Goal: Task Accomplishment & Management: Use online tool/utility

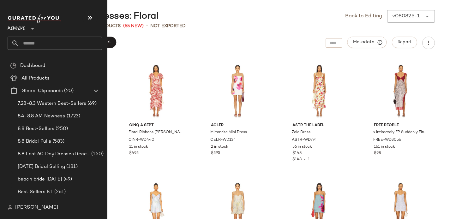
click at [18, 26] on span "Revolve" at bounding box center [16, 26] width 17 height 11
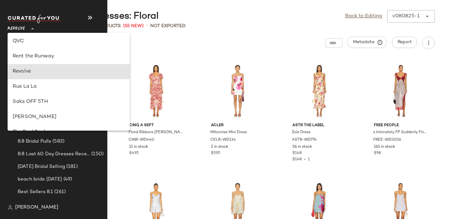
scroll to position [304, 0]
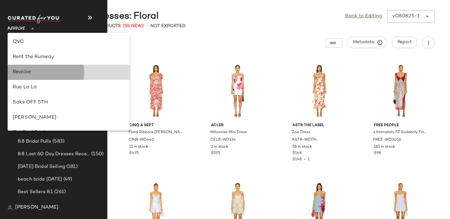
click at [33, 74] on div "Revolve" at bounding box center [69, 72] width 112 height 8
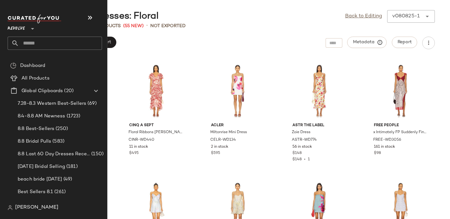
click at [24, 45] on input "text" at bounding box center [60, 43] width 83 height 13
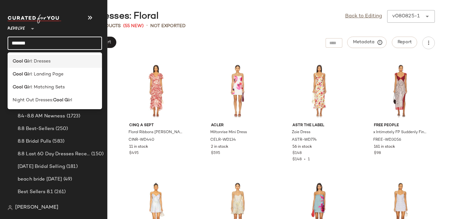
click at [15, 58] on b "Cool Gi" at bounding box center [21, 61] width 16 height 7
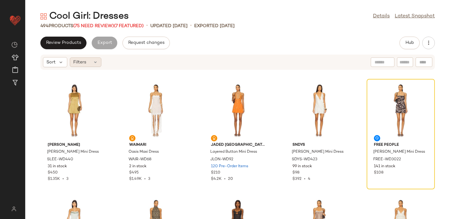
click at [87, 63] on div "Filters" at bounding box center [86, 61] width 32 height 9
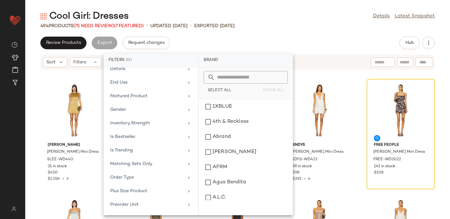
scroll to position [318, 0]
click at [142, 110] on div "Sale Price" at bounding box center [147, 110] width 74 height 7
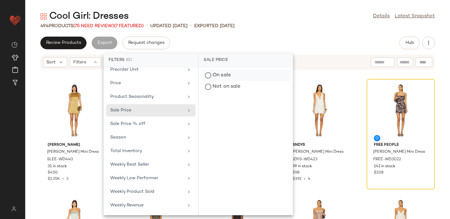
click at [224, 81] on div "On sale" at bounding box center [245, 86] width 89 height 11
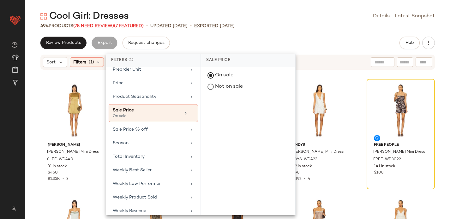
click at [230, 38] on div "Review Products Export Request changes Hub" at bounding box center [237, 43] width 424 height 13
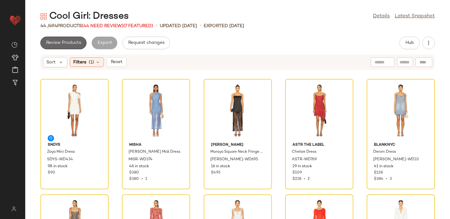
click at [57, 40] on span "Review Products" at bounding box center [63, 42] width 35 height 5
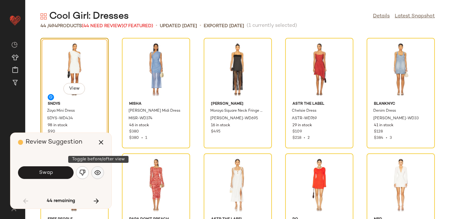
click at [99, 172] on img "button" at bounding box center [97, 172] width 6 height 6
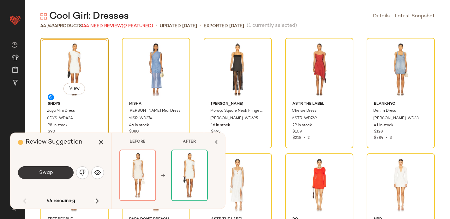
click at [49, 174] on span "Swap" at bounding box center [46, 173] width 14 height 6
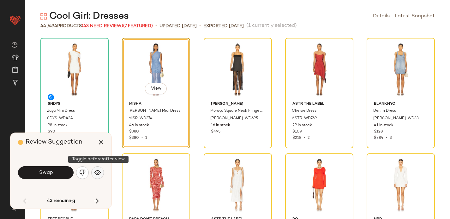
click at [98, 170] on img "button" at bounding box center [97, 172] width 6 height 6
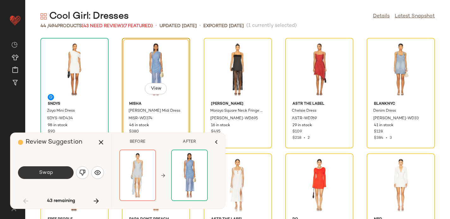
click at [53, 175] on button "Swap" at bounding box center [46, 172] width 56 height 13
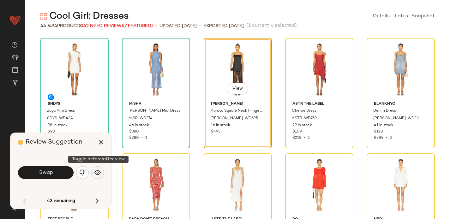
click at [99, 171] on img "button" at bounding box center [97, 172] width 6 height 6
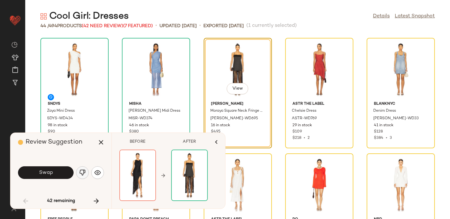
click at [83, 171] on img "button" at bounding box center [82, 172] width 6 height 6
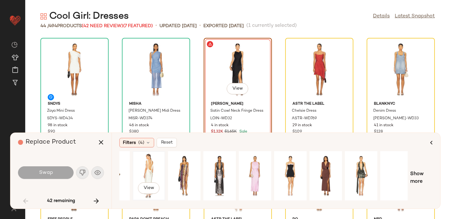
scroll to position [0, 62]
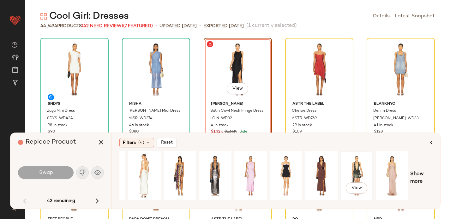
click at [354, 176] on div "View" at bounding box center [356, 175] width 28 height 45
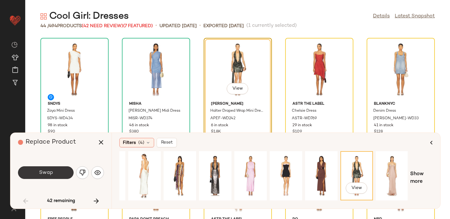
click at [39, 175] on span "Swap" at bounding box center [46, 173] width 14 height 6
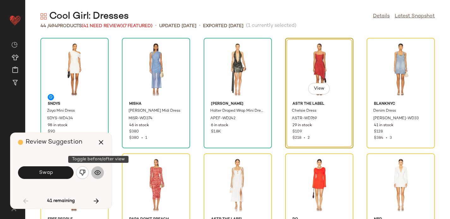
click at [100, 173] on img "button" at bounding box center [97, 172] width 6 height 6
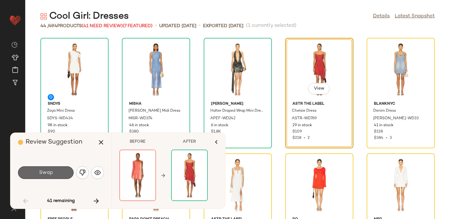
click at [53, 174] on button "Swap" at bounding box center [46, 172] width 56 height 13
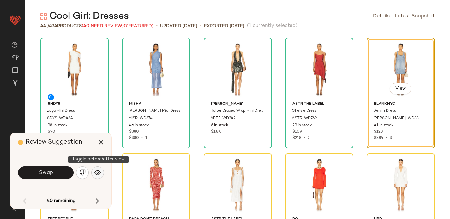
click at [98, 173] on img "button" at bounding box center [97, 172] width 6 height 6
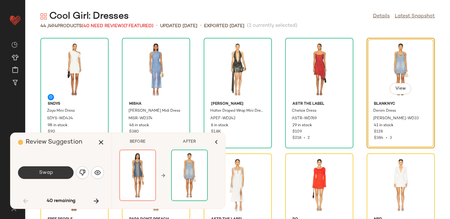
click at [59, 174] on button "Swap" at bounding box center [46, 172] width 56 height 13
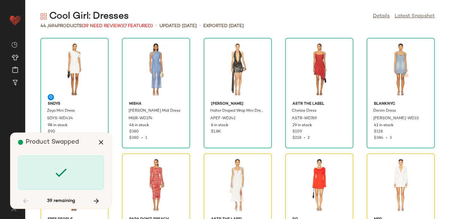
scroll to position [121, 0]
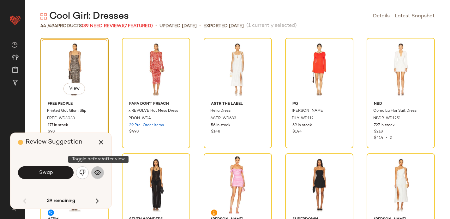
click at [98, 170] on img "button" at bounding box center [97, 172] width 6 height 6
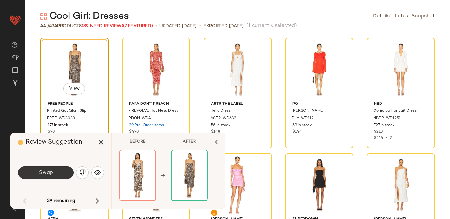
click at [63, 171] on button "Swap" at bounding box center [46, 172] width 56 height 13
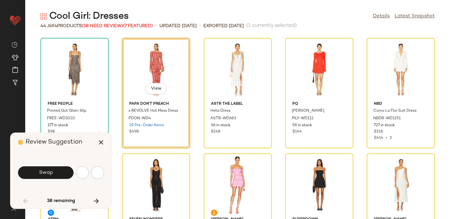
scroll to position [116, 0]
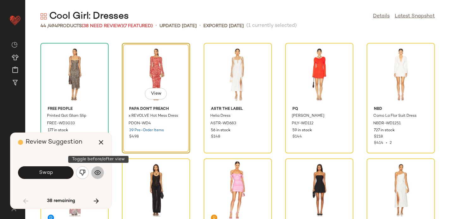
click at [97, 177] on button "button" at bounding box center [97, 172] width 13 height 13
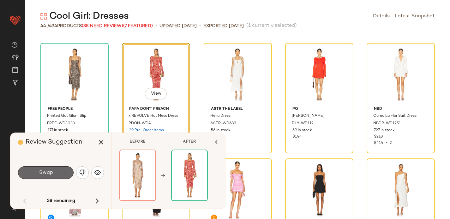
click at [37, 173] on button "Swap" at bounding box center [46, 172] width 56 height 13
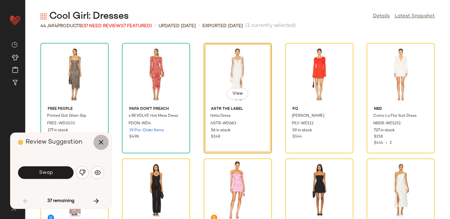
click at [99, 140] on icon "button" at bounding box center [101, 143] width 8 height 8
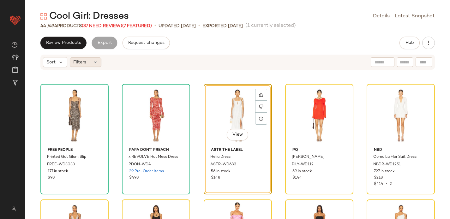
click at [91, 59] on div "Filters" at bounding box center [86, 61] width 32 height 9
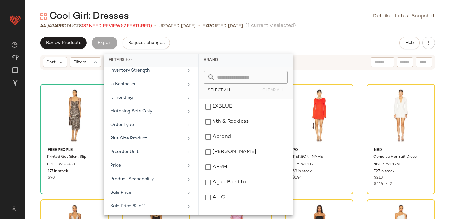
scroll to position [318, 0]
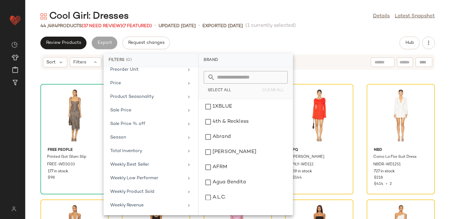
click at [202, 38] on div "Review Products Export Request changes Hub" at bounding box center [237, 43] width 424 height 13
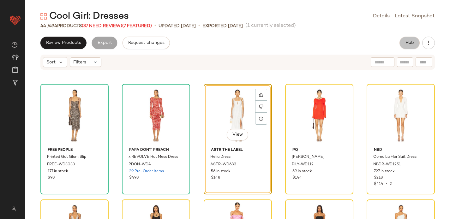
click at [409, 38] on button "Hub" at bounding box center [409, 43] width 20 height 13
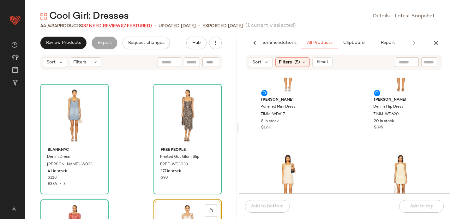
scroll to position [0, 0]
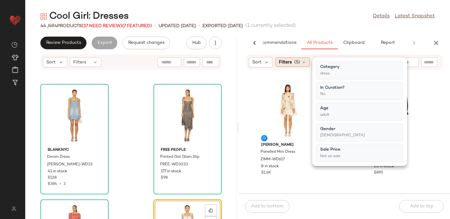
click at [293, 63] on div "Filters (5)" at bounding box center [292, 61] width 34 height 9
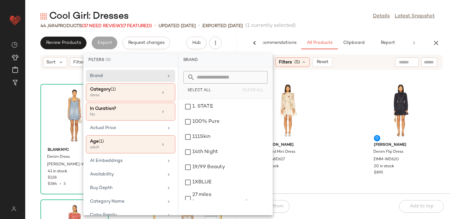
click at [335, 82] on div "Zimmermann Panelled Mini Dress ZIMM-WD617 8 in stock $1.6K Zimmermann Denim Fli…" at bounding box center [344, 136] width 211 height 116
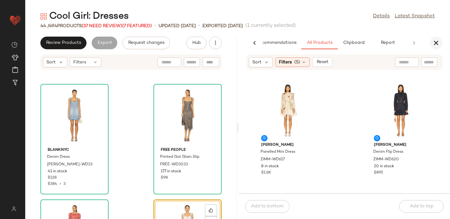
click at [437, 44] on icon "button" at bounding box center [436, 43] width 8 height 8
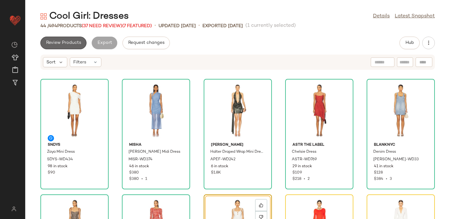
click at [70, 42] on span "Review Products" at bounding box center [63, 42] width 35 height 5
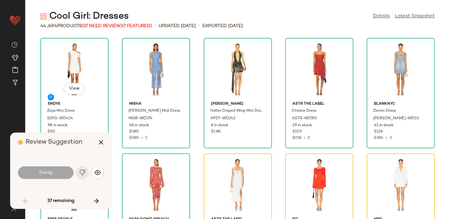
scroll to position [121, 0]
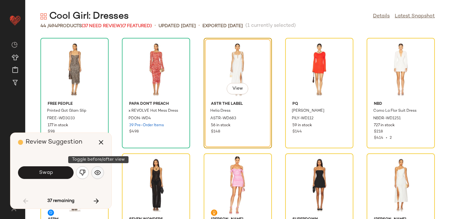
click at [98, 175] on button "button" at bounding box center [97, 172] width 13 height 13
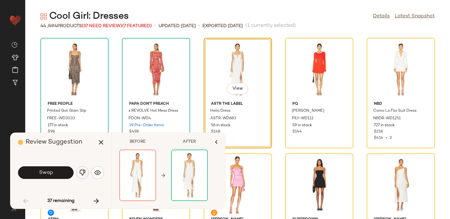
click at [82, 174] on img "button" at bounding box center [82, 172] width 6 height 6
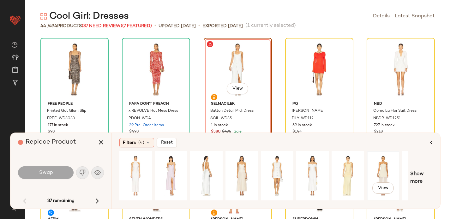
click at [377, 178] on div "View" at bounding box center [383, 175] width 28 height 45
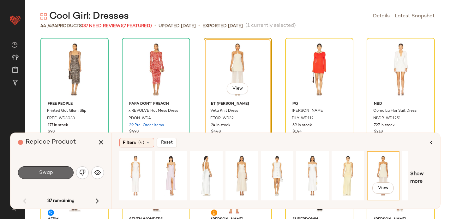
click at [56, 169] on button "Swap" at bounding box center [46, 172] width 56 height 13
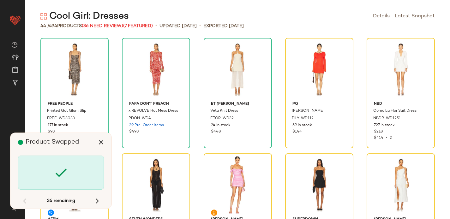
scroll to position [116, 0]
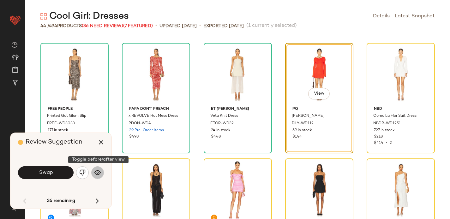
click at [95, 178] on button "button" at bounding box center [97, 172] width 13 height 13
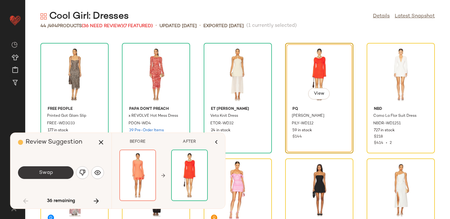
click at [50, 174] on span "Swap" at bounding box center [46, 173] width 14 height 6
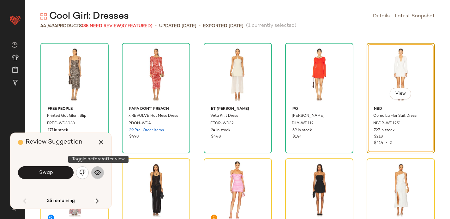
click at [95, 174] on img "button" at bounding box center [97, 172] width 6 height 6
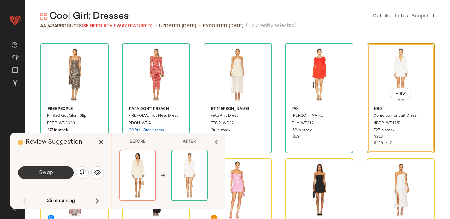
click at [52, 173] on span "Swap" at bounding box center [46, 173] width 14 height 6
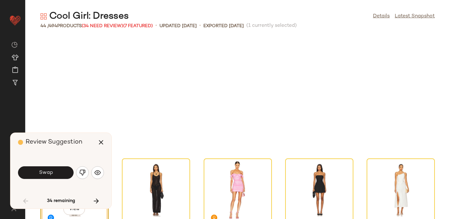
scroll to position [231, 0]
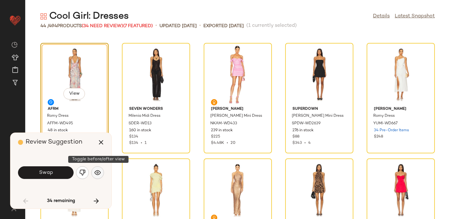
click at [94, 172] on img "button" at bounding box center [97, 172] width 6 height 6
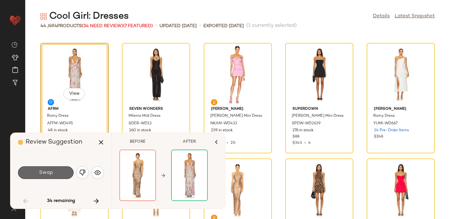
click at [54, 172] on button "Swap" at bounding box center [46, 172] width 56 height 13
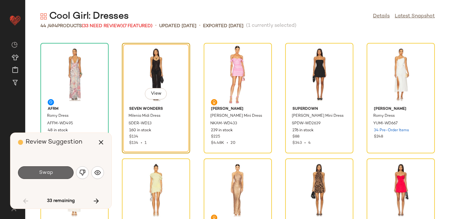
click at [53, 172] on button "Swap" at bounding box center [46, 172] width 56 height 13
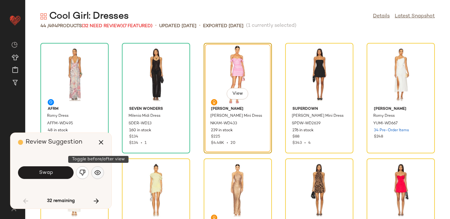
click at [96, 175] on img "button" at bounding box center [97, 172] width 6 height 6
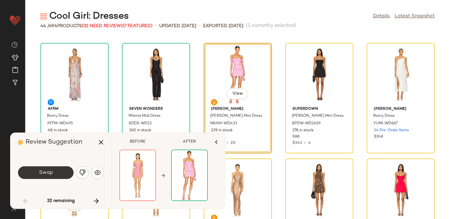
click at [53, 171] on button "Swap" at bounding box center [46, 172] width 56 height 13
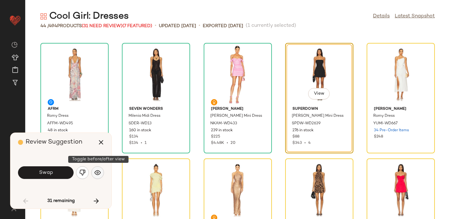
click at [97, 174] on img "button" at bounding box center [97, 172] width 6 height 6
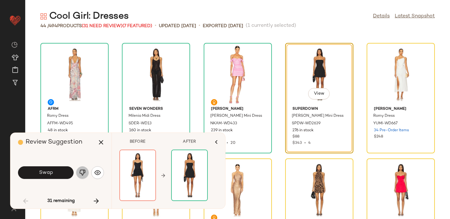
click at [81, 170] on img "button" at bounding box center [82, 172] width 6 height 6
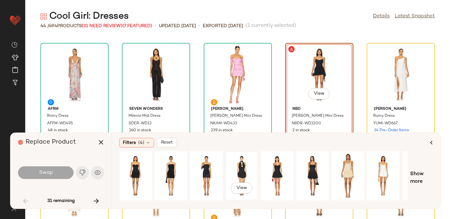
click at [243, 169] on div "View" at bounding box center [242, 175] width 28 height 45
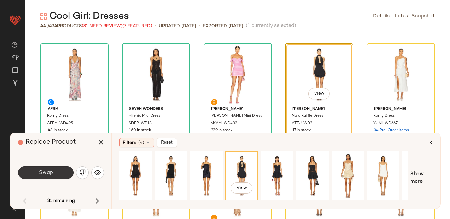
click at [53, 171] on button "Swap" at bounding box center [46, 172] width 56 height 13
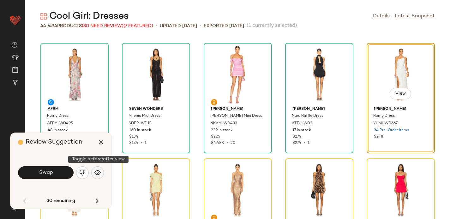
click at [101, 173] on button "button" at bounding box center [97, 172] width 13 height 13
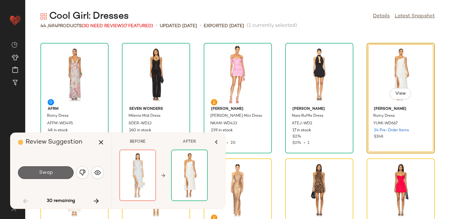
click at [40, 171] on span "Swap" at bounding box center [46, 173] width 14 height 6
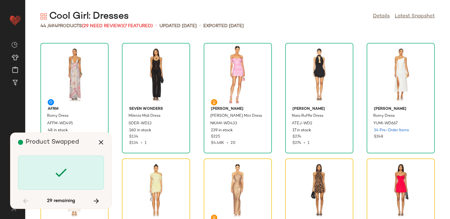
scroll to position [347, 0]
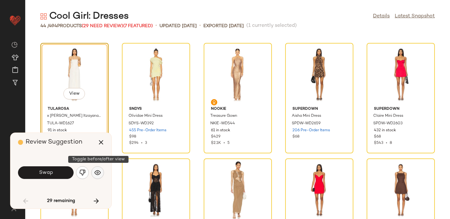
click at [102, 171] on button "button" at bounding box center [97, 172] width 13 height 13
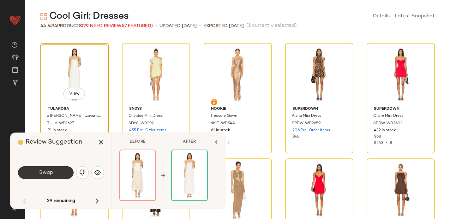
click at [59, 170] on button "Swap" at bounding box center [46, 172] width 56 height 13
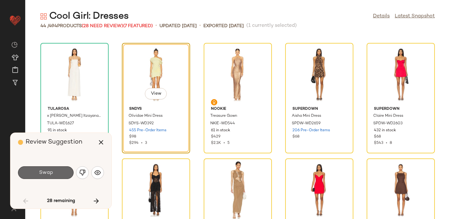
click at [61, 174] on button "Swap" at bounding box center [46, 172] width 56 height 13
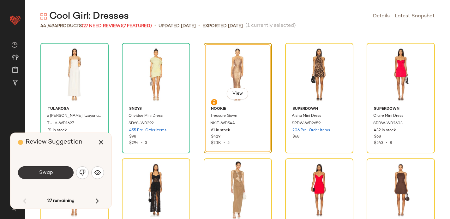
click at [54, 175] on button "Swap" at bounding box center [46, 172] width 56 height 13
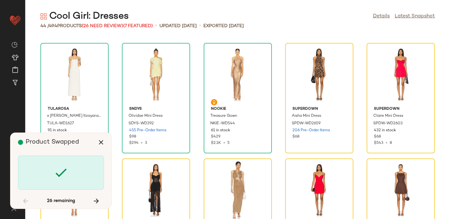
click at [53, 176] on div at bounding box center [61, 173] width 86 height 34
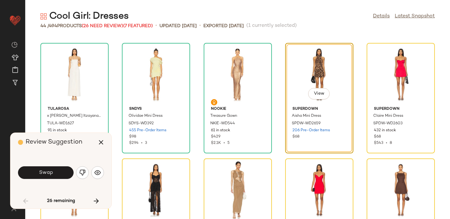
click at [56, 173] on button "Swap" at bounding box center [46, 172] width 56 height 13
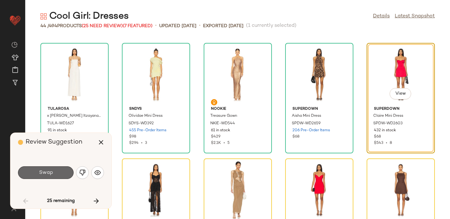
click at [46, 170] on span "Swap" at bounding box center [46, 173] width 14 height 6
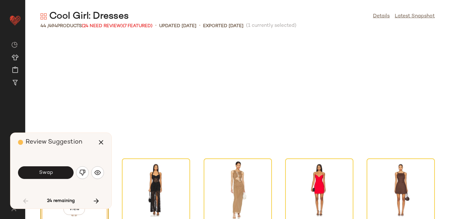
scroll to position [462, 0]
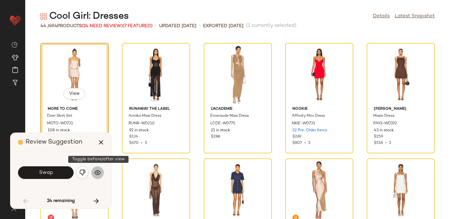
click at [97, 171] on img "button" at bounding box center [97, 172] width 6 height 6
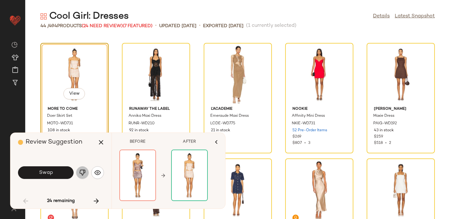
click at [80, 171] on img "button" at bounding box center [82, 172] width 6 height 6
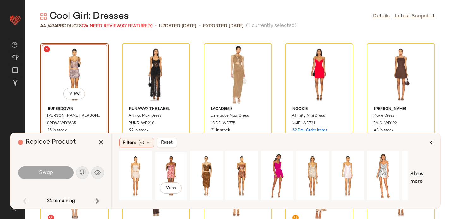
click at [172, 169] on div "View" at bounding box center [171, 175] width 28 height 45
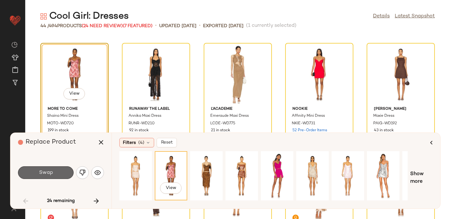
click at [51, 170] on span "Swap" at bounding box center [46, 173] width 14 height 6
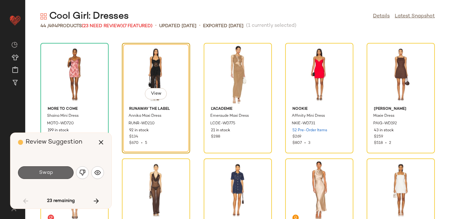
click at [54, 172] on button "Swap" at bounding box center [46, 172] width 56 height 13
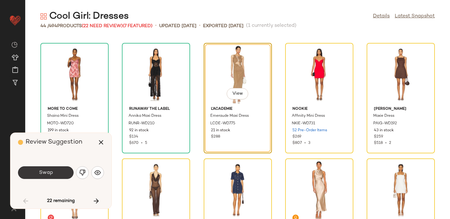
click at [41, 172] on span "Swap" at bounding box center [46, 173] width 14 height 6
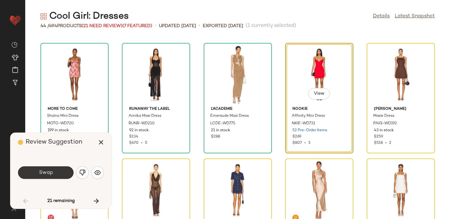
click at [56, 170] on button "Swap" at bounding box center [46, 172] width 56 height 13
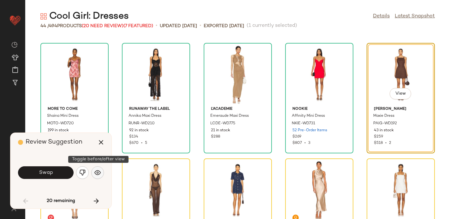
click at [96, 174] on img "button" at bounding box center [97, 172] width 6 height 6
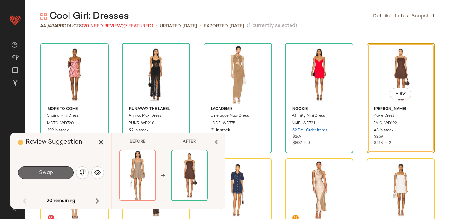
click at [48, 171] on span "Swap" at bounding box center [46, 173] width 14 height 6
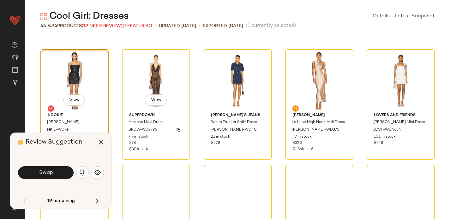
scroll to position [569, 0]
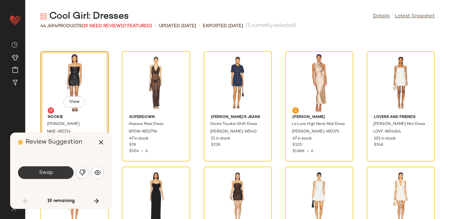
click at [60, 173] on button "Swap" at bounding box center [46, 172] width 56 height 13
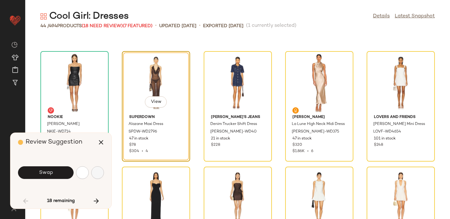
scroll to position [578, 0]
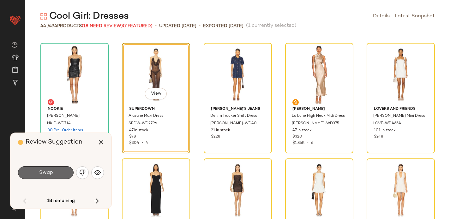
click at [30, 175] on button "Swap" at bounding box center [46, 172] width 56 height 13
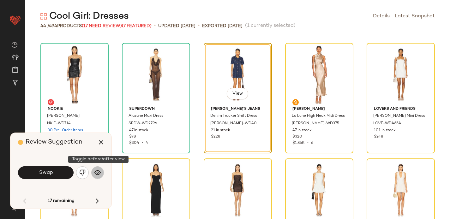
click at [98, 174] on img "button" at bounding box center [97, 172] width 6 height 6
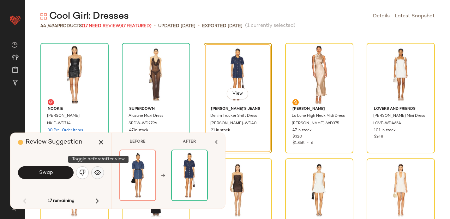
click at [98, 175] on img "button" at bounding box center [97, 172] width 6 height 6
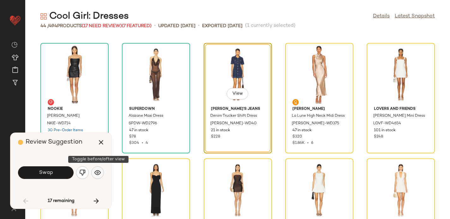
click at [97, 170] on img "button" at bounding box center [97, 172] width 6 height 6
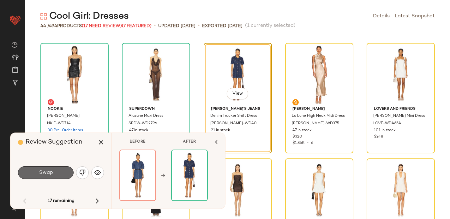
click at [52, 175] on button "Swap" at bounding box center [46, 172] width 56 height 13
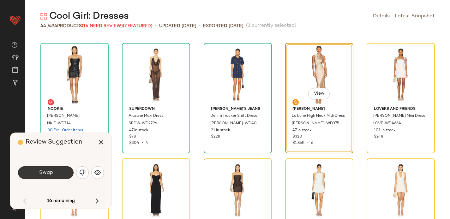
click at [48, 172] on span "Swap" at bounding box center [46, 173] width 14 height 6
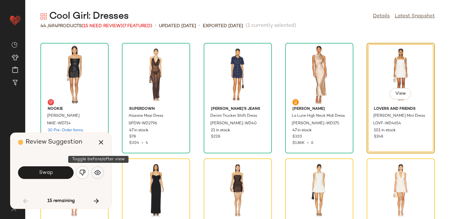
click at [99, 172] on img "button" at bounding box center [97, 172] width 6 height 6
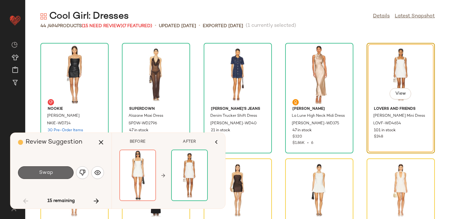
click at [34, 170] on button "Swap" at bounding box center [46, 172] width 56 height 13
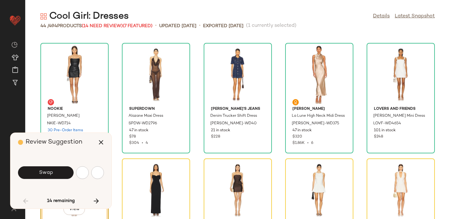
scroll to position [693, 0]
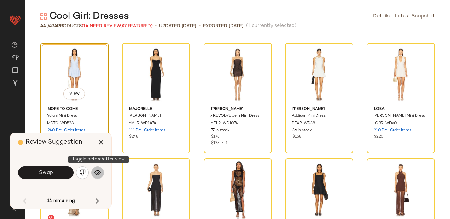
click at [98, 175] on img "button" at bounding box center [97, 172] width 6 height 6
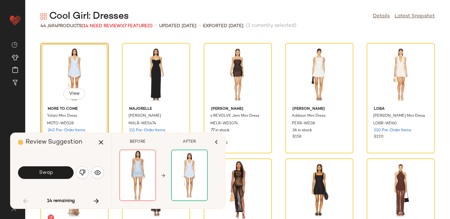
click at [33, 171] on button "Swap" at bounding box center [46, 172] width 56 height 13
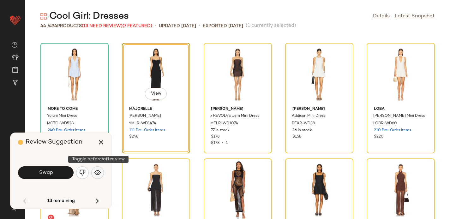
click at [99, 171] on img "button" at bounding box center [97, 172] width 6 height 6
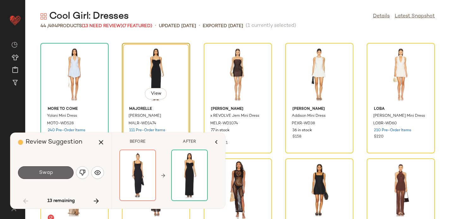
click at [39, 171] on span "Swap" at bounding box center [46, 173] width 14 height 6
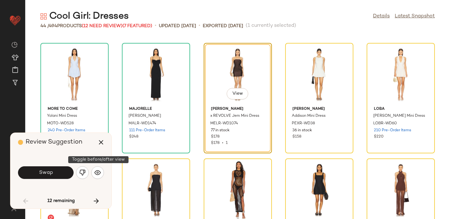
click at [100, 167] on div "Swap" at bounding box center [61, 172] width 86 height 15
click at [99, 169] on button "button" at bounding box center [97, 172] width 13 height 13
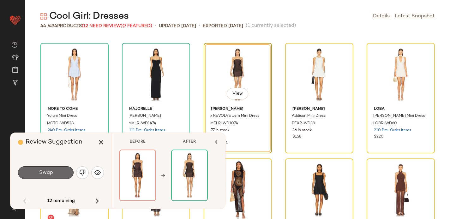
click at [65, 167] on button "Swap" at bounding box center [46, 172] width 56 height 13
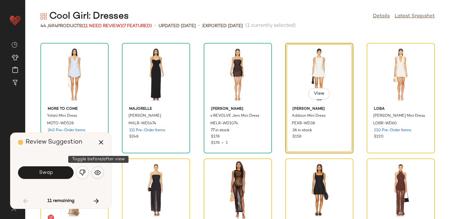
click at [98, 171] on img "button" at bounding box center [97, 172] width 6 height 6
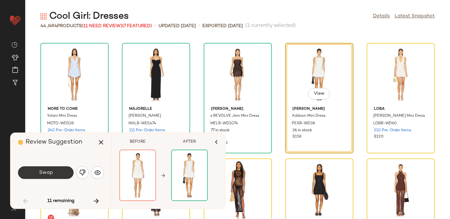
click at [43, 175] on button "Swap" at bounding box center [46, 172] width 56 height 13
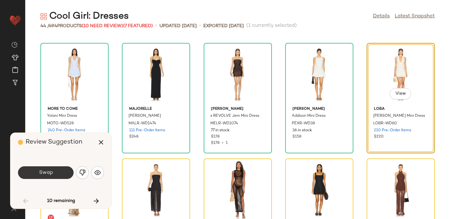
click at [46, 168] on button "Swap" at bounding box center [46, 172] width 56 height 13
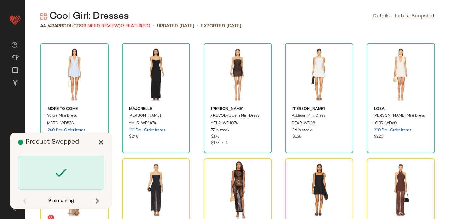
scroll to position [809, 0]
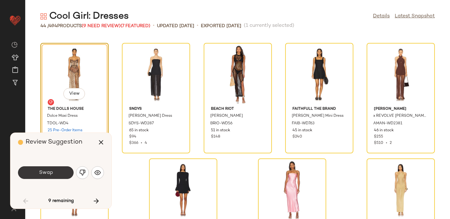
click at [57, 173] on button "Swap" at bounding box center [46, 172] width 56 height 13
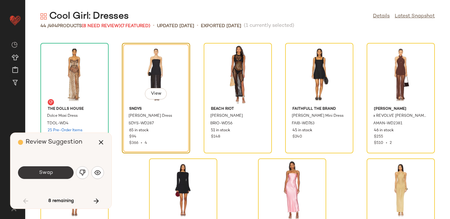
click at [53, 173] on button "Swap" at bounding box center [46, 172] width 56 height 13
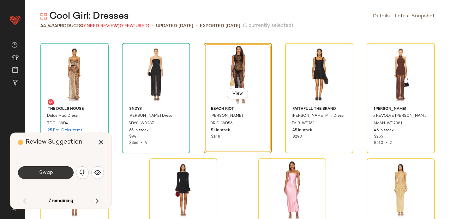
click at [41, 171] on span "Swap" at bounding box center [46, 173] width 14 height 6
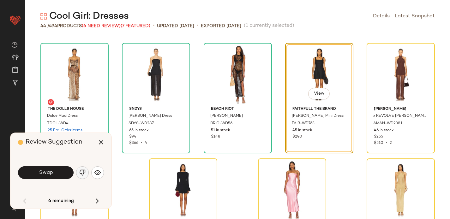
click at [86, 172] on button "button" at bounding box center [82, 172] width 13 height 13
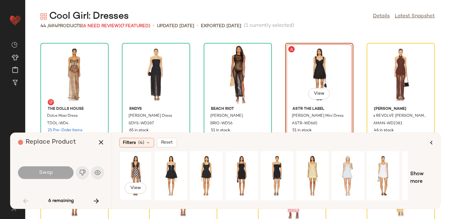
click at [132, 171] on div "View" at bounding box center [136, 175] width 28 height 45
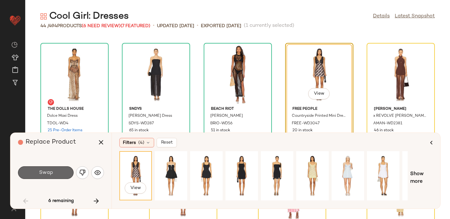
click at [54, 172] on button "Swap" at bounding box center [46, 172] width 56 height 13
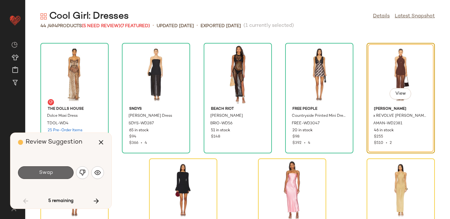
click at [39, 172] on button "Swap" at bounding box center [46, 172] width 56 height 13
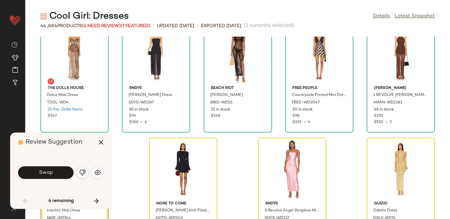
scroll to position [858, 0]
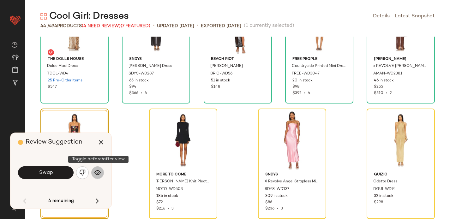
click at [95, 175] on img "button" at bounding box center [97, 172] width 6 height 6
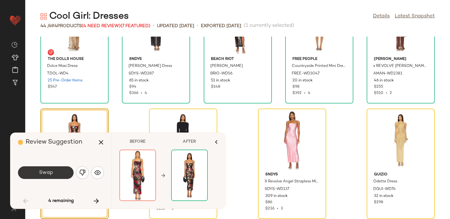
click at [54, 170] on button "Swap" at bounding box center [46, 172] width 56 height 13
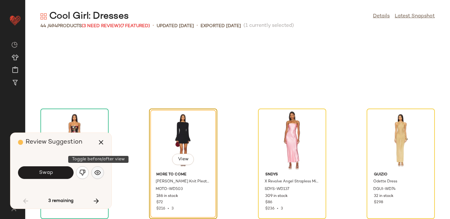
click at [98, 172] on img "button" at bounding box center [97, 172] width 6 height 6
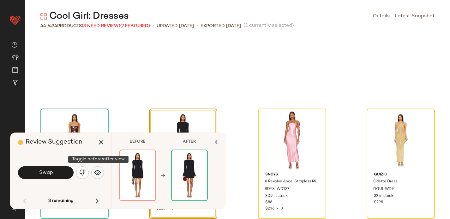
click at [98, 172] on img "button" at bounding box center [97, 172] width 6 height 6
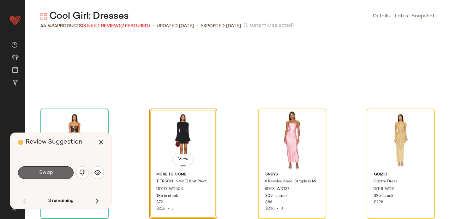
click at [55, 173] on button "Swap" at bounding box center [46, 172] width 56 height 13
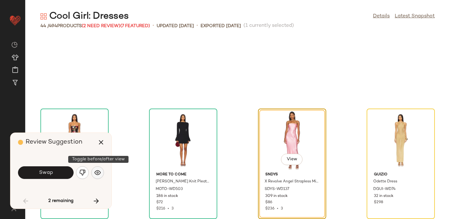
click at [96, 174] on img "button" at bounding box center [97, 172] width 6 height 6
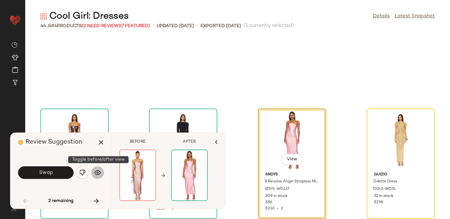
click at [99, 175] on img "button" at bounding box center [97, 172] width 6 height 6
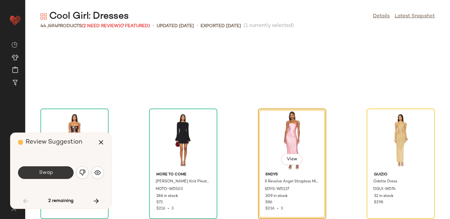
click at [46, 172] on span "Swap" at bounding box center [46, 173] width 14 height 6
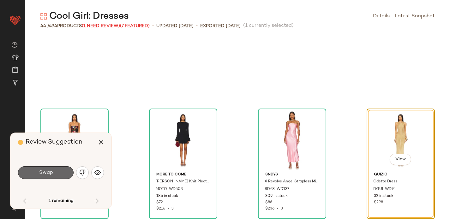
click at [35, 169] on button "Swap" at bounding box center [46, 172] width 56 height 13
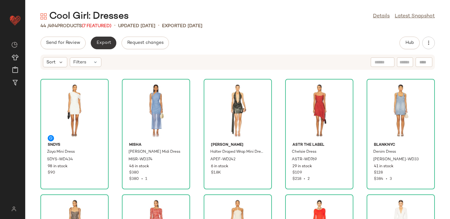
click at [103, 44] on span "Export" at bounding box center [103, 42] width 15 height 5
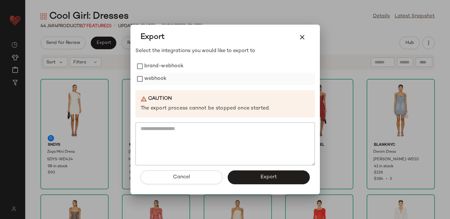
click at [149, 77] on label "webhook" at bounding box center [155, 79] width 22 height 13
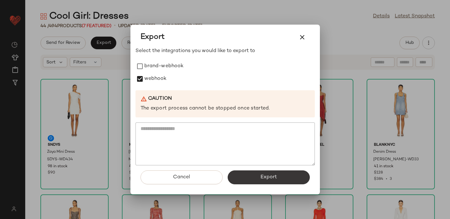
click at [256, 177] on button "Export" at bounding box center [269, 177] width 82 height 14
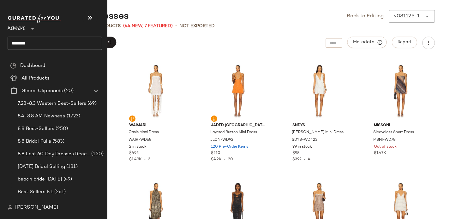
click at [17, 44] on input "*******" at bounding box center [55, 43] width 94 height 13
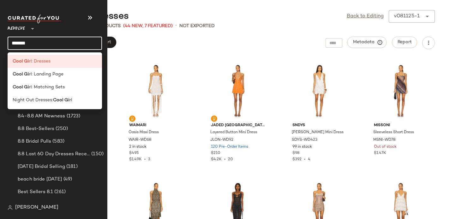
click at [17, 44] on input "*******" at bounding box center [55, 43] width 94 height 13
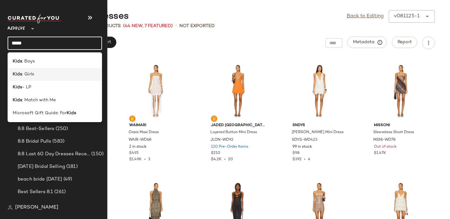
click at [27, 73] on span ": Girls" at bounding box center [28, 74] width 12 height 7
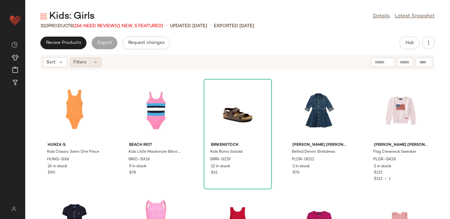
click at [79, 61] on span "Filters" at bounding box center [79, 62] width 13 height 7
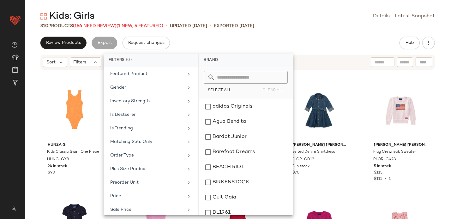
scroll to position [223, 0]
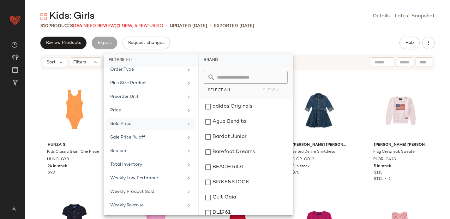
click at [134, 126] on div "Sale Price" at bounding box center [147, 124] width 74 height 7
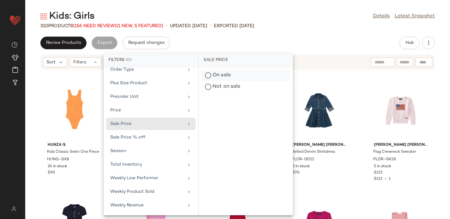
click at [216, 81] on div "On sale" at bounding box center [245, 86] width 89 height 11
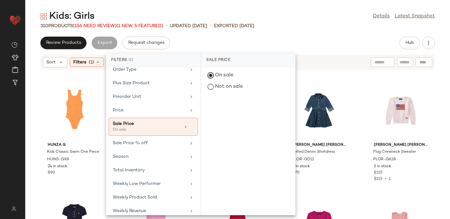
click at [191, 46] on div "Review Products Export Request changes Hub" at bounding box center [237, 43] width 424 height 13
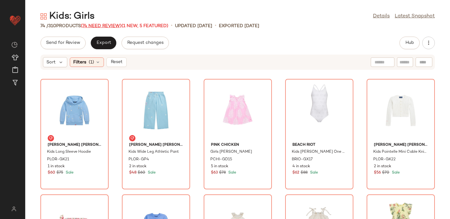
click at [102, 24] on span "(74 Need Review)" at bounding box center [101, 26] width 41 height 5
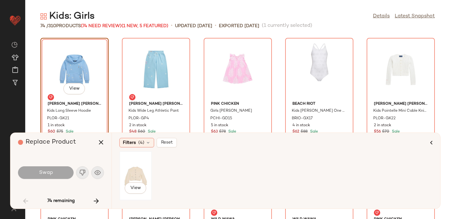
click at [135, 165] on div "View" at bounding box center [136, 175] width 28 height 45
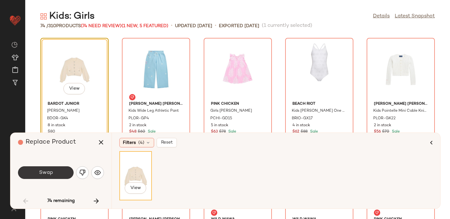
click at [60, 170] on button "Swap" at bounding box center [46, 172] width 56 height 13
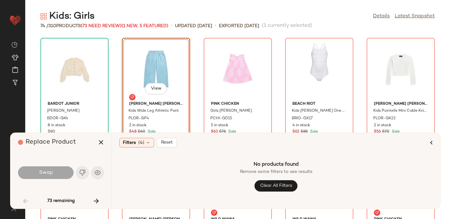
click at [438, 121] on div "Bardot Junior Sophia Cardi BDOR-GK4 8 in stock $80 View Polo Ralph Lauren Kids …" at bounding box center [237, 128] width 424 height 182
click at [102, 145] on icon "button" at bounding box center [101, 143] width 8 height 8
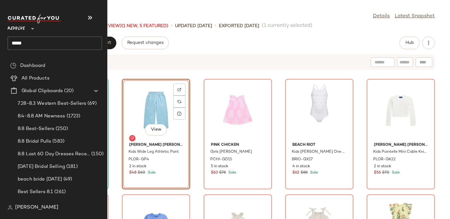
click at [18, 43] on input "****" at bounding box center [55, 43] width 94 height 13
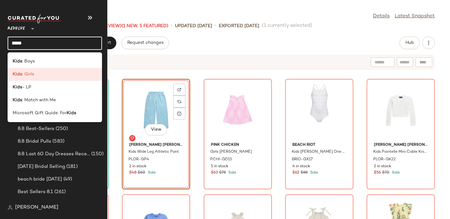
click at [18, 43] on input "****" at bounding box center [55, 43] width 94 height 13
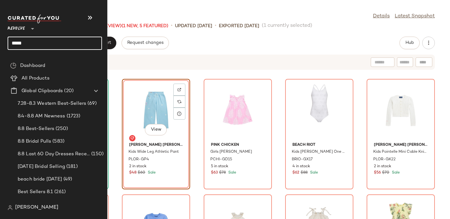
click at [18, 43] on input "****" at bounding box center [55, 43] width 94 height 13
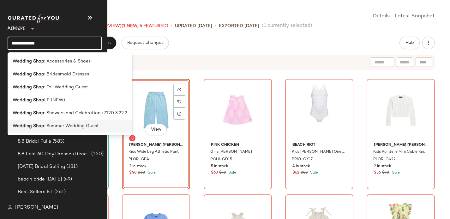
type input "**********"
click at [36, 125] on b "Wedding Shop" at bounding box center [29, 126] width 32 height 7
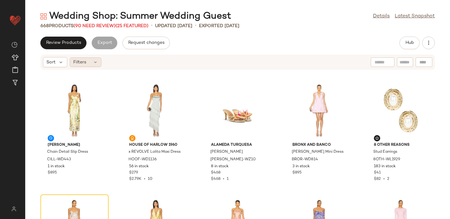
click at [88, 63] on div "Filters" at bounding box center [86, 61] width 32 height 9
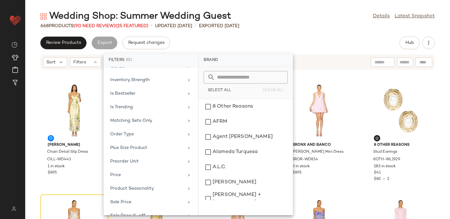
scroll to position [318, 0]
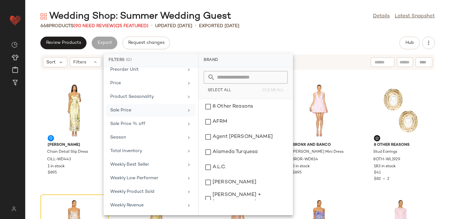
click at [129, 109] on div "Sale Price" at bounding box center [147, 110] width 74 height 7
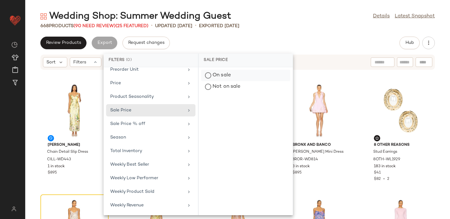
click at [212, 81] on div "On sale" at bounding box center [245, 86] width 89 height 11
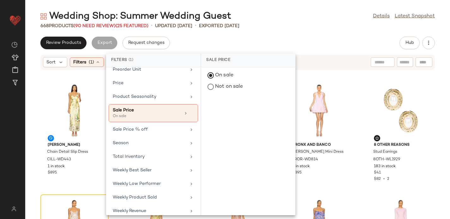
click at [198, 44] on div "Review Products Export Request changes Hub" at bounding box center [237, 43] width 424 height 13
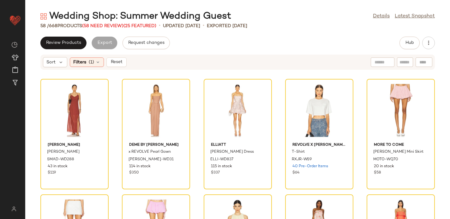
click at [103, 23] on div "58 / 668 Products (58 Need Review) (25 Featured)" at bounding box center [98, 26] width 116 height 7
click at [98, 25] on span "(58 Need Review)" at bounding box center [102, 26] width 41 height 5
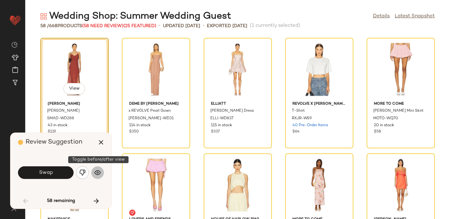
click at [99, 172] on img "button" at bounding box center [97, 172] width 6 height 6
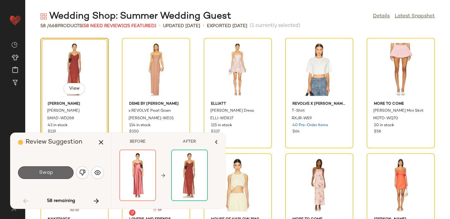
click at [36, 174] on button "Swap" at bounding box center [46, 172] width 56 height 13
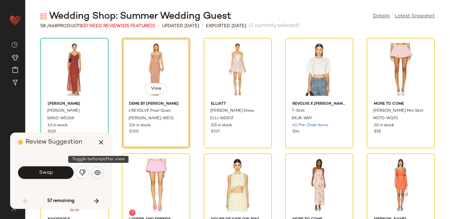
click at [95, 171] on img "button" at bounding box center [97, 172] width 6 height 6
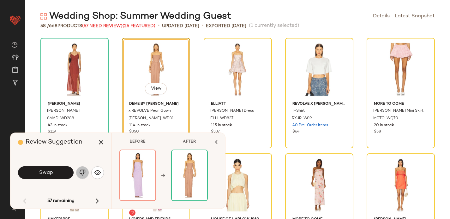
click at [80, 171] on img "button" at bounding box center [82, 172] width 6 height 6
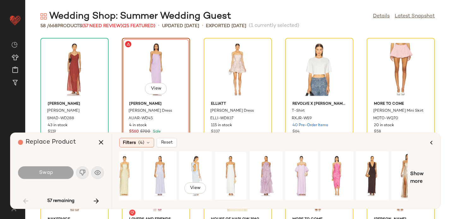
scroll to position [0, 12]
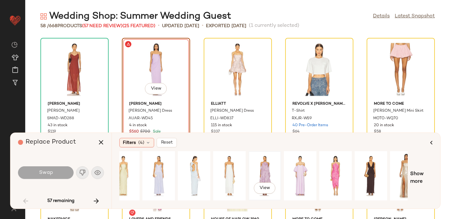
click at [265, 171] on div "View" at bounding box center [265, 175] width 28 height 45
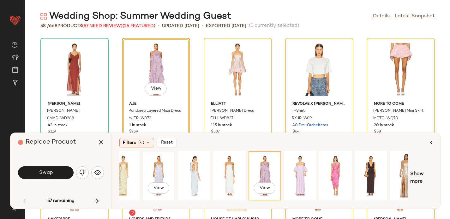
click at [166, 161] on div "View" at bounding box center [159, 175] width 28 height 45
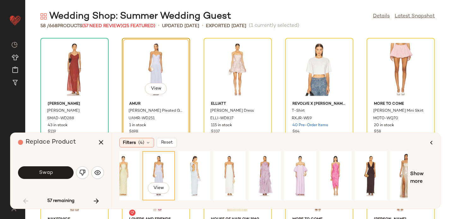
scroll to position [0, 0]
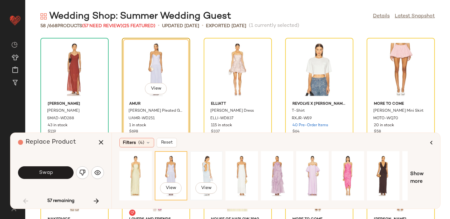
click at [201, 166] on div "View" at bounding box center [206, 175] width 28 height 45
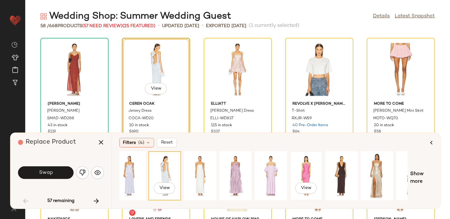
scroll to position [0, 39]
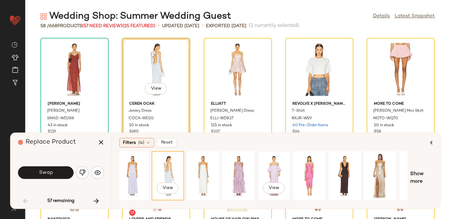
click at [271, 169] on div "View" at bounding box center [274, 175] width 28 height 45
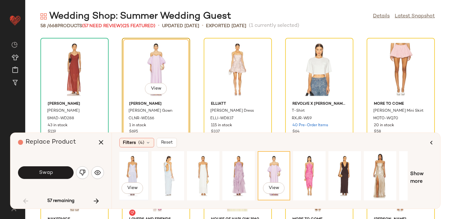
click at [138, 168] on div "View" at bounding box center [132, 175] width 28 height 45
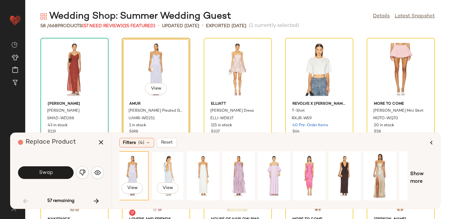
click at [164, 162] on div "View" at bounding box center [168, 175] width 28 height 45
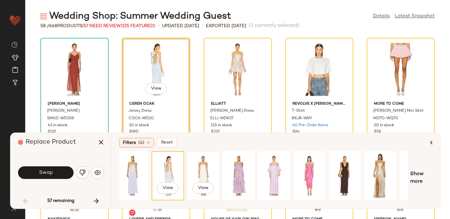
click at [201, 166] on div "View" at bounding box center [203, 175] width 28 height 45
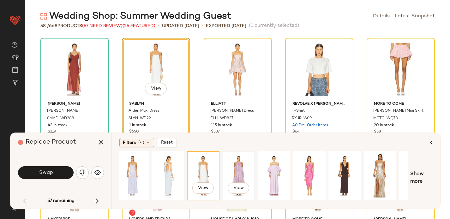
click at [246, 167] on div "View" at bounding box center [238, 175] width 28 height 45
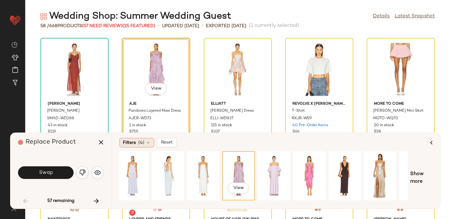
click at [145, 144] on icon at bounding box center [147, 142] width 5 height 5
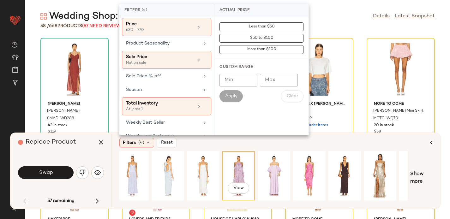
scroll to position [345, 0]
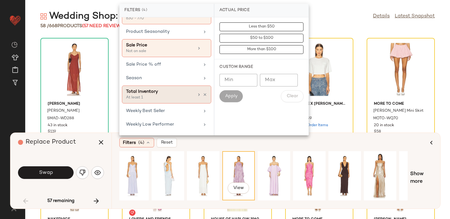
click at [162, 95] on div "Total Inventory" at bounding box center [160, 91] width 68 height 7
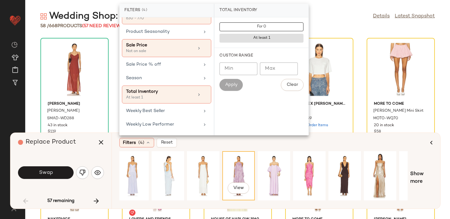
click at [281, 69] on input "Max" at bounding box center [279, 68] width 38 height 13
click at [243, 142] on div "Filters (4) Reset" at bounding box center [273, 142] width 308 height 9
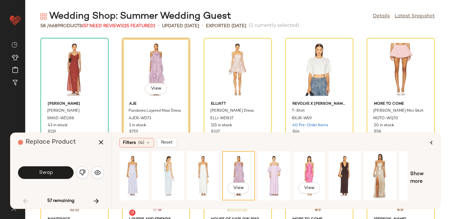
click at [309, 168] on div "View" at bounding box center [309, 175] width 28 height 45
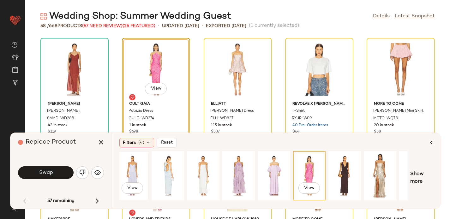
click at [130, 170] on div "View" at bounding box center [132, 175] width 28 height 45
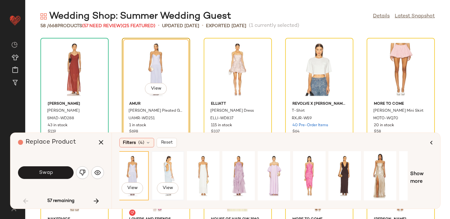
click at [168, 167] on div "View" at bounding box center [168, 175] width 28 height 45
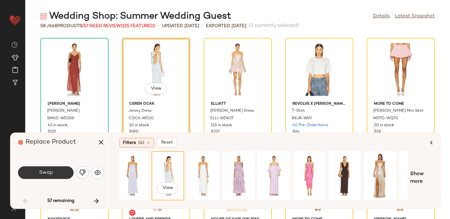
click at [45, 170] on span "Swap" at bounding box center [46, 173] width 14 height 6
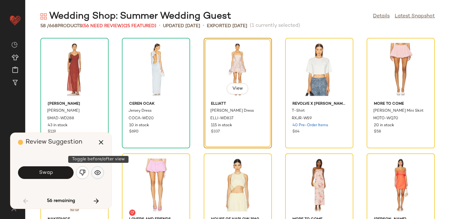
click at [95, 169] on img "button" at bounding box center [97, 172] width 6 height 6
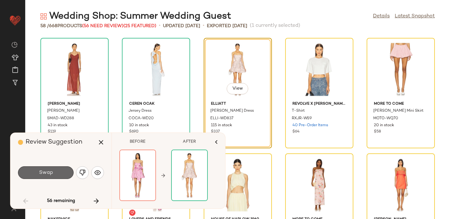
click at [46, 172] on span "Swap" at bounding box center [46, 173] width 14 height 6
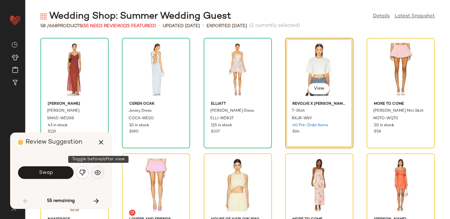
click at [100, 171] on img "button" at bounding box center [97, 172] width 6 height 6
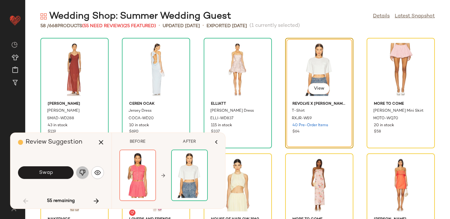
click at [81, 170] on img "button" at bounding box center [82, 172] width 6 height 6
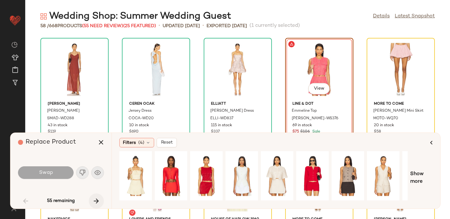
click at [97, 199] on icon "button" at bounding box center [96, 201] width 8 height 8
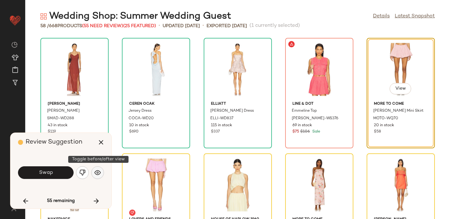
click at [98, 171] on img "button" at bounding box center [97, 172] width 6 height 6
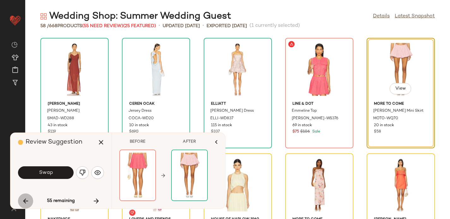
click at [19, 199] on button "button" at bounding box center [25, 200] width 15 height 15
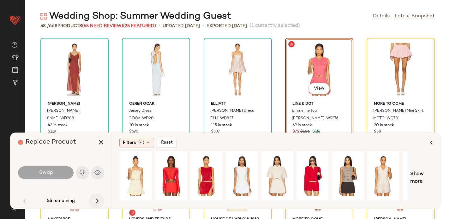
click at [97, 201] on icon "button" at bounding box center [96, 201] width 8 height 8
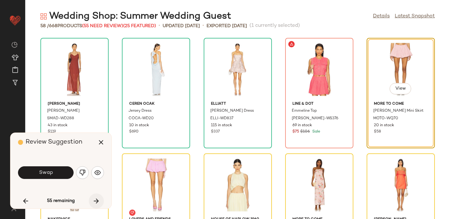
click at [98, 199] on icon "button" at bounding box center [96, 201] width 8 height 8
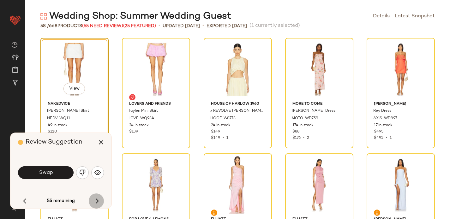
click at [97, 198] on icon "button" at bounding box center [96, 201] width 8 height 8
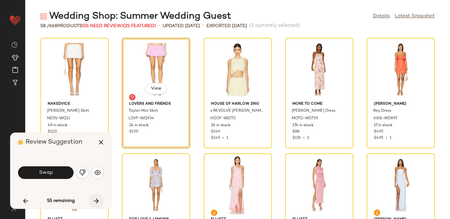
scroll to position [116, 0]
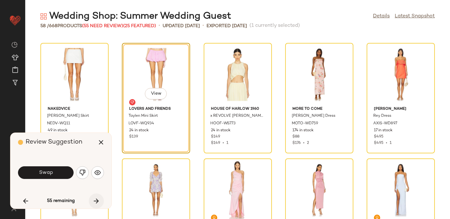
click at [97, 198] on icon "button" at bounding box center [96, 201] width 8 height 8
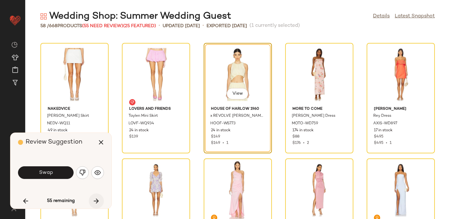
click at [97, 198] on icon "button" at bounding box center [96, 201] width 8 height 8
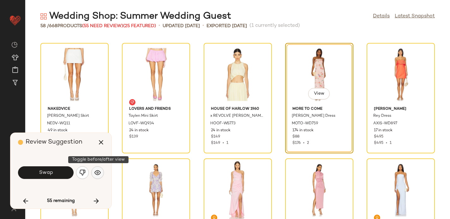
click at [97, 169] on img "button" at bounding box center [97, 172] width 6 height 6
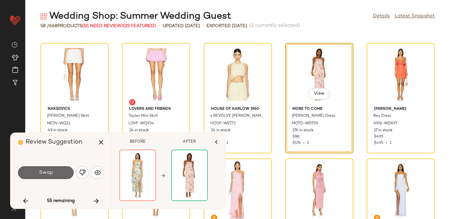
click at [51, 173] on span "Swap" at bounding box center [46, 173] width 14 height 6
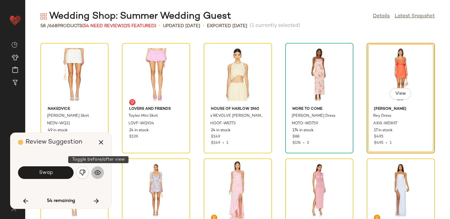
click at [98, 170] on img "button" at bounding box center [97, 172] width 6 height 6
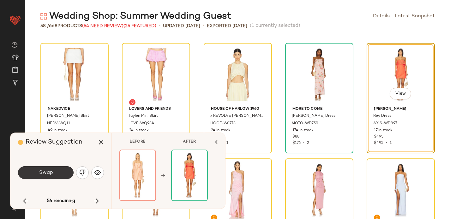
click at [51, 171] on span "Swap" at bounding box center [46, 173] width 14 height 6
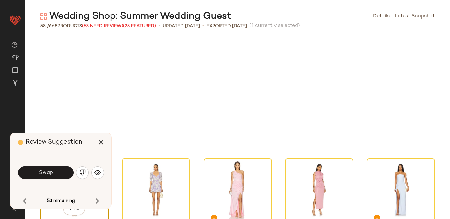
scroll to position [231, 0]
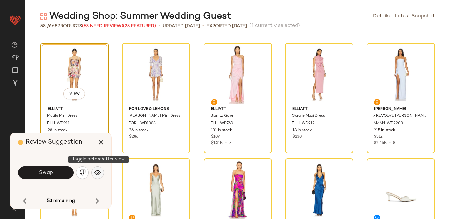
click at [96, 170] on img "button" at bounding box center [97, 172] width 6 height 6
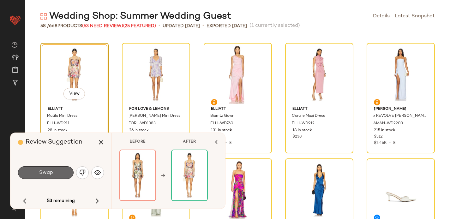
click at [49, 171] on span "Swap" at bounding box center [46, 173] width 14 height 6
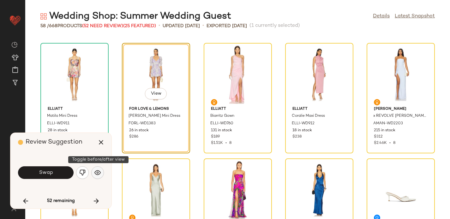
click at [99, 169] on img "button" at bounding box center [97, 172] width 6 height 6
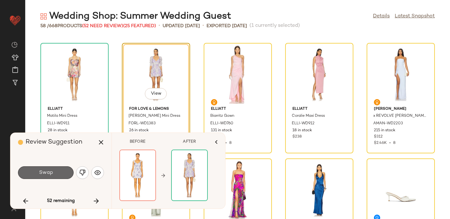
click at [48, 171] on span "Swap" at bounding box center [46, 173] width 14 height 6
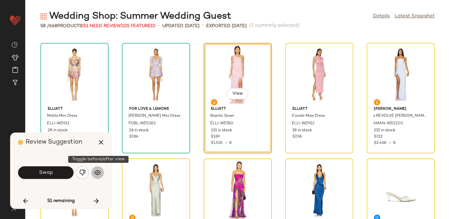
click at [98, 170] on img "button" at bounding box center [97, 172] width 6 height 6
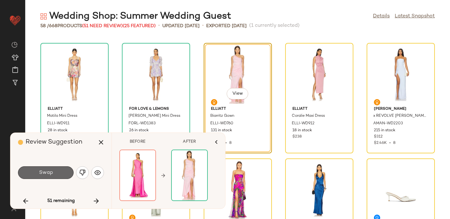
click at [50, 171] on span "Swap" at bounding box center [46, 173] width 14 height 6
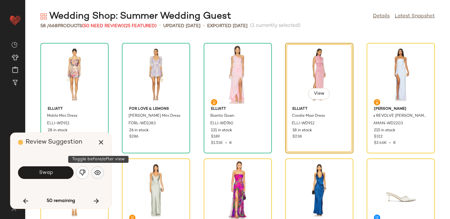
click at [99, 171] on img "button" at bounding box center [97, 172] width 6 height 6
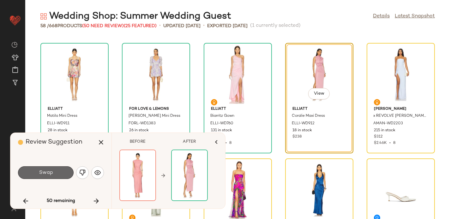
click at [59, 173] on button "Swap" at bounding box center [46, 172] width 56 height 13
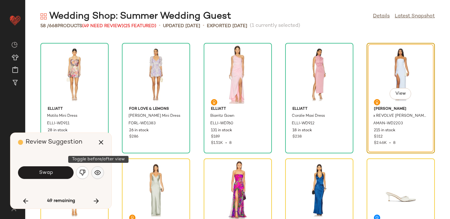
click at [99, 173] on img "button" at bounding box center [97, 172] width 6 height 6
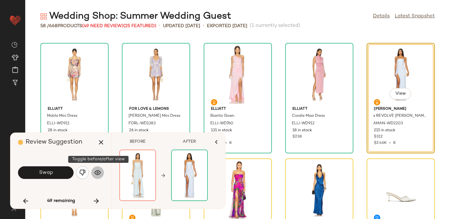
click at [99, 173] on img "button" at bounding box center [97, 172] width 6 height 6
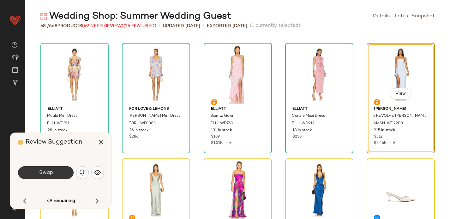
click at [44, 169] on button "Swap" at bounding box center [46, 172] width 56 height 13
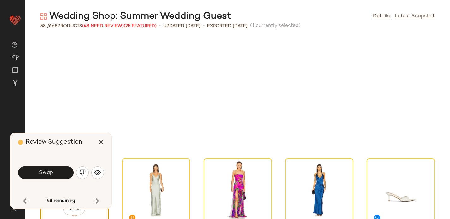
scroll to position [347, 0]
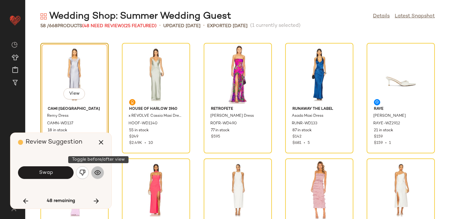
click at [98, 173] on img "button" at bounding box center [97, 172] width 6 height 6
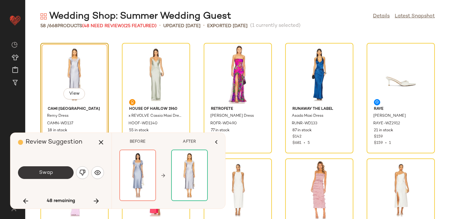
click at [48, 170] on span "Swap" at bounding box center [46, 173] width 14 height 6
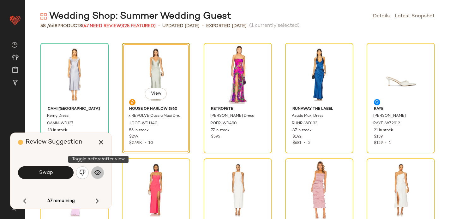
click at [96, 174] on img "button" at bounding box center [97, 172] width 6 height 6
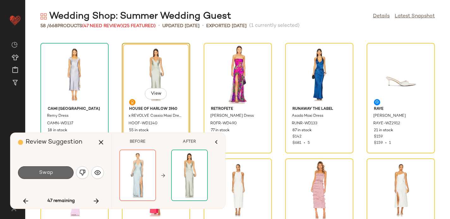
click at [57, 170] on button "Swap" at bounding box center [46, 172] width 56 height 13
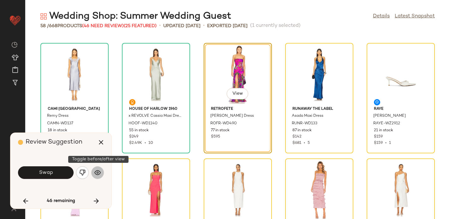
click at [95, 169] on button "button" at bounding box center [97, 172] width 13 height 13
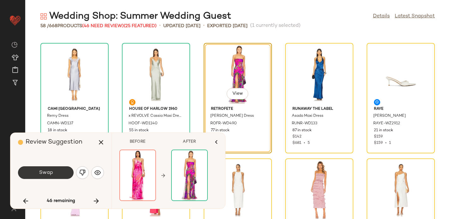
click at [53, 169] on button "Swap" at bounding box center [46, 172] width 56 height 13
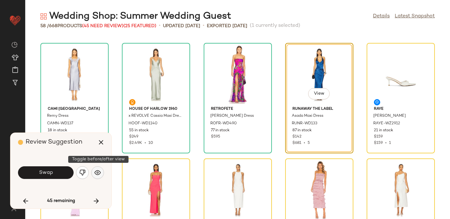
click at [100, 172] on img "button" at bounding box center [97, 172] width 6 height 6
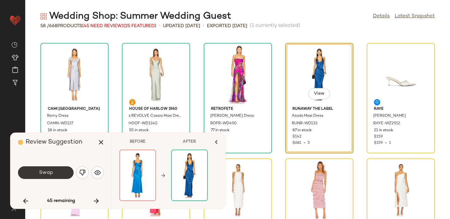
click at [59, 172] on button "Swap" at bounding box center [46, 172] width 56 height 13
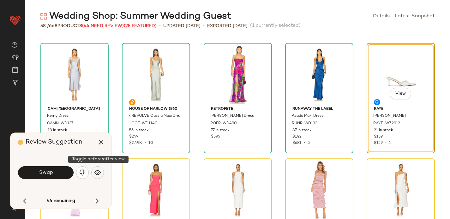
click at [100, 175] on img "button" at bounding box center [97, 172] width 6 height 6
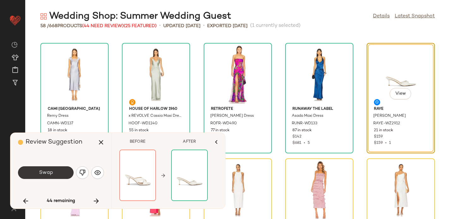
click at [43, 174] on span "Swap" at bounding box center [46, 173] width 14 height 6
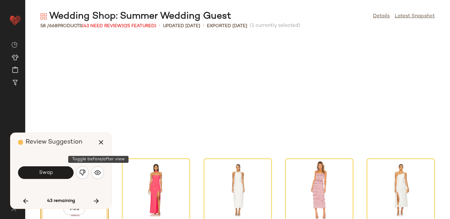
scroll to position [462, 0]
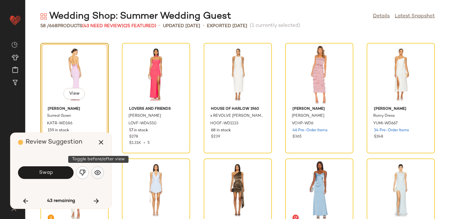
click at [100, 171] on img "button" at bounding box center [97, 172] width 6 height 6
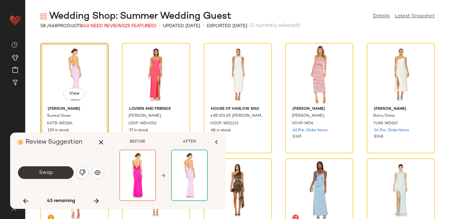
click at [59, 175] on button "Swap" at bounding box center [46, 172] width 56 height 13
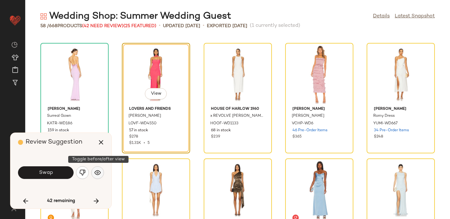
click at [97, 174] on img "button" at bounding box center [97, 172] width 6 height 6
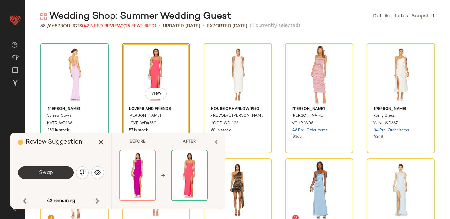
click at [50, 172] on span "Swap" at bounding box center [46, 173] width 14 height 6
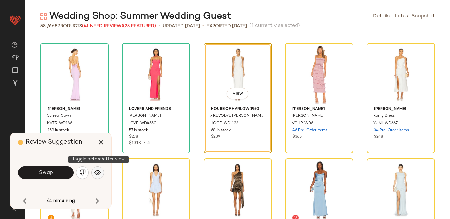
click at [98, 169] on img "button" at bounding box center [97, 172] width 6 height 6
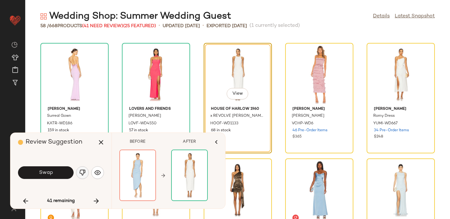
click at [85, 171] on img "button" at bounding box center [82, 172] width 6 height 6
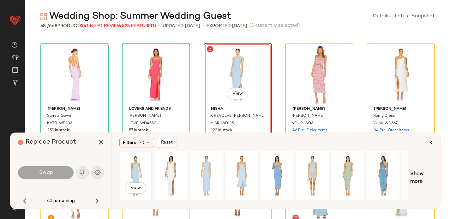
click at [134, 168] on div "View" at bounding box center [136, 175] width 28 height 45
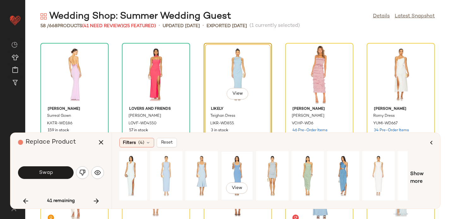
scroll to position [0, 62]
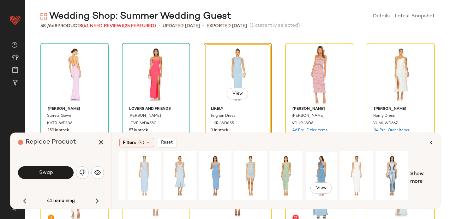
click at [318, 163] on div "View" at bounding box center [321, 175] width 28 height 45
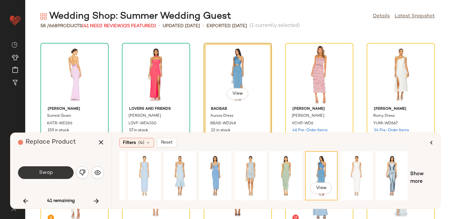
click at [35, 171] on button "Swap" at bounding box center [46, 172] width 56 height 13
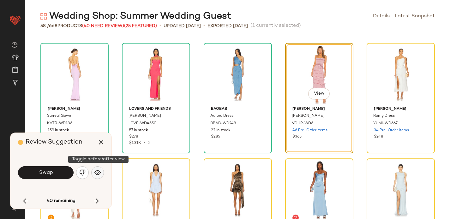
click at [96, 175] on img "button" at bounding box center [97, 172] width 6 height 6
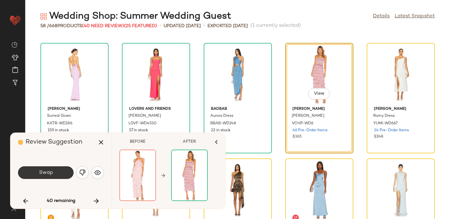
click at [52, 175] on span "Swap" at bounding box center [46, 173] width 14 height 6
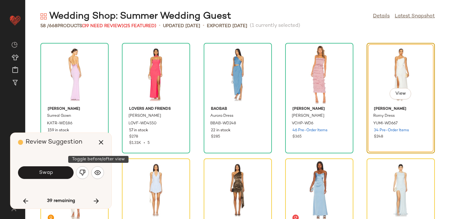
click at [104, 170] on div "Swap" at bounding box center [61, 172] width 86 height 15
click at [97, 170] on img "button" at bounding box center [97, 172] width 6 height 6
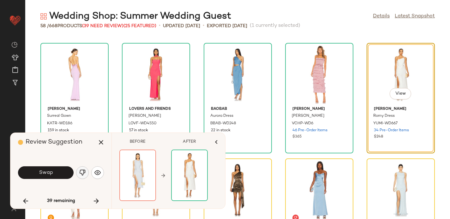
click at [84, 173] on img "button" at bounding box center [82, 172] width 6 height 6
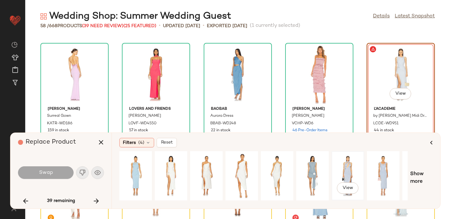
click at [344, 159] on div "View" at bounding box center [348, 175] width 28 height 45
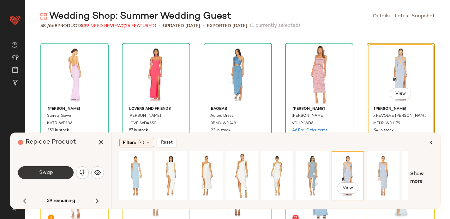
click at [44, 169] on button "Swap" at bounding box center [46, 172] width 56 height 13
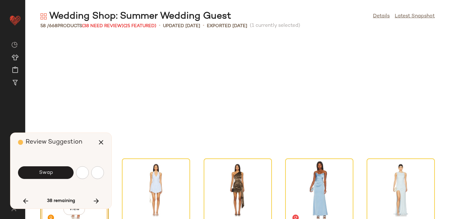
scroll to position [578, 0]
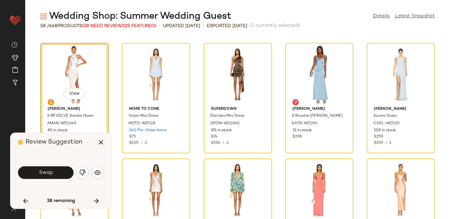
click at [80, 169] on img "button" at bounding box center [82, 172] width 6 height 6
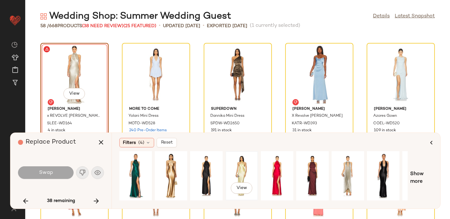
click at [244, 169] on div "View" at bounding box center [242, 175] width 28 height 45
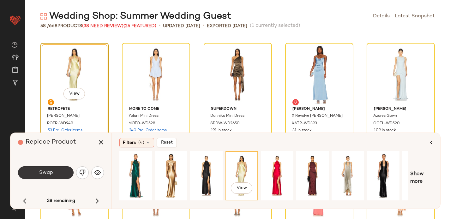
click at [49, 169] on button "Swap" at bounding box center [46, 172] width 56 height 13
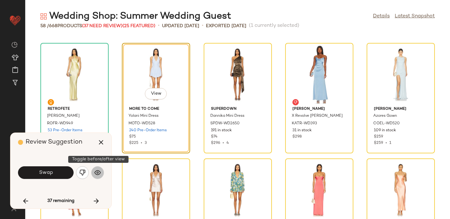
click at [99, 173] on img "button" at bounding box center [97, 172] width 6 height 6
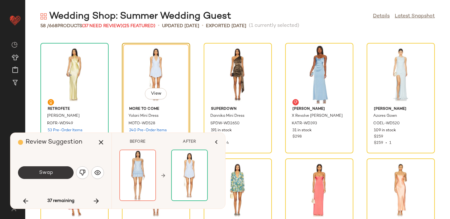
click at [50, 175] on span "Swap" at bounding box center [46, 173] width 14 height 6
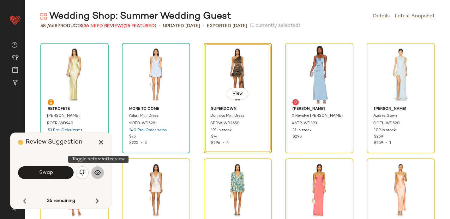
click at [100, 171] on img "button" at bounding box center [97, 172] width 6 height 6
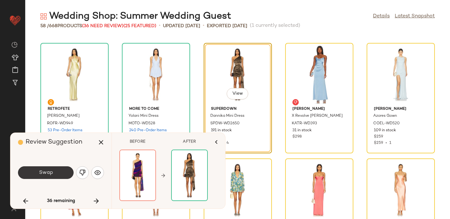
click at [51, 173] on span "Swap" at bounding box center [46, 173] width 14 height 6
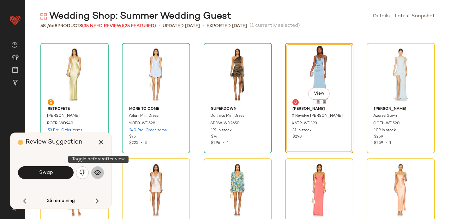
click at [102, 174] on button "button" at bounding box center [97, 172] width 13 height 13
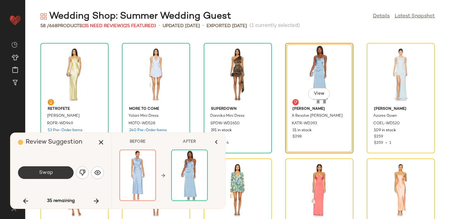
click at [50, 170] on span "Swap" at bounding box center [46, 173] width 14 height 6
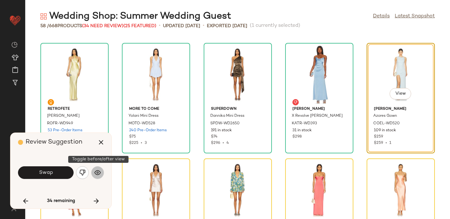
click at [100, 172] on img "button" at bounding box center [97, 172] width 6 height 6
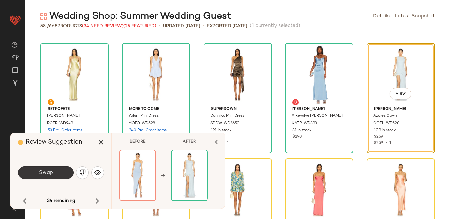
click at [57, 173] on button "Swap" at bounding box center [46, 172] width 56 height 13
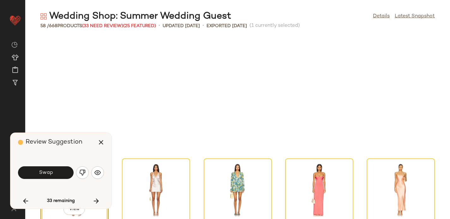
scroll to position [693, 0]
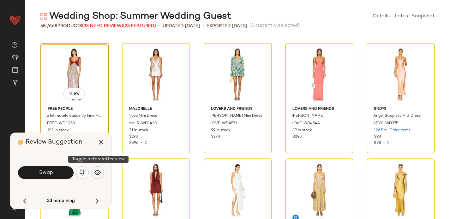
click at [100, 171] on img "button" at bounding box center [97, 172] width 6 height 6
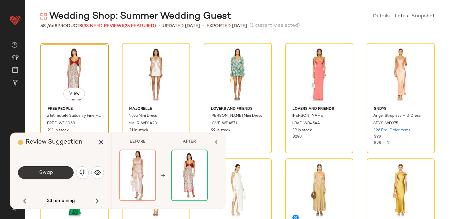
click at [55, 171] on button "Swap" at bounding box center [46, 172] width 56 height 13
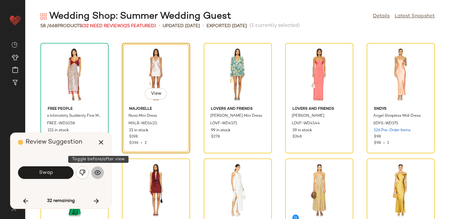
click at [98, 175] on img "button" at bounding box center [97, 172] width 6 height 6
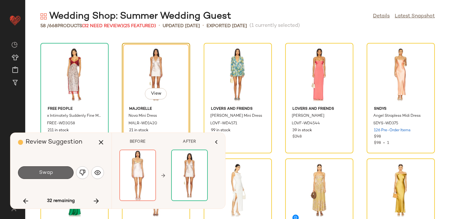
click at [50, 173] on span "Swap" at bounding box center [46, 173] width 14 height 6
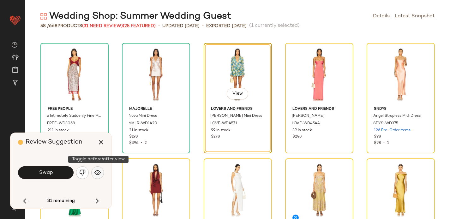
click at [100, 174] on img "button" at bounding box center [97, 172] width 6 height 6
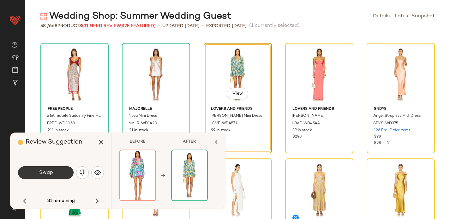
click at [39, 174] on button "Swap" at bounding box center [46, 172] width 56 height 13
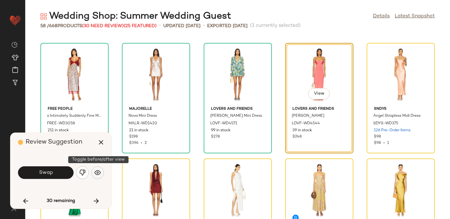
click at [97, 173] on img "button" at bounding box center [97, 172] width 6 height 6
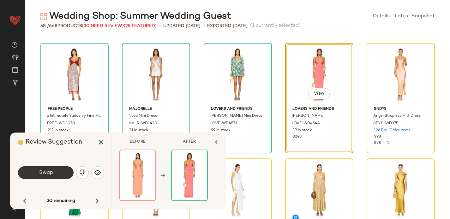
click at [64, 170] on button "Swap" at bounding box center [46, 172] width 56 height 13
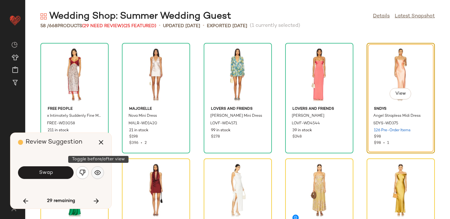
click at [98, 173] on img "button" at bounding box center [97, 172] width 6 height 6
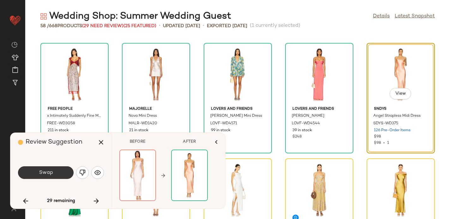
click at [57, 170] on button "Swap" at bounding box center [46, 172] width 56 height 13
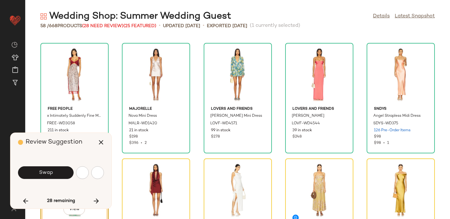
scroll to position [809, 0]
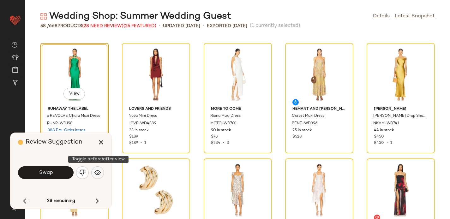
click at [100, 174] on img "button" at bounding box center [97, 172] width 6 height 6
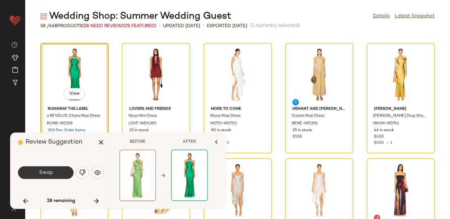
click at [43, 171] on span "Swap" at bounding box center [46, 173] width 14 height 6
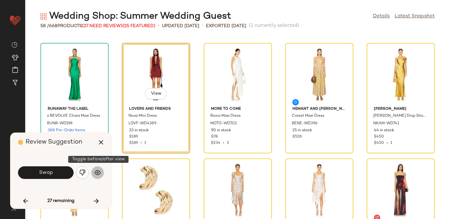
click at [101, 173] on button "button" at bounding box center [97, 172] width 13 height 13
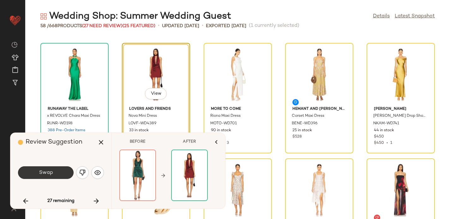
click at [59, 171] on button "Swap" at bounding box center [46, 172] width 56 height 13
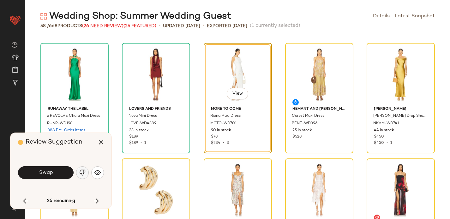
click at [86, 172] on button "button" at bounding box center [82, 172] width 13 height 13
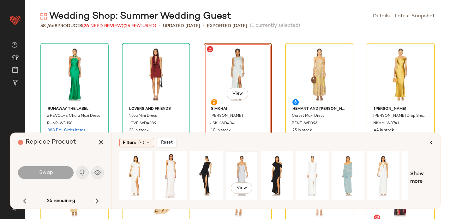
click at [242, 168] on div "View" at bounding box center [242, 175] width 28 height 45
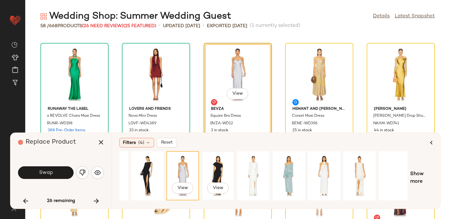
scroll to position [0, 62]
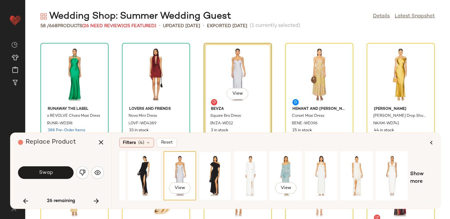
click at [284, 166] on div "View" at bounding box center [286, 175] width 28 height 45
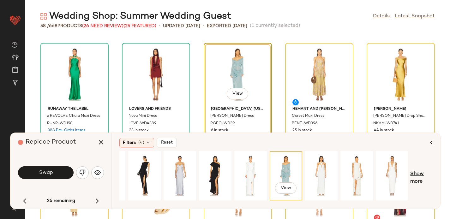
click at [420, 174] on span "Show more" at bounding box center [421, 177] width 22 height 15
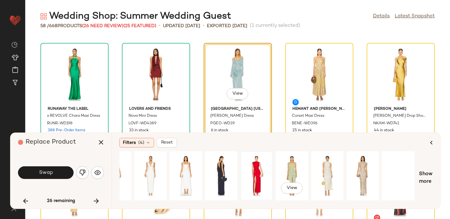
scroll to position [0, 304]
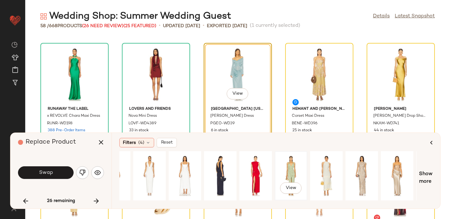
click at [287, 162] on div "View" at bounding box center [291, 175] width 28 height 45
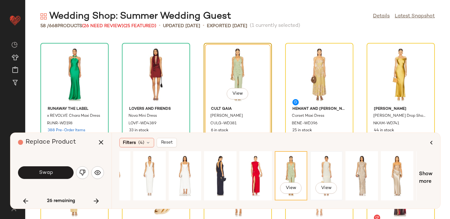
click at [330, 162] on div "View" at bounding box center [326, 175] width 28 height 45
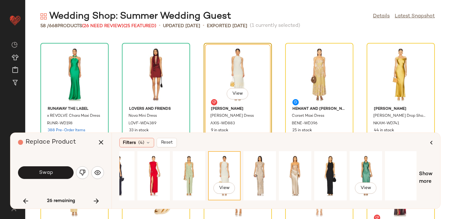
scroll to position [0, 406]
click at [367, 162] on div "View" at bounding box center [365, 175] width 28 height 45
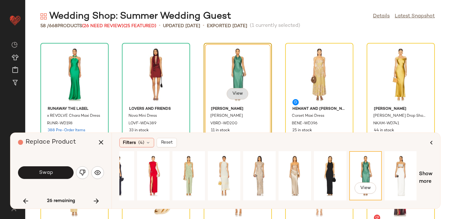
click at [237, 93] on span "View" at bounding box center [237, 93] width 11 height 5
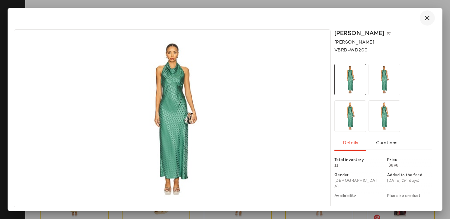
click at [425, 17] on icon "button" at bounding box center [427, 18] width 8 height 8
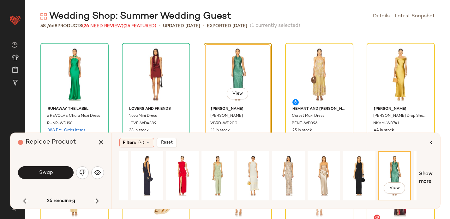
scroll to position [0, 375]
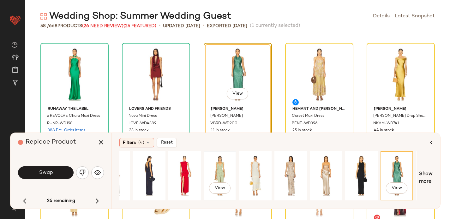
click at [227, 165] on div "View" at bounding box center [220, 175] width 28 height 45
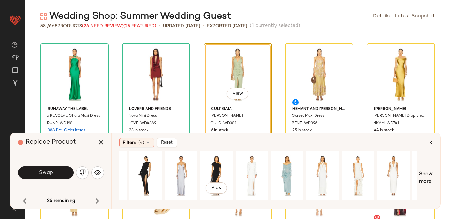
scroll to position [0, 59]
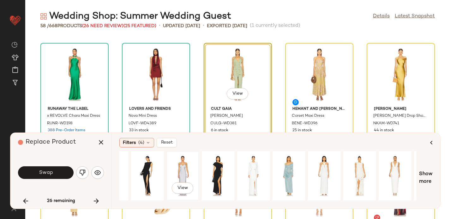
click at [183, 163] on div "View" at bounding box center [183, 175] width 28 height 45
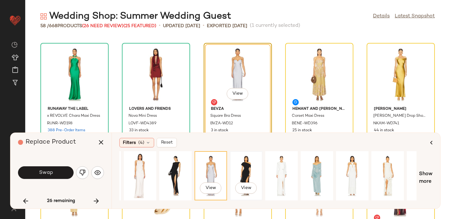
scroll to position [0, 52]
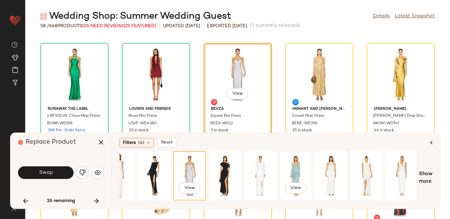
click at [291, 161] on div "View" at bounding box center [296, 175] width 28 height 45
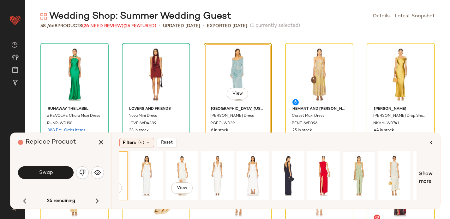
scroll to position [0, 239]
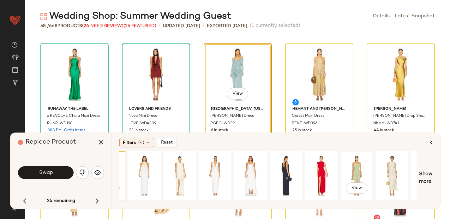
click at [359, 162] on div "View" at bounding box center [356, 175] width 28 height 45
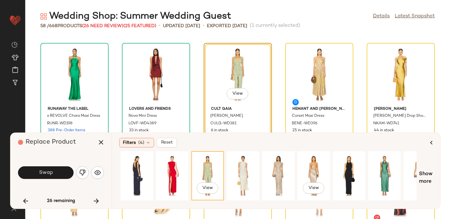
scroll to position [0, 406]
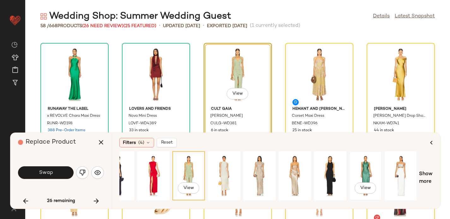
click at [364, 161] on div "View" at bounding box center [365, 175] width 28 height 45
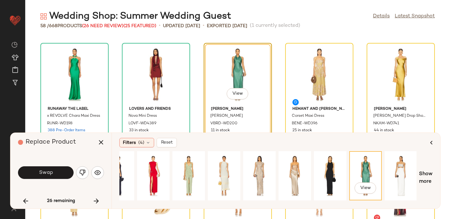
click at [53, 170] on button "Swap" at bounding box center [46, 172] width 56 height 13
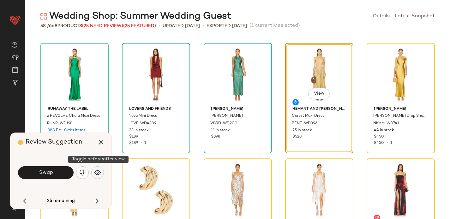
click at [100, 170] on img "button" at bounding box center [97, 172] width 6 height 6
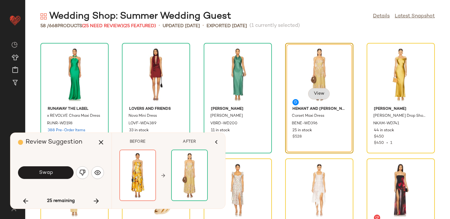
click at [319, 91] on button "View" at bounding box center [318, 93] width 21 height 11
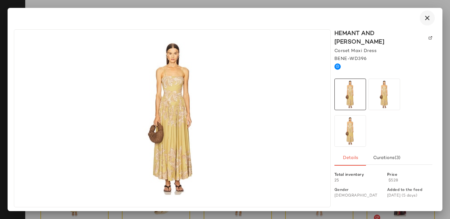
click at [428, 19] on icon "button" at bounding box center [427, 18] width 8 height 8
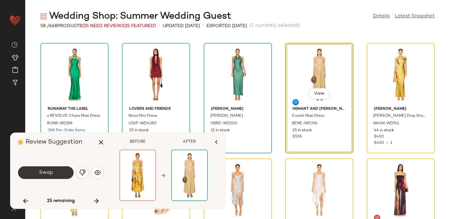
click at [51, 173] on span "Swap" at bounding box center [46, 173] width 14 height 6
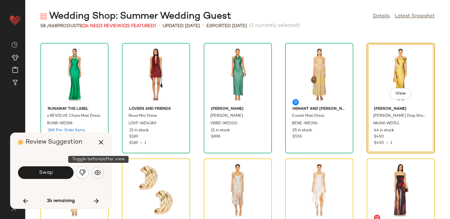
click at [101, 169] on button "button" at bounding box center [97, 172] width 13 height 13
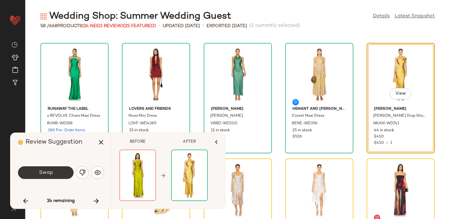
click at [57, 173] on button "Swap" at bounding box center [46, 172] width 56 height 13
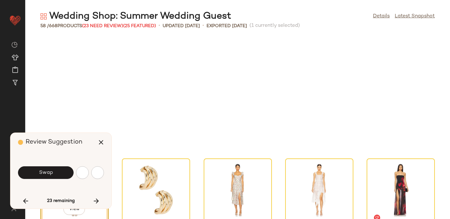
scroll to position [924, 0]
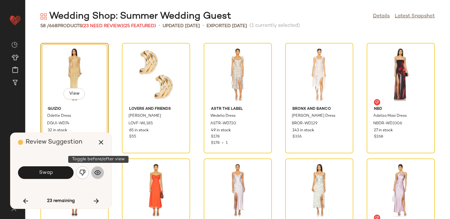
click at [99, 175] on img "button" at bounding box center [97, 172] width 6 height 6
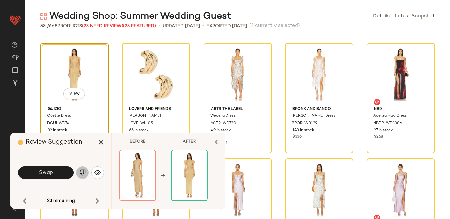
click at [82, 172] on img "button" at bounding box center [82, 172] width 6 height 6
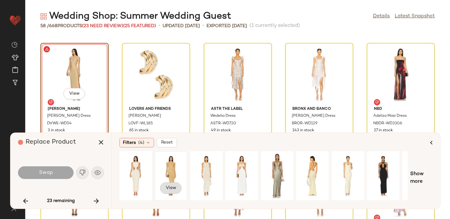
click at [172, 186] on span "View" at bounding box center [170, 188] width 11 height 5
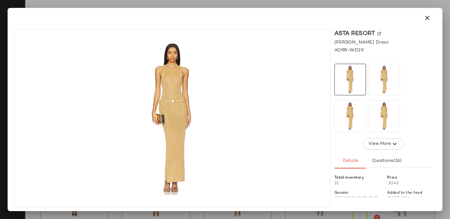
click at [379, 33] on img at bounding box center [379, 34] width 4 height 4
click at [426, 20] on icon "button" at bounding box center [427, 18] width 8 height 8
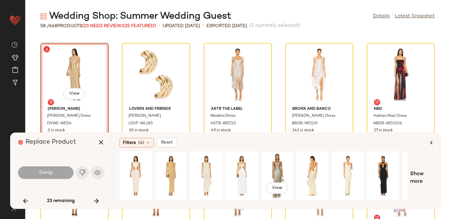
click at [274, 168] on div "View" at bounding box center [277, 175] width 28 height 45
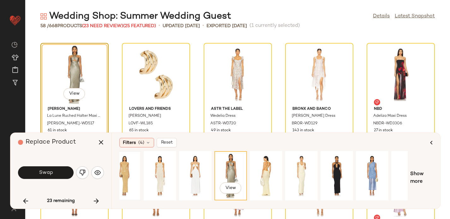
scroll to position [0, 62]
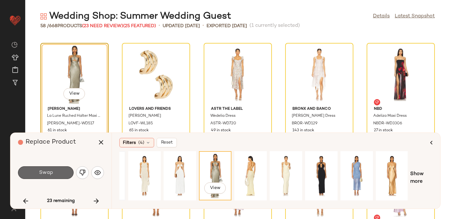
click at [34, 170] on button "Swap" at bounding box center [46, 172] width 56 height 13
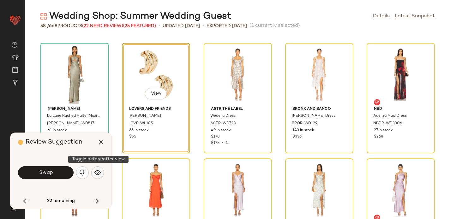
click at [97, 171] on img "button" at bounding box center [97, 172] width 6 height 6
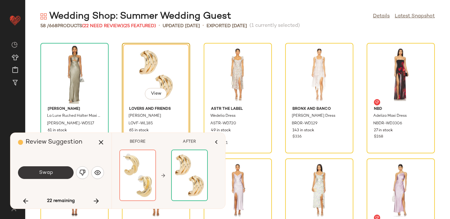
click at [41, 171] on span "Swap" at bounding box center [46, 173] width 14 height 6
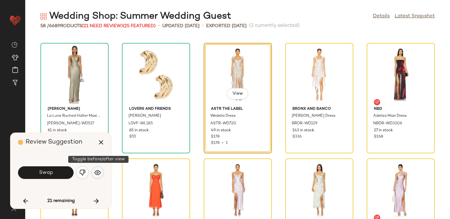
click at [95, 171] on img "button" at bounding box center [97, 172] width 6 height 6
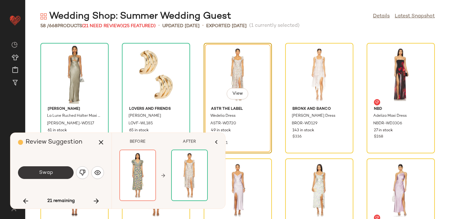
click at [62, 174] on button "Swap" at bounding box center [46, 172] width 56 height 13
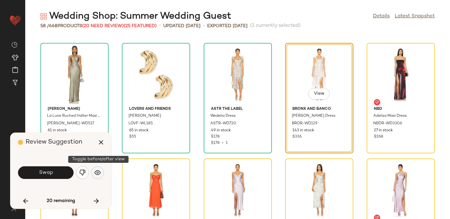
click at [98, 171] on img "button" at bounding box center [97, 172] width 6 height 6
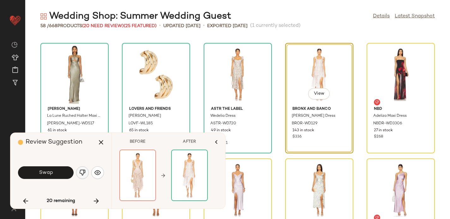
click at [80, 174] on img "button" at bounding box center [82, 172] width 6 height 6
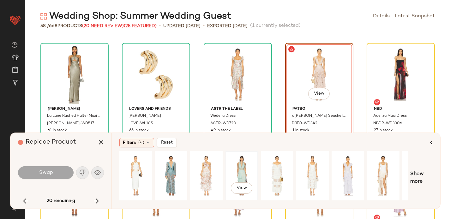
click at [240, 170] on div "View" at bounding box center [242, 175] width 28 height 45
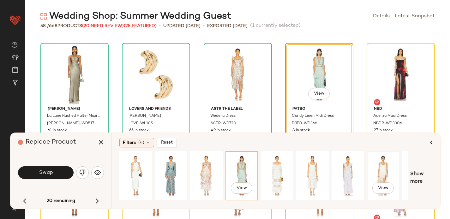
click at [382, 171] on div "View" at bounding box center [383, 175] width 28 height 45
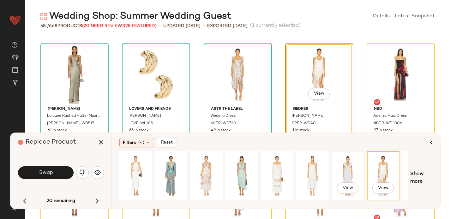
click at [348, 172] on div "View" at bounding box center [348, 175] width 28 height 45
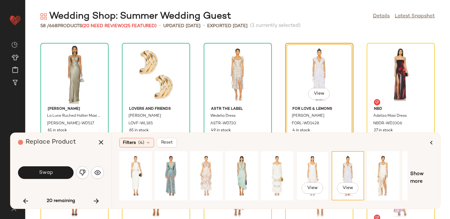
click at [315, 164] on div "View" at bounding box center [312, 175] width 28 height 45
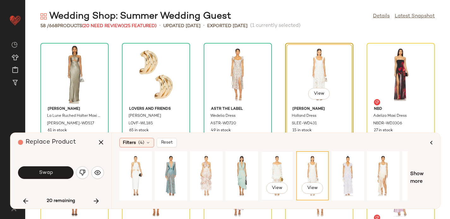
click at [281, 158] on div "View" at bounding box center [277, 175] width 28 height 45
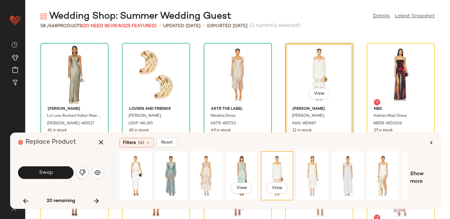
click at [242, 166] on div "View" at bounding box center [242, 175] width 28 height 45
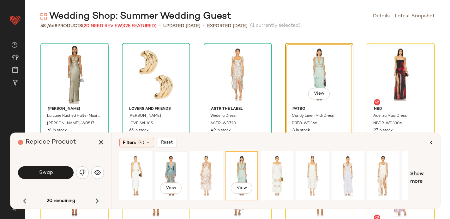
click at [170, 169] on div "View" at bounding box center [171, 175] width 28 height 45
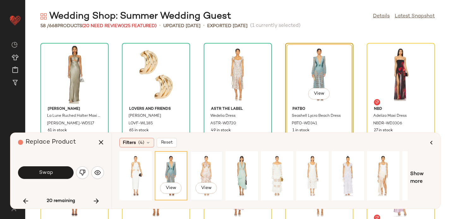
click at [204, 163] on div "View" at bounding box center [206, 175] width 28 height 45
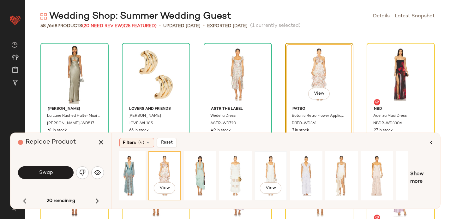
scroll to position [0, 62]
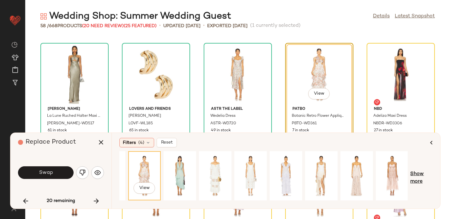
click at [415, 177] on span "Show more" at bounding box center [421, 177] width 22 height 15
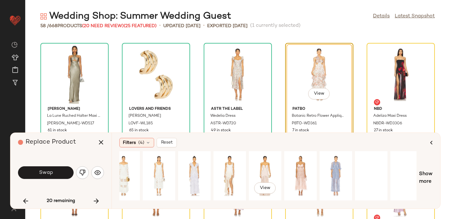
scroll to position [0, 167]
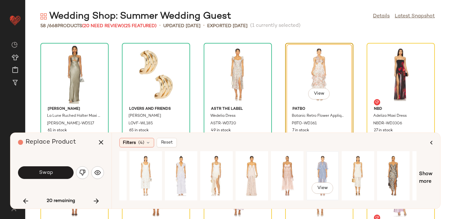
click at [324, 169] on div "View" at bounding box center [322, 175] width 28 height 45
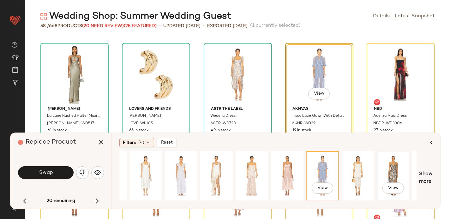
click at [390, 166] on div "View" at bounding box center [393, 175] width 28 height 45
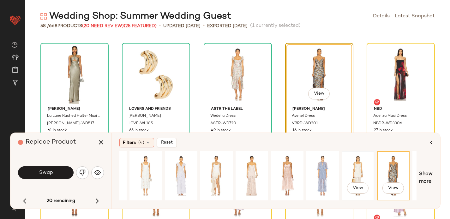
click at [359, 168] on div "View" at bounding box center [358, 175] width 28 height 45
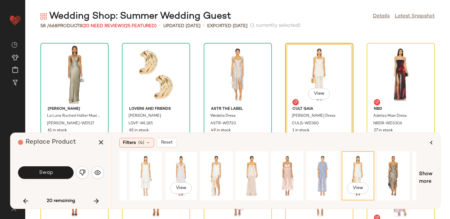
click at [180, 172] on div "View" at bounding box center [181, 175] width 28 height 45
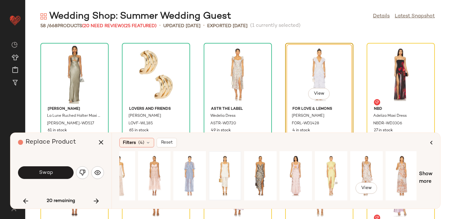
scroll to position [0, 300]
click at [335, 169] on div "View" at bounding box center [331, 175] width 28 height 45
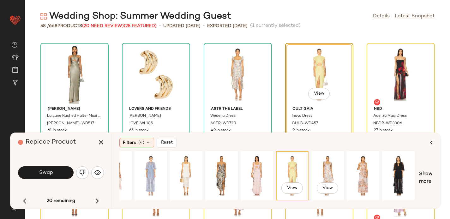
scroll to position [0, 341]
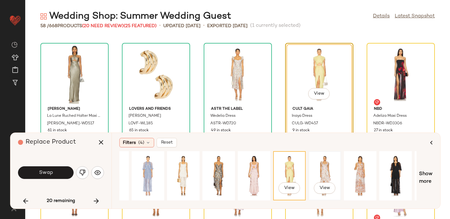
click at [324, 165] on div "View" at bounding box center [325, 175] width 28 height 45
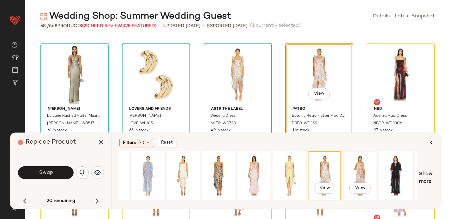
click at [354, 172] on div "View" at bounding box center [360, 175] width 28 height 45
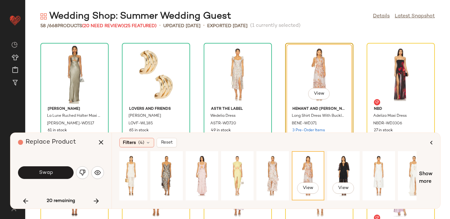
scroll to position [0, 385]
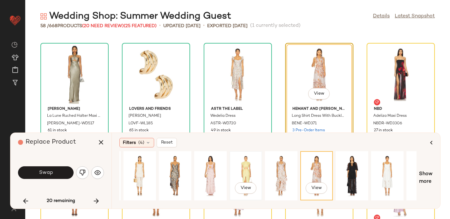
click at [247, 165] on div "View" at bounding box center [246, 175] width 28 height 45
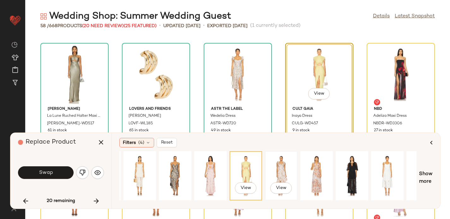
click at [282, 165] on div "View" at bounding box center [281, 175] width 28 height 45
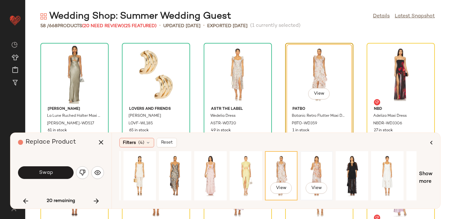
click at [314, 163] on div "View" at bounding box center [316, 175] width 28 height 45
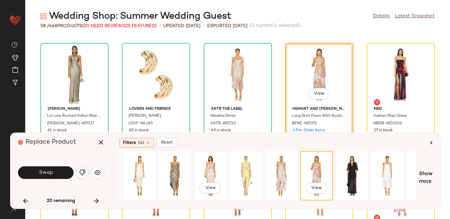
click at [213, 170] on div "View" at bounding box center [210, 175] width 28 height 45
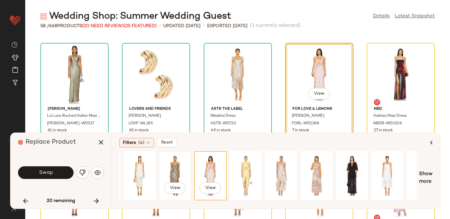
click at [175, 172] on div "View" at bounding box center [175, 175] width 28 height 45
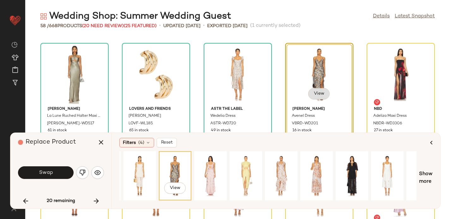
click at [318, 94] on span "View" at bounding box center [318, 93] width 11 height 5
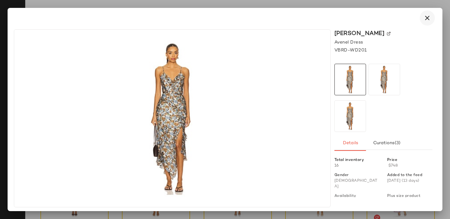
click at [427, 19] on icon "button" at bounding box center [427, 18] width 8 height 8
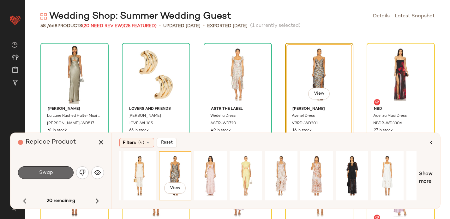
click at [48, 171] on span "Swap" at bounding box center [46, 173] width 14 height 6
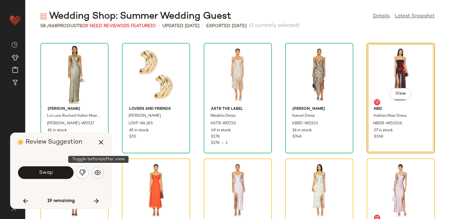
click at [98, 172] on img "button" at bounding box center [97, 172] width 6 height 6
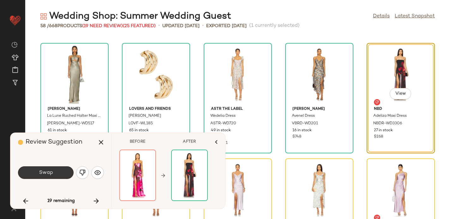
click at [44, 173] on span "Swap" at bounding box center [46, 173] width 14 height 6
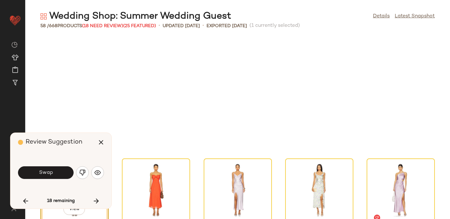
scroll to position [1040, 0]
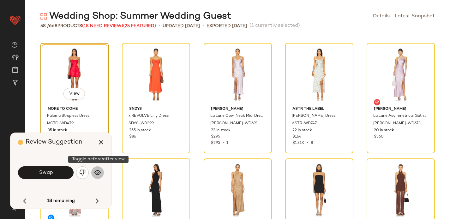
click at [100, 173] on img "button" at bounding box center [97, 172] width 6 height 6
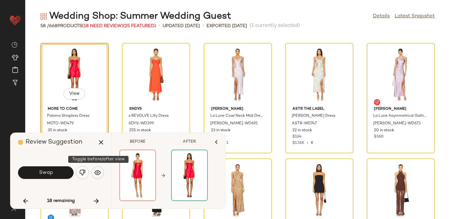
click at [99, 171] on img "button" at bounding box center [97, 172] width 6 height 6
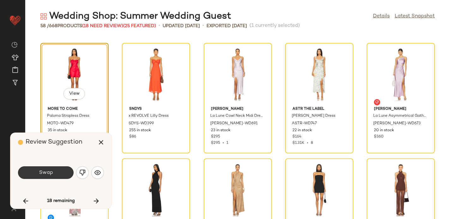
click at [54, 174] on button "Swap" at bounding box center [46, 172] width 56 height 13
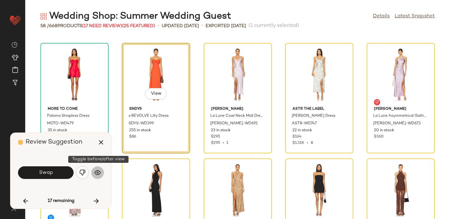
click at [97, 171] on img "button" at bounding box center [97, 172] width 6 height 6
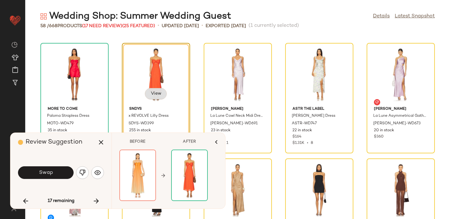
click at [158, 93] on span "View" at bounding box center [155, 93] width 11 height 5
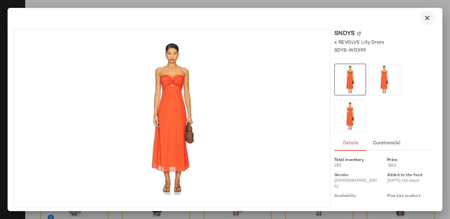
click at [429, 16] on icon "button" at bounding box center [427, 18] width 8 height 8
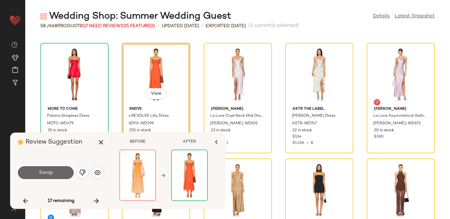
click at [55, 171] on button "Swap" at bounding box center [46, 172] width 56 height 13
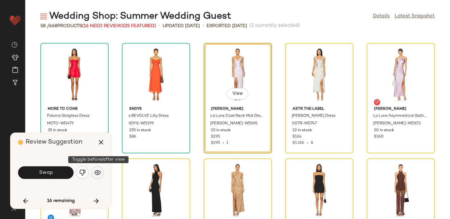
click at [99, 173] on img "button" at bounding box center [97, 172] width 6 height 6
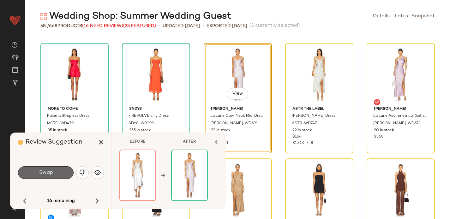
click at [60, 172] on button "Swap" at bounding box center [46, 172] width 56 height 13
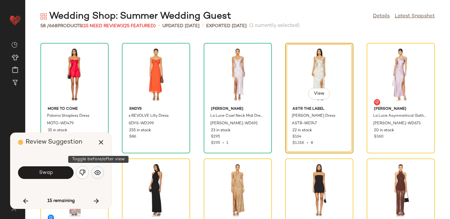
click at [102, 172] on button "button" at bounding box center [97, 172] width 13 height 13
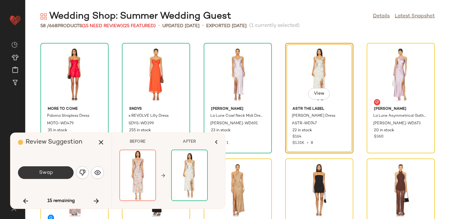
click at [61, 172] on button "Swap" at bounding box center [46, 172] width 56 height 13
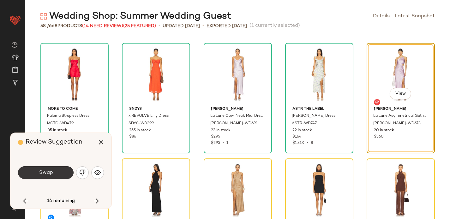
click at [37, 168] on button "Swap" at bounding box center [46, 172] width 56 height 13
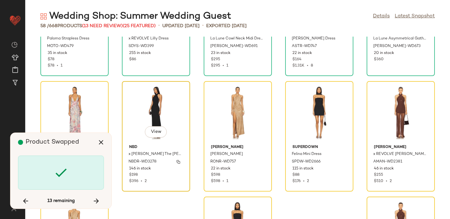
scroll to position [1119, 0]
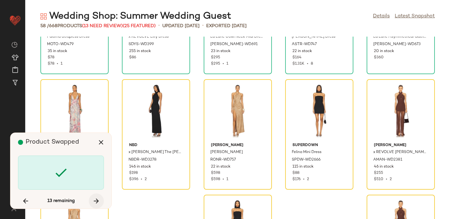
click at [94, 201] on icon "button" at bounding box center [96, 201] width 8 height 8
click at [94, 202] on icon "button" at bounding box center [96, 201] width 8 height 8
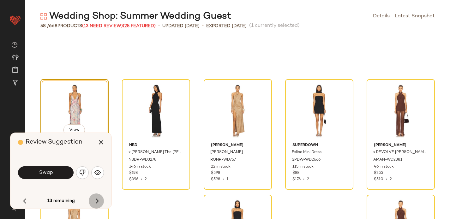
click at [94, 202] on icon "button" at bounding box center [96, 201] width 8 height 8
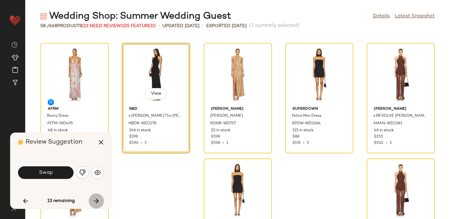
click at [94, 202] on icon "button" at bounding box center [96, 201] width 8 height 8
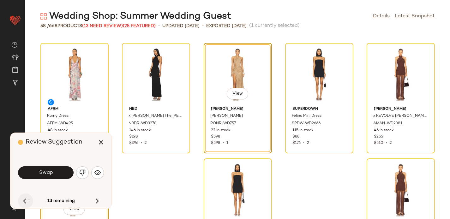
click at [21, 198] on button "button" at bounding box center [25, 200] width 15 height 15
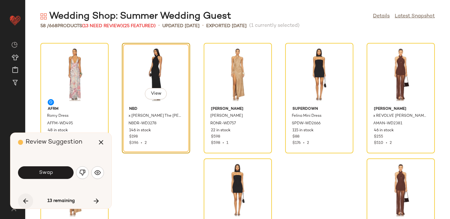
click at [21, 198] on button "button" at bounding box center [25, 200] width 15 height 15
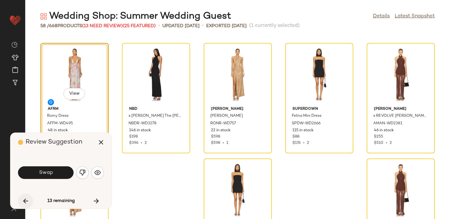
click at [21, 198] on button "button" at bounding box center [25, 200] width 15 height 15
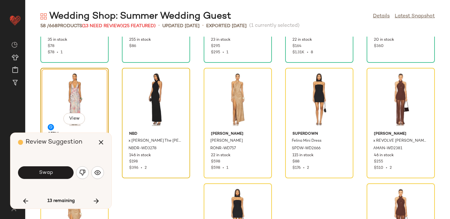
scroll to position [1130, 0]
click at [98, 172] on img "button" at bounding box center [97, 172] width 6 height 6
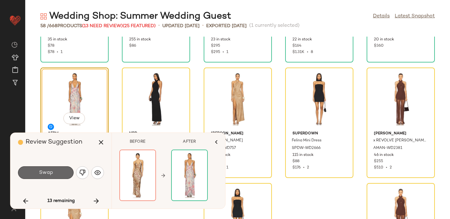
click at [51, 172] on span "Swap" at bounding box center [46, 173] width 14 height 6
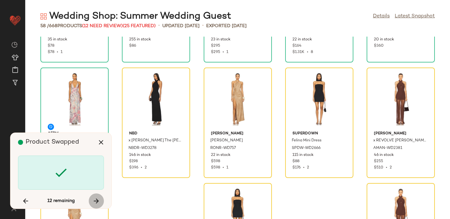
click at [99, 200] on icon "button" at bounding box center [96, 201] width 8 height 8
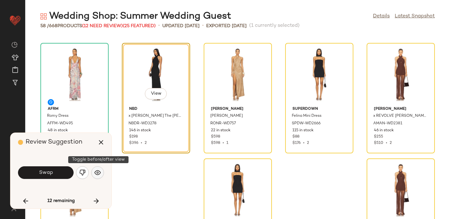
click at [96, 175] on img "button" at bounding box center [97, 172] width 6 height 6
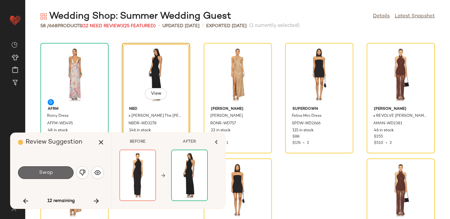
click at [48, 175] on span "Swap" at bounding box center [46, 173] width 14 height 6
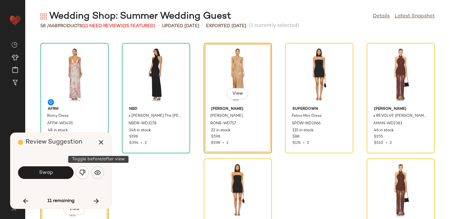
click at [98, 175] on img "button" at bounding box center [97, 172] width 6 height 6
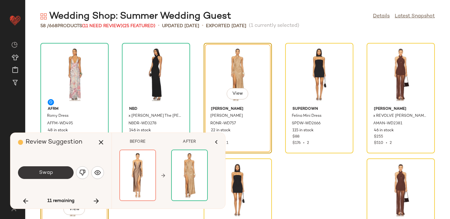
click at [51, 172] on span "Swap" at bounding box center [46, 173] width 14 height 6
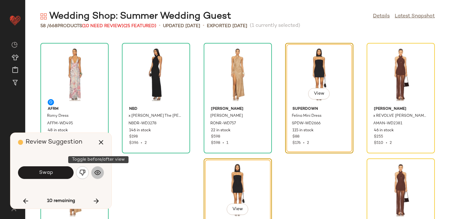
click at [97, 173] on img "button" at bounding box center [97, 172] width 6 height 6
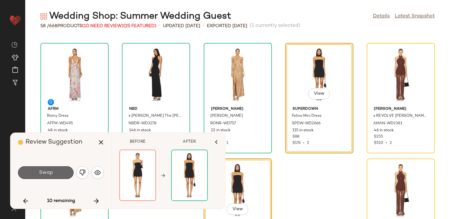
click at [55, 172] on button "Swap" at bounding box center [46, 172] width 56 height 13
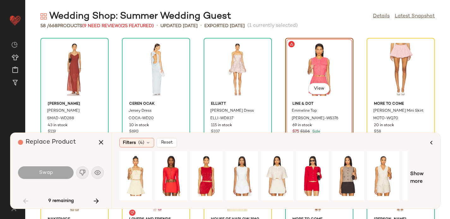
click at [98, 171] on div "Swap" at bounding box center [61, 172] width 86 height 15
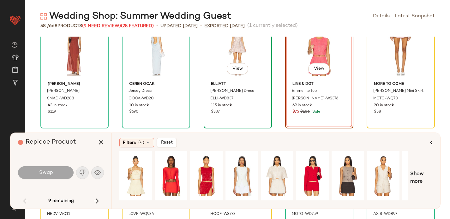
scroll to position [25, 0]
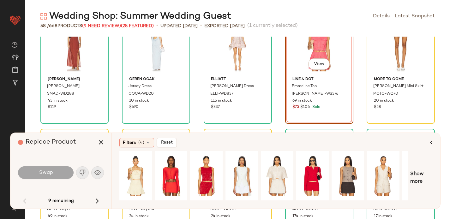
click at [99, 168] on div "Swap" at bounding box center [61, 172] width 86 height 15
click at [96, 172] on div "Swap" at bounding box center [61, 172] width 86 height 15
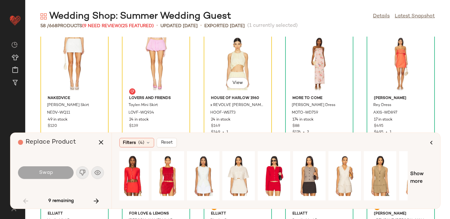
scroll to position [124, 0]
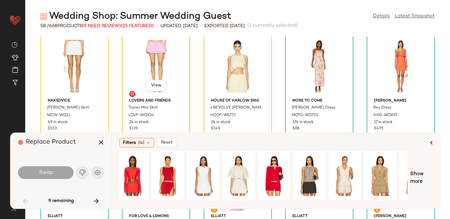
click at [163, 56] on div "View" at bounding box center [156, 66] width 64 height 59
click at [172, 68] on div "View" at bounding box center [156, 66] width 64 height 59
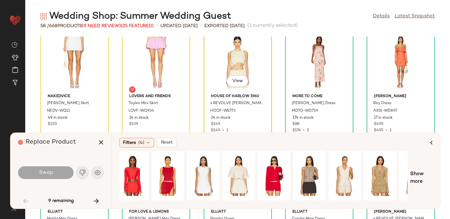
scroll to position [127, 0]
click at [225, 58] on div "View" at bounding box center [238, 62] width 64 height 59
click at [92, 199] on icon "button" at bounding box center [96, 201] width 8 height 8
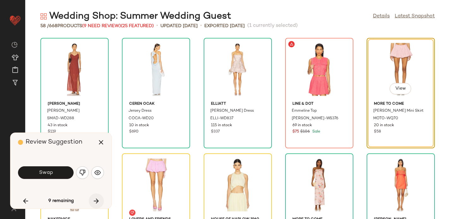
click at [96, 201] on icon "button" at bounding box center [96, 201] width 8 height 8
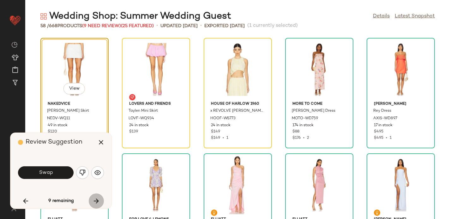
click at [96, 201] on icon "button" at bounding box center [96, 201] width 8 height 8
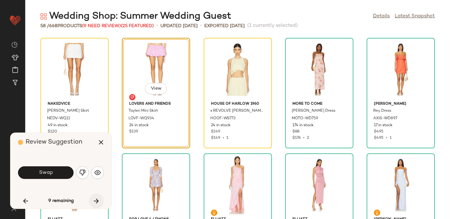
scroll to position [116, 0]
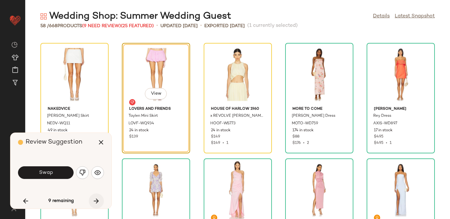
click at [96, 201] on icon "button" at bounding box center [96, 201] width 8 height 8
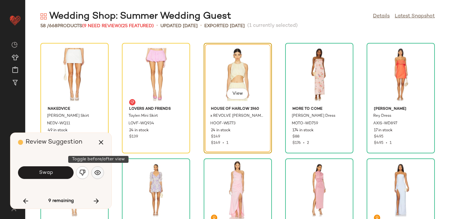
click at [96, 170] on img "button" at bounding box center [97, 172] width 6 height 6
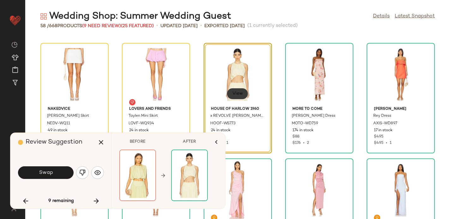
click at [233, 92] on span "View" at bounding box center [237, 93] width 11 height 5
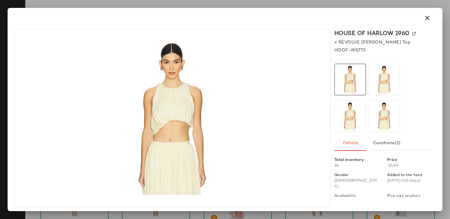
click at [414, 34] on img at bounding box center [414, 34] width 4 height 4
click at [427, 19] on icon "button" at bounding box center [427, 18] width 8 height 8
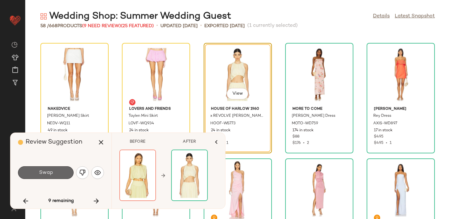
click at [47, 171] on span "Swap" at bounding box center [46, 173] width 14 height 6
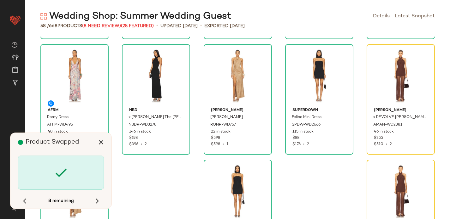
scroll to position [1151, 0]
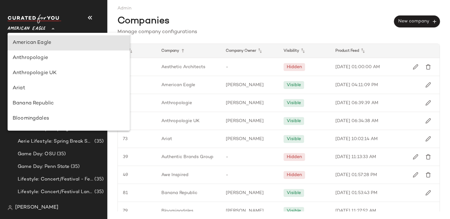
click at [33, 23] on span "American Eagle" at bounding box center [27, 26] width 38 height 11
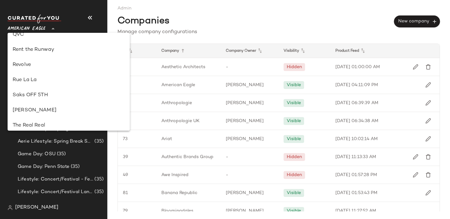
scroll to position [307, 0]
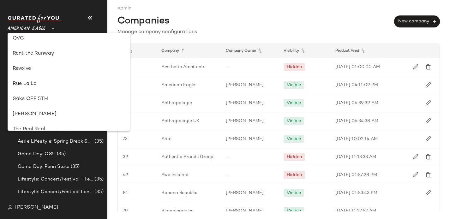
click at [32, 69] on div "Revolve" at bounding box center [69, 69] width 112 height 8
type input "**"
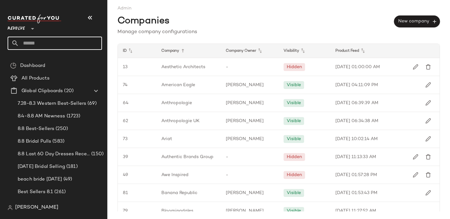
click at [40, 40] on input "text" at bounding box center [60, 43] width 83 height 13
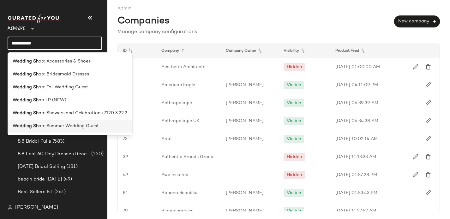
type input "**********"
click at [42, 126] on span "op: Summer Wedding Guest" at bounding box center [69, 126] width 60 height 7
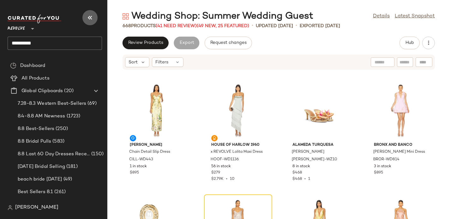
click at [88, 18] on icon "button" at bounding box center [90, 18] width 8 height 8
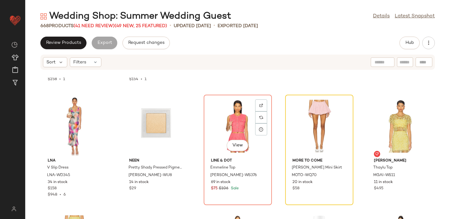
scroll to position [1370, 0]
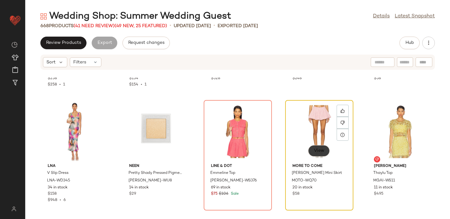
click at [314, 146] on button "View" at bounding box center [318, 150] width 21 height 11
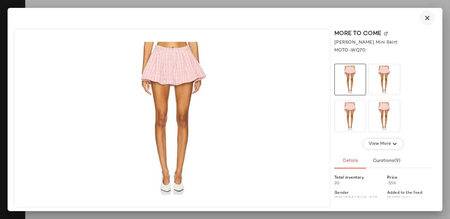
click at [425, 16] on icon "button" at bounding box center [427, 18] width 8 height 8
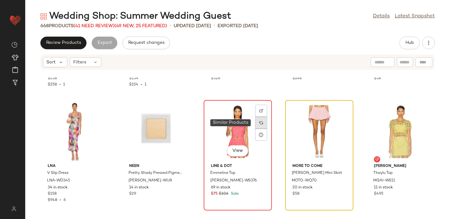
click at [259, 122] on img at bounding box center [261, 123] width 4 height 4
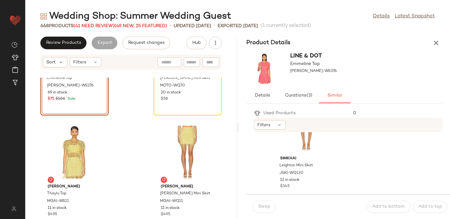
scroll to position [3669, 0]
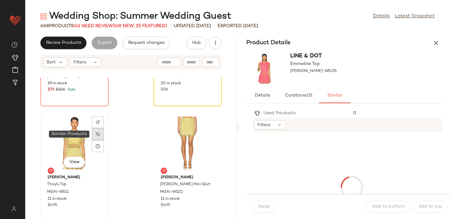
click at [97, 133] on img at bounding box center [98, 134] width 4 height 4
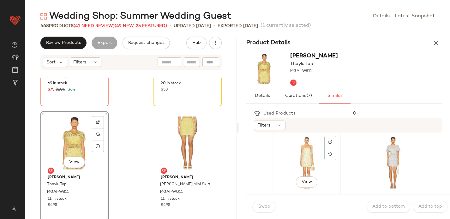
scroll to position [582, 0]
click at [331, 145] on img at bounding box center [330, 144] width 4 height 4
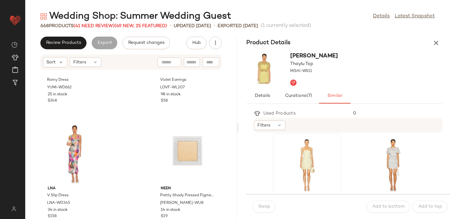
scroll to position [3434, 0]
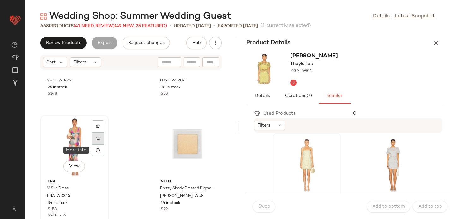
click at [95, 141] on div at bounding box center [98, 138] width 12 height 12
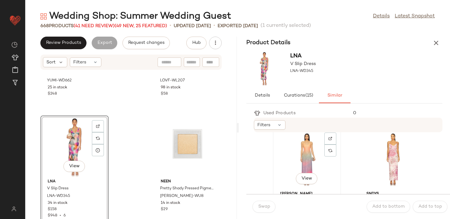
scroll to position [355, 0]
click at [414, 140] on img at bounding box center [416, 140] width 4 height 4
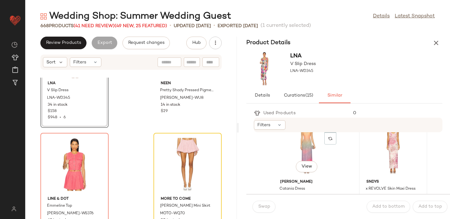
scroll to position [365, 0]
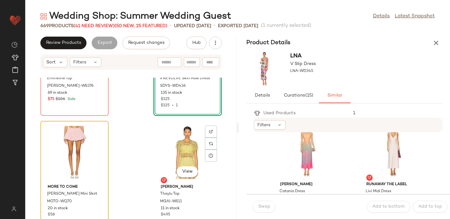
scroll to position [3660, 0]
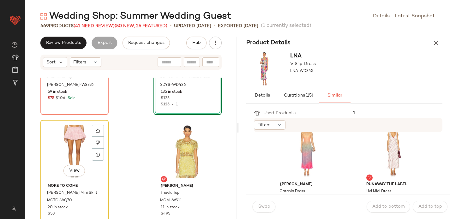
click at [68, 153] on div "View" at bounding box center [75, 151] width 64 height 59
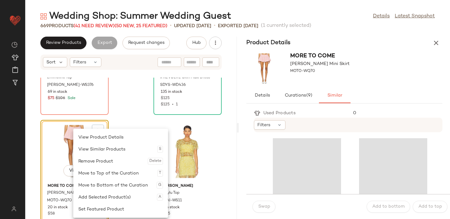
scroll to position [3661, 0]
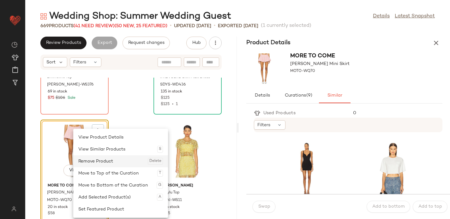
click at [87, 160] on div "Remove Product Delete" at bounding box center [120, 161] width 85 height 12
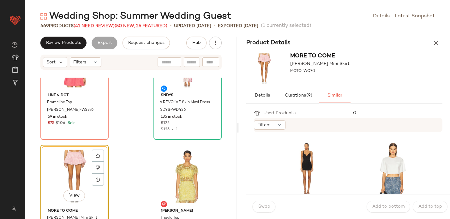
scroll to position [3634, 0]
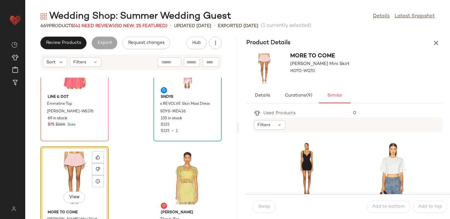
click at [68, 163] on div "View" at bounding box center [75, 178] width 64 height 59
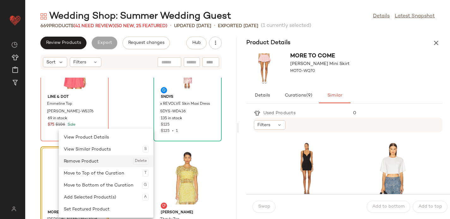
click at [76, 161] on div "Remove Product Delete" at bounding box center [106, 161] width 85 height 12
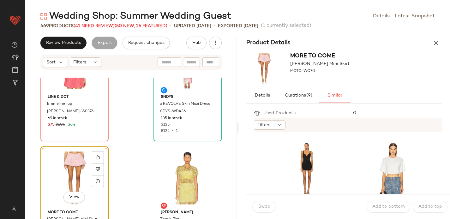
click at [443, 39] on div "Product Details" at bounding box center [344, 43] width 211 height 13
click at [436, 43] on icon "button" at bounding box center [436, 43] width 8 height 8
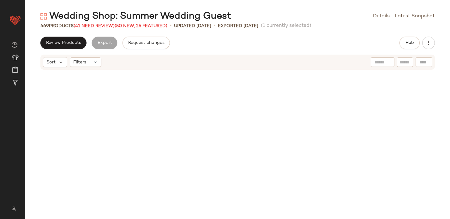
scroll to position [1386, 0]
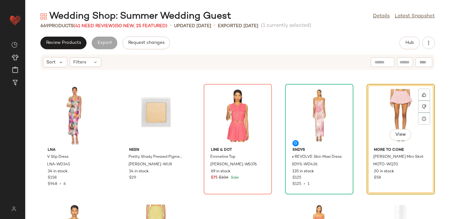
click at [383, 110] on div "View" at bounding box center [401, 115] width 64 height 59
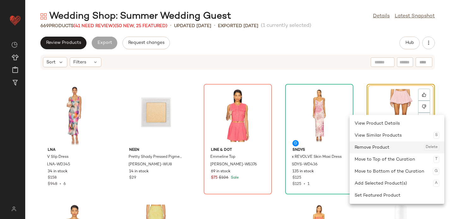
click at [378, 145] on div "Remove Product Delete" at bounding box center [396, 147] width 85 height 12
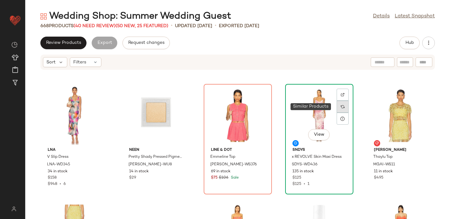
click at [341, 108] on img at bounding box center [343, 107] width 4 height 4
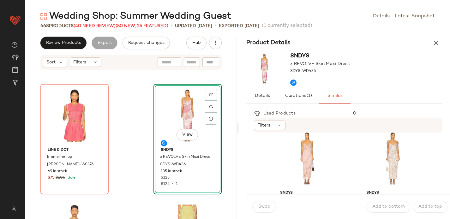
scroll to position [240, 0]
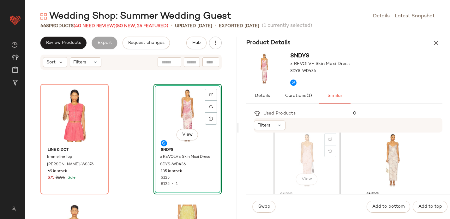
drag, startPoint x: 305, startPoint y: 158, endPoint x: 299, endPoint y: 157, distance: 6.3
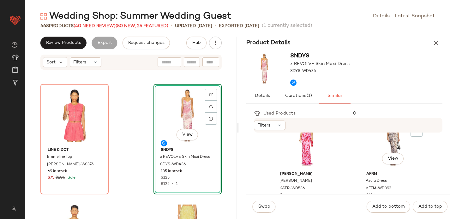
scroll to position [370, 0]
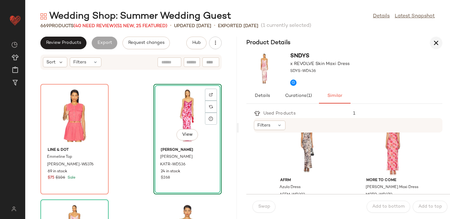
click at [434, 44] on icon "button" at bounding box center [436, 43] width 8 height 8
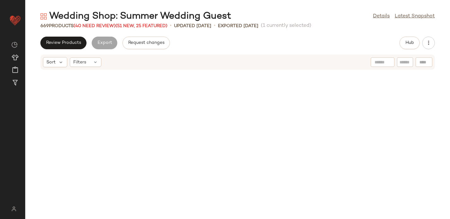
scroll to position [1386, 0]
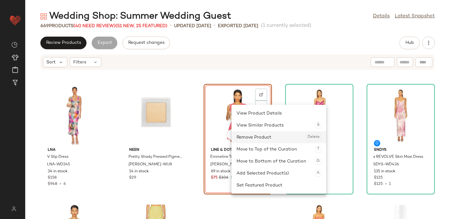
click at [242, 135] on div "Remove Product Delete" at bounding box center [278, 137] width 85 height 12
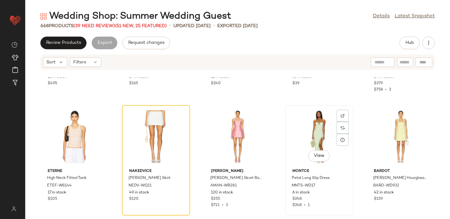
scroll to position [1606, 0]
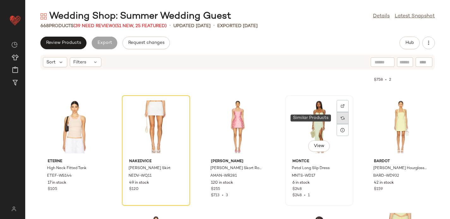
click at [341, 119] on img at bounding box center [343, 118] width 4 height 4
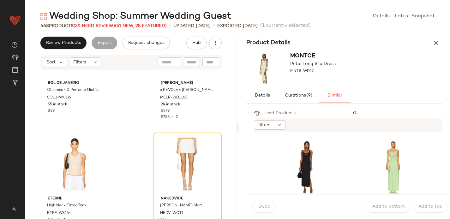
scroll to position [232, 0]
click at [410, 153] on div at bounding box center [416, 159] width 12 height 12
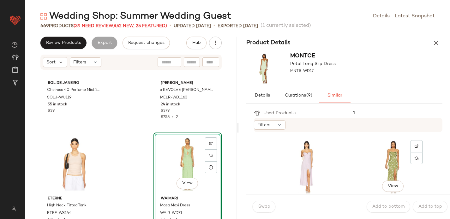
scroll to position [346, 0]
click at [410, 155] on div at bounding box center [416, 161] width 12 height 12
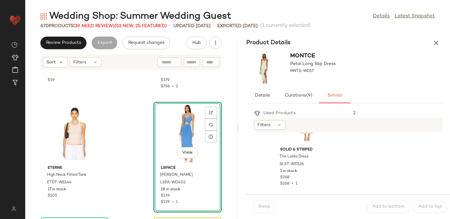
scroll to position [4029, 0]
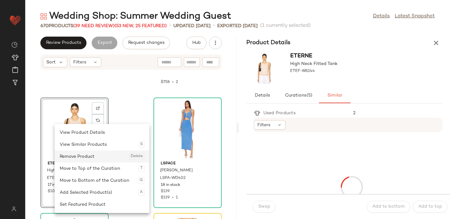
click at [76, 156] on div "Remove Product Delete" at bounding box center [102, 157] width 85 height 12
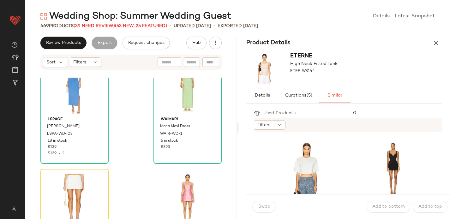
scroll to position [4104, 0]
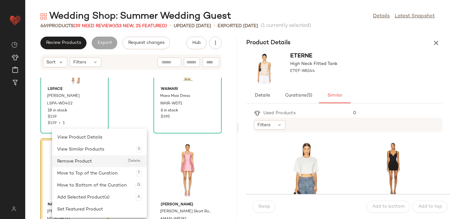
click at [69, 162] on div "Remove Product Delete" at bounding box center [99, 161] width 85 height 12
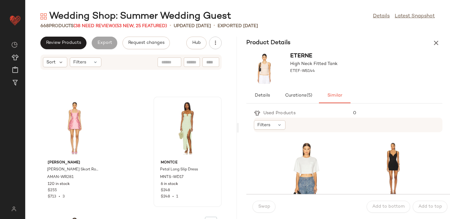
scroll to position [4066, 0]
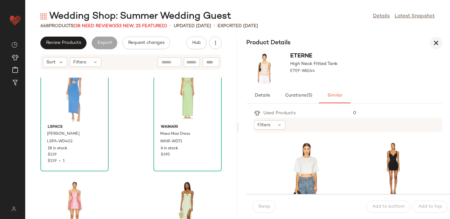
click at [434, 44] on icon "button" at bounding box center [436, 43] width 8 height 8
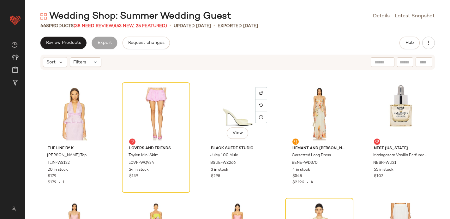
scroll to position [1849, 0]
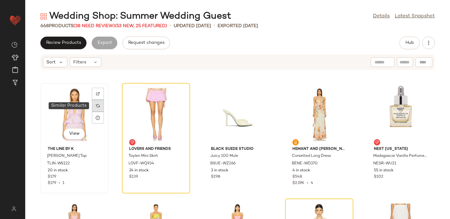
click at [99, 106] on img at bounding box center [98, 106] width 4 height 4
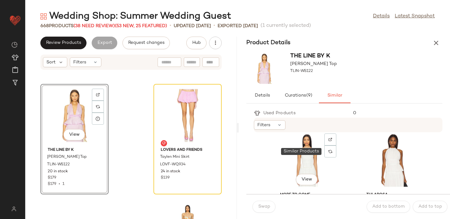
scroll to position [236, 0]
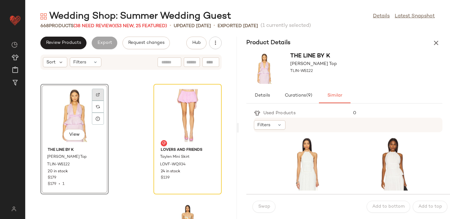
click at [98, 101] on div at bounding box center [98, 107] width 12 height 12
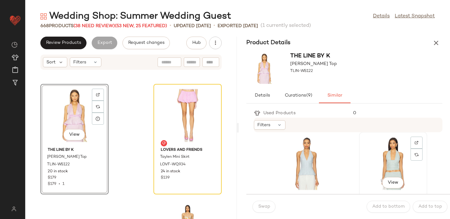
scroll to position [810, 0]
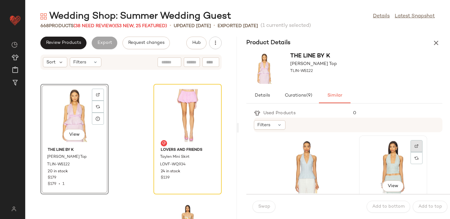
click at [410, 152] on div at bounding box center [416, 158] width 12 height 12
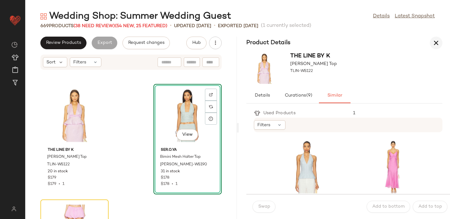
click at [435, 41] on icon "button" at bounding box center [436, 43] width 8 height 8
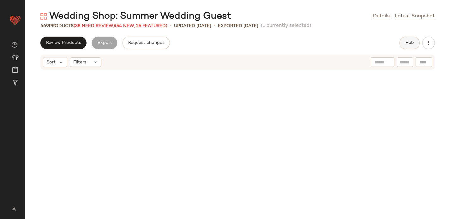
scroll to position [1848, 0]
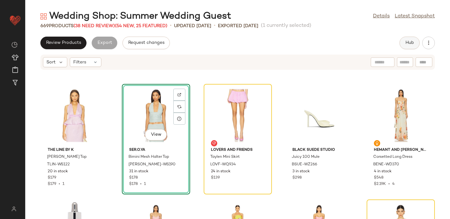
click at [404, 42] on button "Hub" at bounding box center [409, 43] width 20 height 13
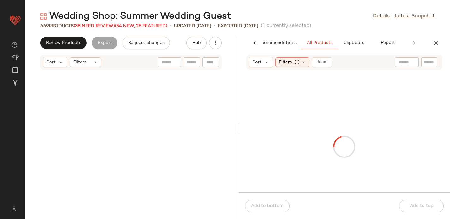
scroll to position [4620, 0]
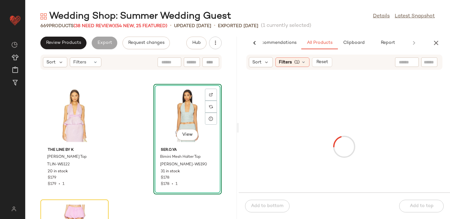
click at [425, 62] on input "text" at bounding box center [429, 62] width 11 height 7
paste input "**********"
type input "**********"
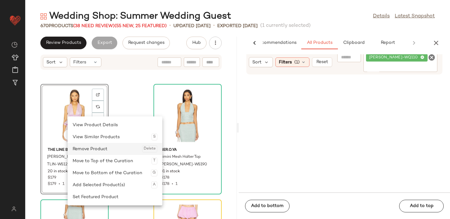
click at [104, 148] on div "Remove Product Delete" at bounding box center [115, 149] width 85 height 12
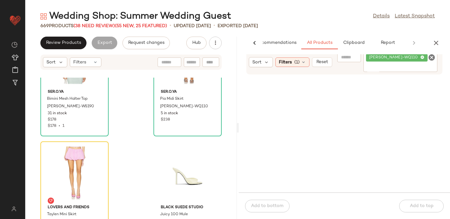
scroll to position [4682, 0]
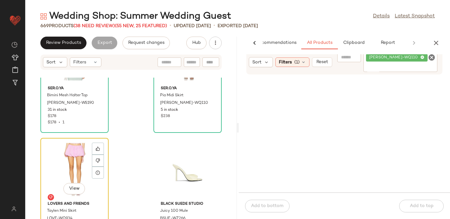
click at [53, 159] on div "View" at bounding box center [75, 169] width 64 height 59
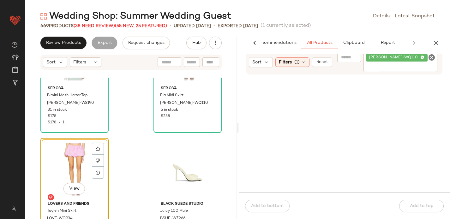
click at [63, 161] on div "View" at bounding box center [75, 169] width 64 height 59
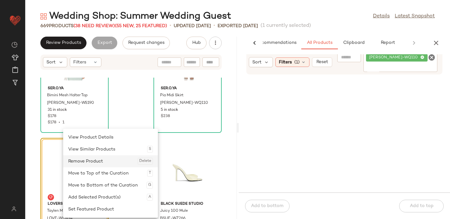
click at [80, 162] on div "Remove Product Delete" at bounding box center [110, 161] width 85 height 12
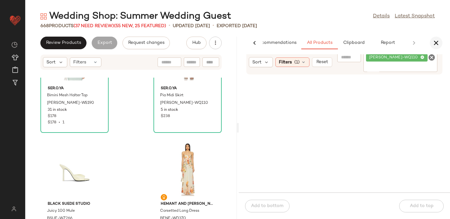
click at [439, 43] on icon "button" at bounding box center [436, 43] width 8 height 8
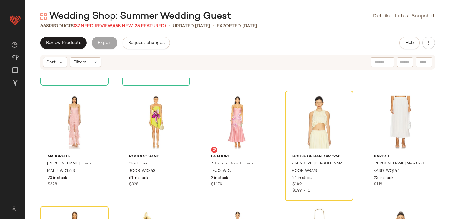
scroll to position [1957, 0]
click at [410, 43] on span "Hub" at bounding box center [409, 42] width 9 height 5
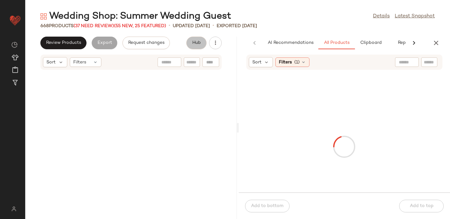
click at [410, 43] on icon at bounding box center [414, 43] width 8 height 8
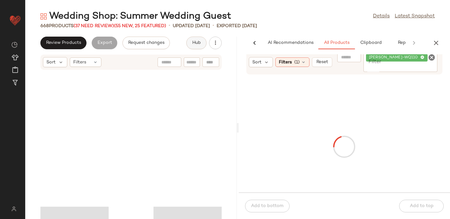
scroll to position [2188, 0]
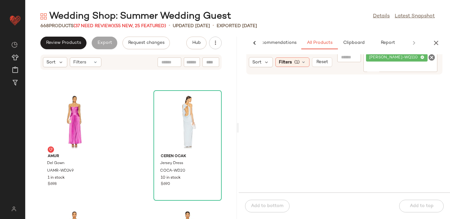
click at [431, 60] on icon "Clear Filter" at bounding box center [432, 58] width 8 height 8
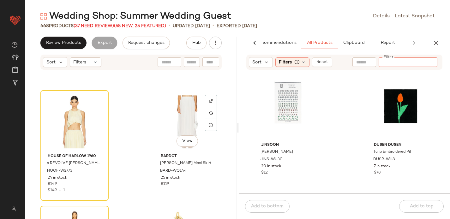
scroll to position [5076, 0]
paste input "**********"
type input "**********"
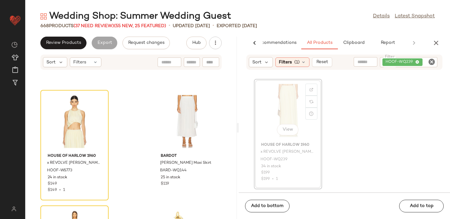
scroll to position [5076, 0]
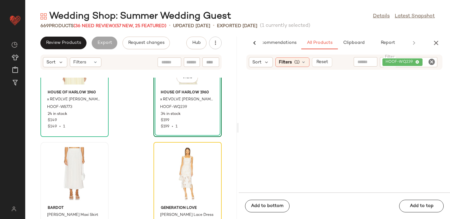
scroll to position [5143, 0]
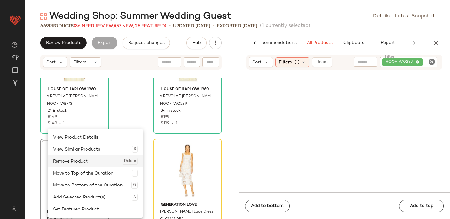
click at [59, 159] on div "Remove Product Delete" at bounding box center [95, 161] width 85 height 12
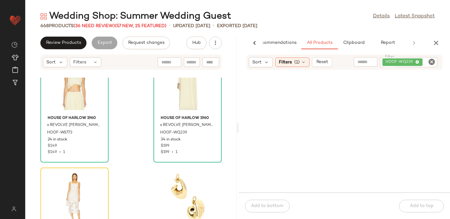
scroll to position [5124, 0]
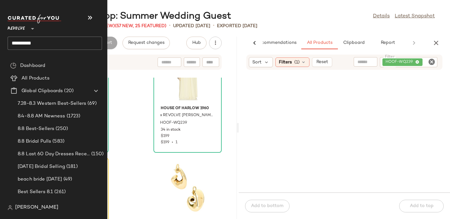
click at [34, 43] on input "**********" at bounding box center [55, 43] width 94 height 13
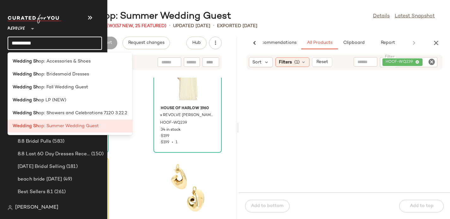
click at [34, 43] on input "**********" at bounding box center [55, 43] width 94 height 13
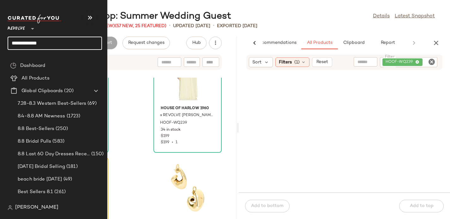
click at [42, 42] on input "**********" at bounding box center [55, 43] width 94 height 13
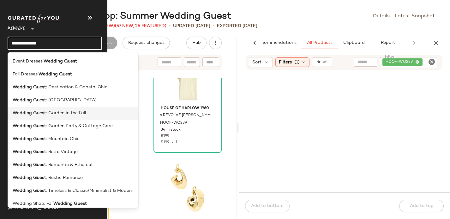
scroll to position [44, 0]
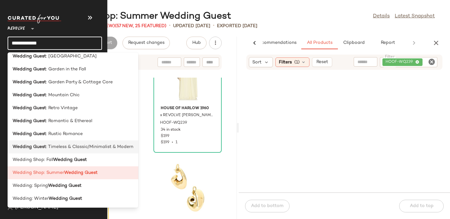
type input "**********"
click at [57, 146] on span ": Timeless & Classic/Minimalist & Modern" at bounding box center [89, 147] width 87 height 7
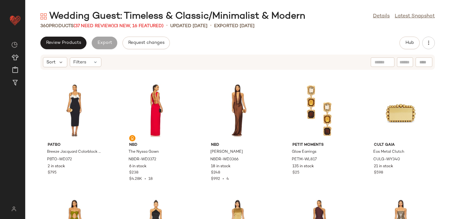
click at [90, 67] on div "Sort Filters" at bounding box center [72, 62] width 58 height 10
click at [85, 61] on span "Filters" at bounding box center [79, 62] width 13 height 7
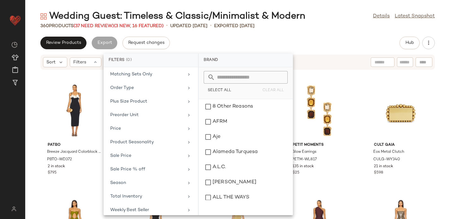
scroll to position [318, 0]
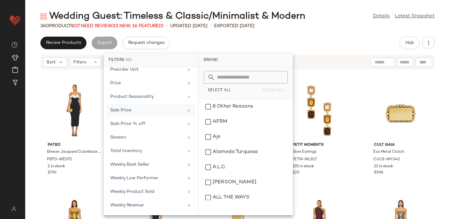
click at [140, 112] on div "Sale Price" at bounding box center [147, 110] width 74 height 7
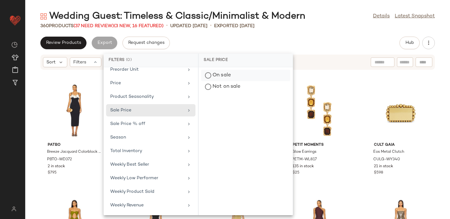
click at [230, 81] on div "On sale" at bounding box center [245, 86] width 89 height 11
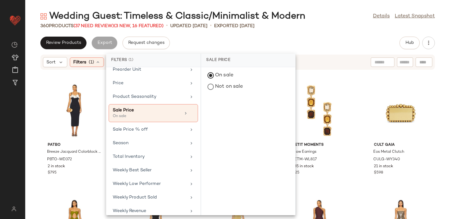
click at [231, 39] on div "Review Products Export Request changes Hub" at bounding box center [237, 43] width 424 height 13
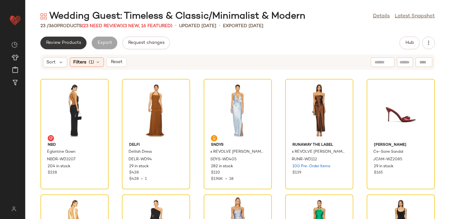
click at [62, 41] on span "Review Products" at bounding box center [63, 42] width 35 height 5
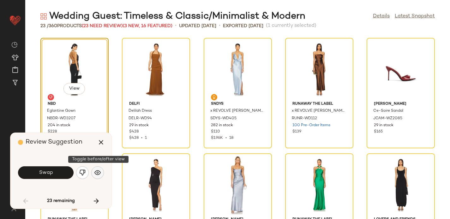
click at [98, 172] on img "button" at bounding box center [97, 172] width 6 height 6
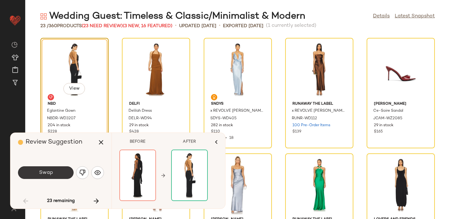
click at [47, 174] on span "Swap" at bounding box center [46, 173] width 14 height 6
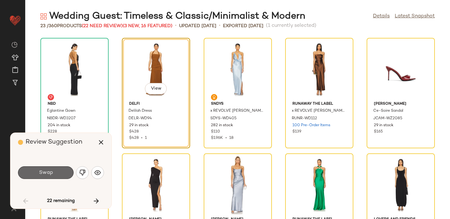
click at [60, 174] on button "Swap" at bounding box center [46, 172] width 56 height 13
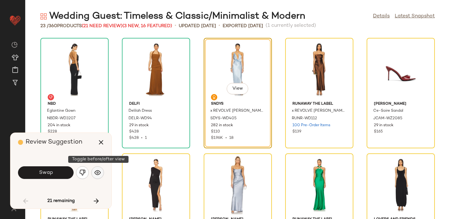
click at [101, 171] on button "button" at bounding box center [97, 172] width 13 height 13
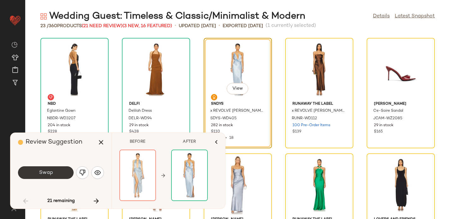
click at [59, 171] on button "Swap" at bounding box center [46, 172] width 56 height 13
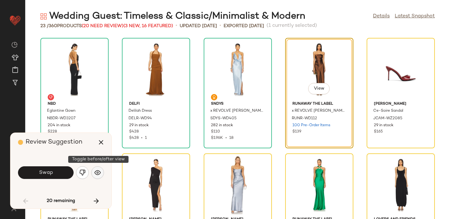
click at [98, 173] on img "button" at bounding box center [97, 172] width 6 height 6
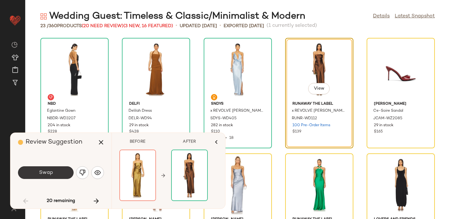
click at [54, 174] on button "Swap" at bounding box center [46, 172] width 56 height 13
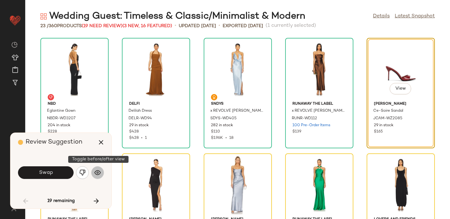
click at [100, 174] on img "button" at bounding box center [97, 172] width 6 height 6
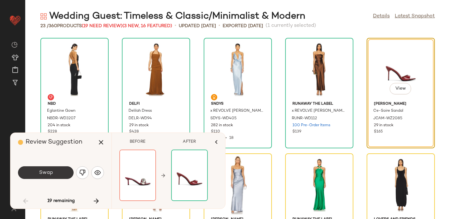
click at [53, 172] on button "Swap" at bounding box center [46, 172] width 56 height 13
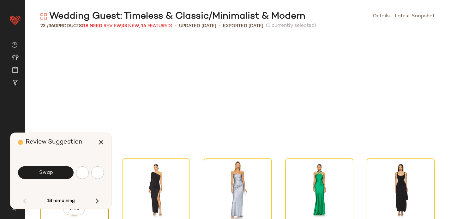
scroll to position [121, 0]
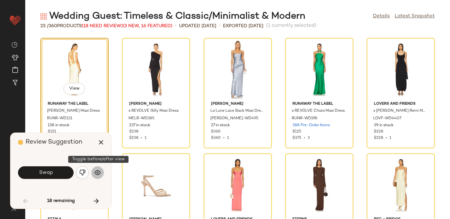
click at [99, 173] on img "button" at bounding box center [97, 172] width 6 height 6
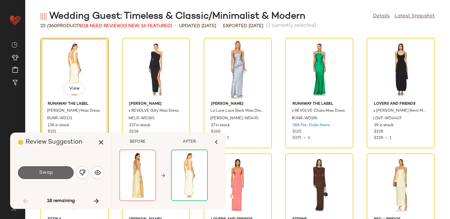
click at [59, 174] on button "Swap" at bounding box center [46, 172] width 56 height 13
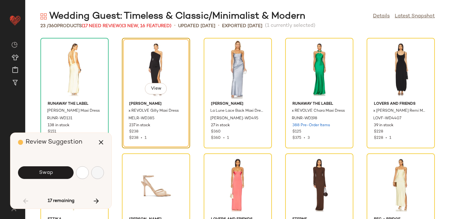
scroll to position [116, 0]
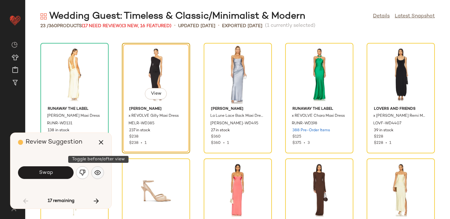
click at [98, 170] on img "button" at bounding box center [97, 172] width 6 height 6
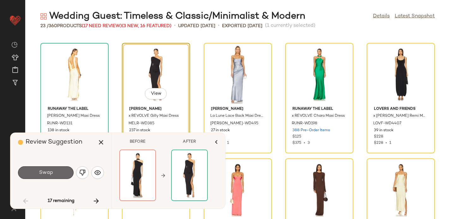
click at [52, 173] on span "Swap" at bounding box center [46, 173] width 14 height 6
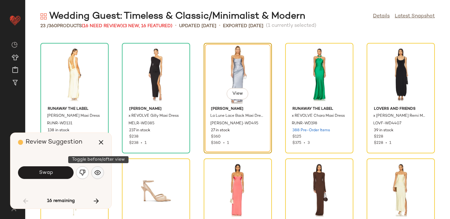
click at [99, 170] on img "button" at bounding box center [97, 172] width 6 height 6
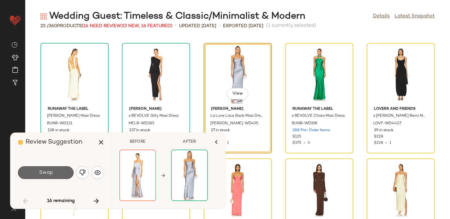
click at [38, 172] on button "Swap" at bounding box center [46, 172] width 56 height 13
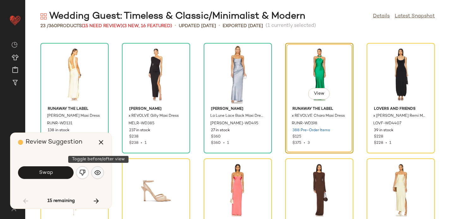
click at [95, 175] on img "button" at bounding box center [97, 172] width 6 height 6
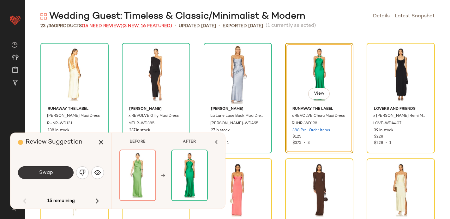
click at [46, 172] on span "Swap" at bounding box center [46, 173] width 14 height 6
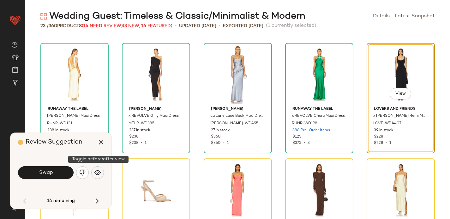
click at [93, 175] on button "button" at bounding box center [97, 172] width 13 height 13
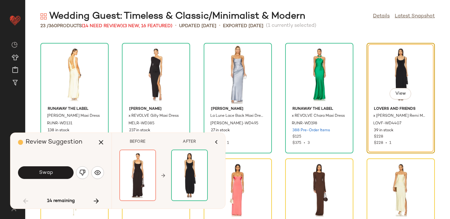
click at [397, 87] on div "View" at bounding box center [401, 74] width 64 height 59
click at [393, 91] on button "View" at bounding box center [399, 93] width 21 height 11
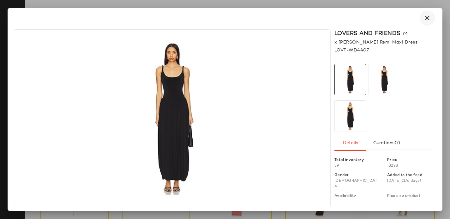
click at [427, 17] on icon "button" at bounding box center [427, 18] width 8 height 8
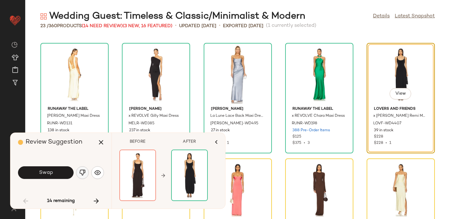
click at [83, 170] on img "button" at bounding box center [82, 172] width 6 height 6
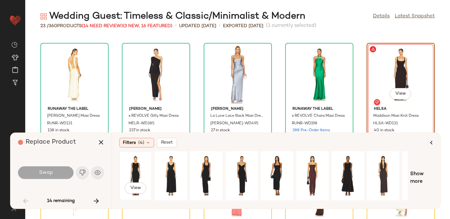
click at [140, 162] on div "View" at bounding box center [136, 175] width 28 height 45
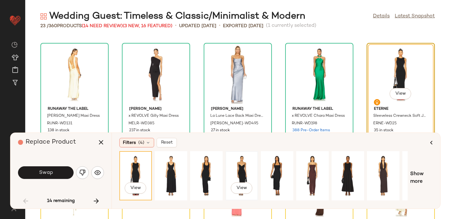
click at [248, 165] on div "View" at bounding box center [242, 175] width 28 height 45
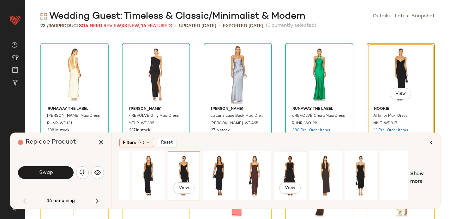
scroll to position [0, 62]
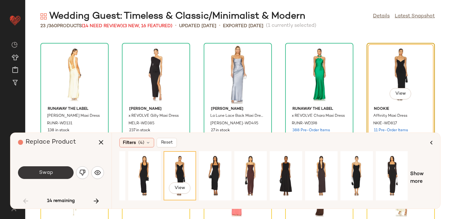
click at [41, 173] on span "Swap" at bounding box center [46, 173] width 14 height 6
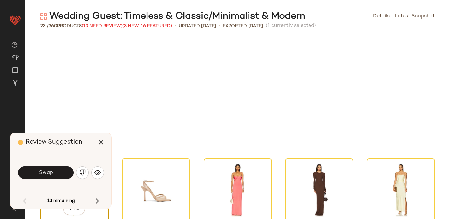
scroll to position [231, 0]
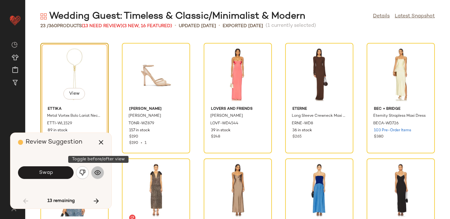
click at [100, 173] on img "button" at bounding box center [97, 172] width 6 height 6
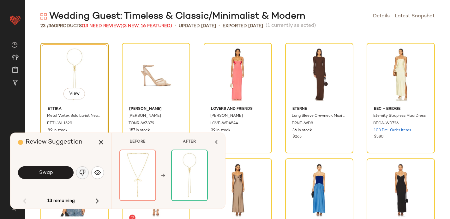
click at [82, 169] on button "button" at bounding box center [82, 172] width 13 height 13
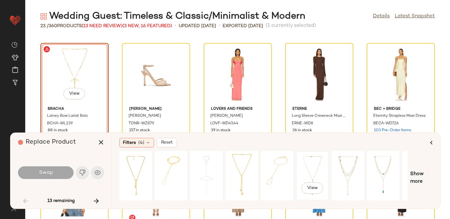
click at [310, 173] on div "View" at bounding box center [312, 175] width 28 height 45
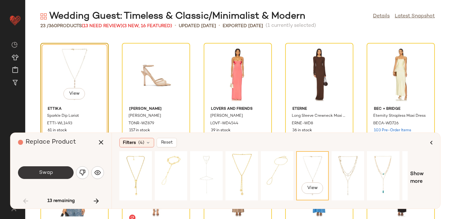
click at [27, 169] on button "Swap" at bounding box center [46, 172] width 56 height 13
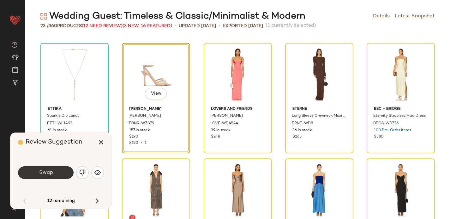
click at [41, 173] on span "Swap" at bounding box center [46, 173] width 14 height 6
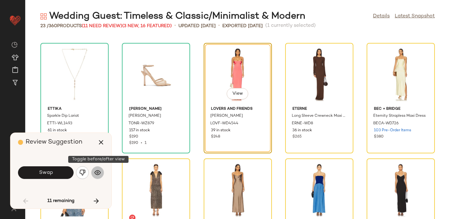
click at [97, 169] on img "button" at bounding box center [97, 172] width 6 height 6
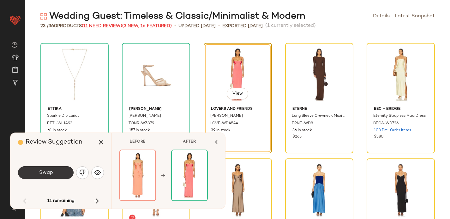
click at [47, 173] on span "Swap" at bounding box center [46, 173] width 14 height 6
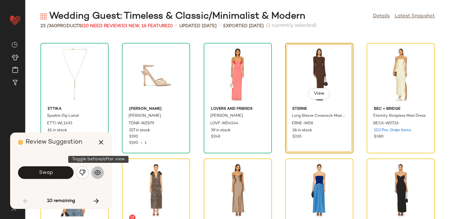
click at [97, 174] on img "button" at bounding box center [97, 172] width 6 height 6
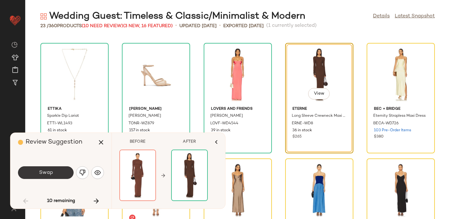
click at [32, 171] on button "Swap" at bounding box center [46, 172] width 56 height 13
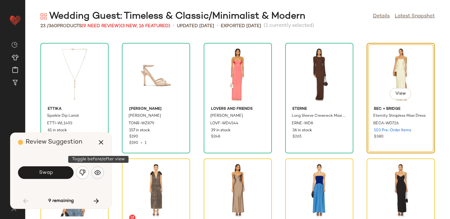
click at [100, 174] on img "button" at bounding box center [97, 172] width 6 height 6
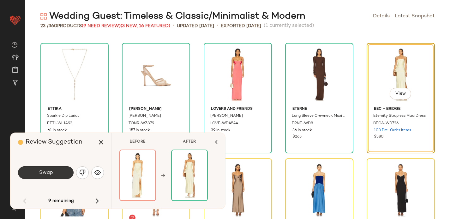
click at [55, 173] on button "Swap" at bounding box center [46, 172] width 56 height 13
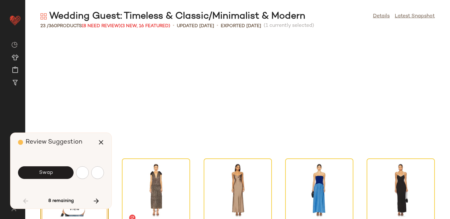
scroll to position [347, 0]
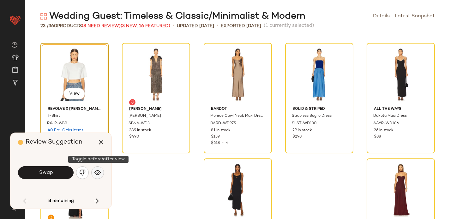
click at [101, 170] on button "button" at bounding box center [97, 172] width 13 height 13
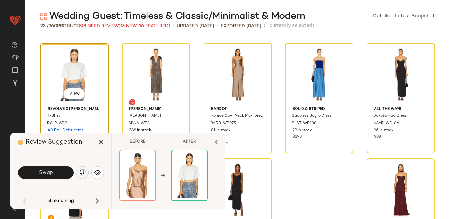
click at [79, 169] on button "button" at bounding box center [82, 172] width 13 height 13
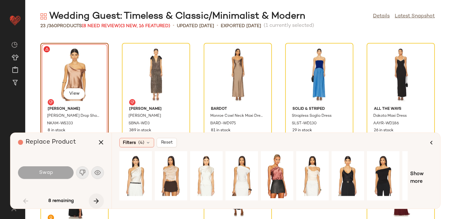
click at [99, 201] on icon "button" at bounding box center [96, 201] width 8 height 8
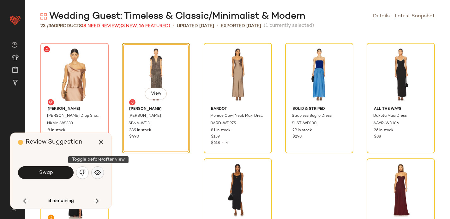
click at [99, 176] on button "button" at bounding box center [97, 172] width 13 height 13
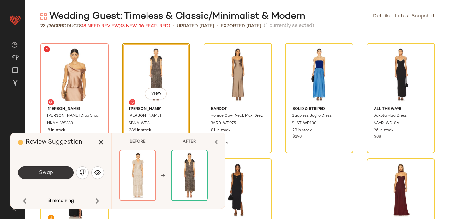
click at [50, 173] on span "Swap" at bounding box center [46, 173] width 14 height 6
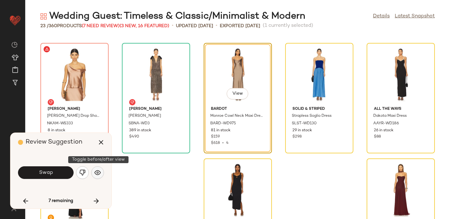
click at [96, 172] on img "button" at bounding box center [97, 172] width 6 height 6
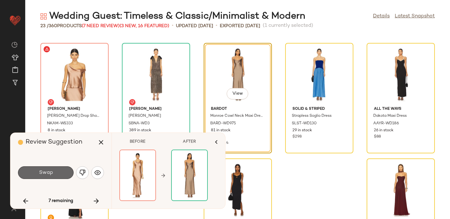
click at [53, 171] on button "Swap" at bounding box center [46, 172] width 56 height 13
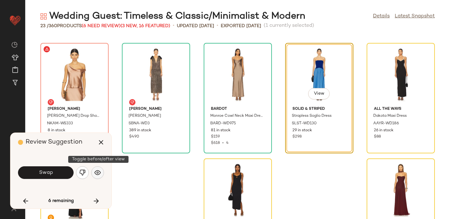
click at [97, 176] on button "button" at bounding box center [97, 172] width 13 height 13
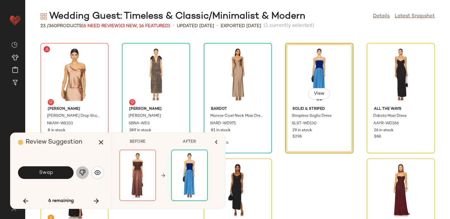
click at [81, 166] on button "button" at bounding box center [82, 172] width 13 height 13
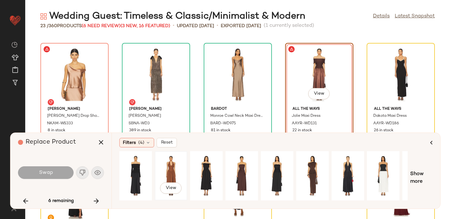
click at [170, 169] on div "View" at bounding box center [171, 175] width 28 height 45
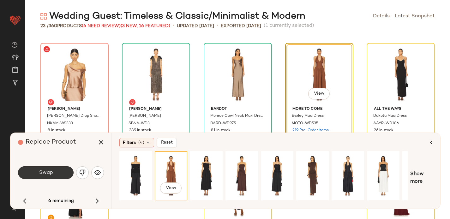
click at [52, 171] on span "Swap" at bounding box center [46, 173] width 14 height 6
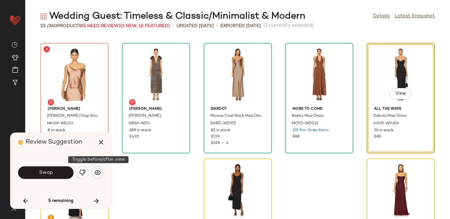
click at [100, 174] on button "button" at bounding box center [97, 172] width 13 height 13
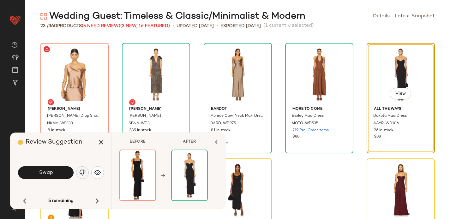
click at [84, 171] on img "button" at bounding box center [82, 172] width 6 height 6
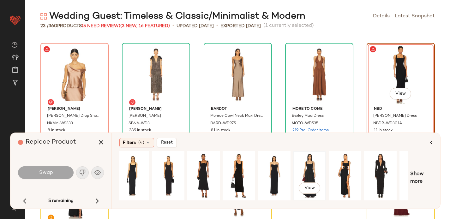
scroll to position [0, 62]
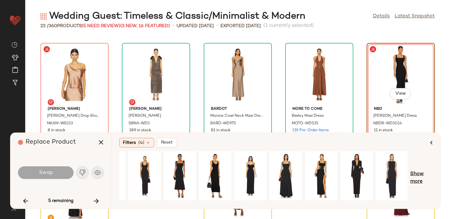
click at [418, 173] on span "Show more" at bounding box center [421, 177] width 22 height 15
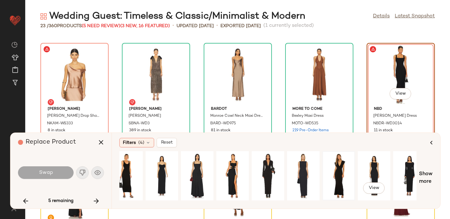
scroll to position [0, 151]
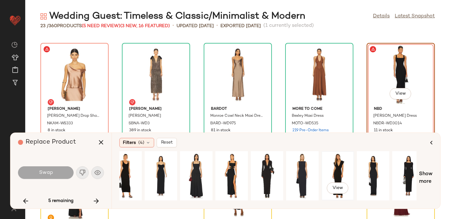
click at [339, 164] on div "View" at bounding box center [337, 175] width 28 height 45
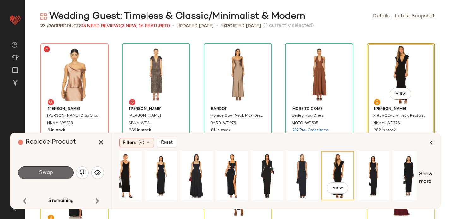
click at [55, 172] on button "Swap" at bounding box center [46, 172] width 56 height 13
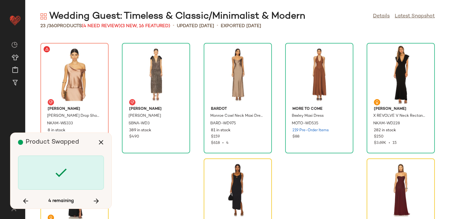
scroll to position [396, 0]
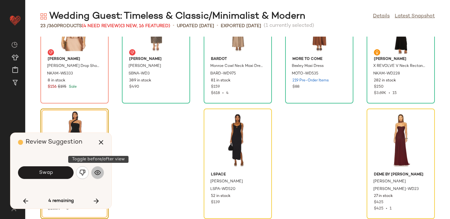
click at [100, 172] on img "button" at bounding box center [97, 172] width 6 height 6
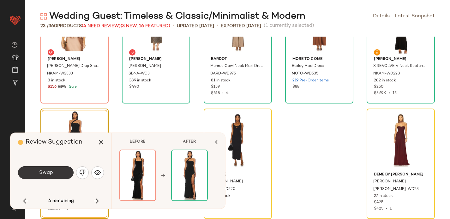
click at [60, 171] on button "Swap" at bounding box center [46, 172] width 56 height 13
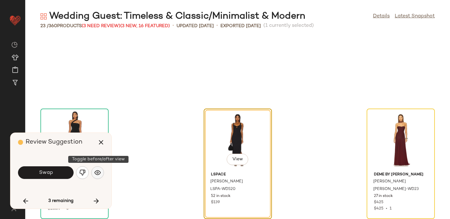
click at [97, 172] on img "button" at bounding box center [97, 172] width 6 height 6
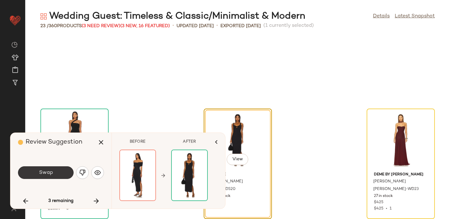
click at [49, 174] on span "Swap" at bounding box center [46, 173] width 14 height 6
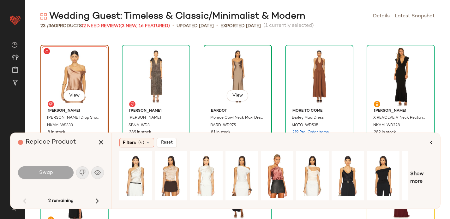
scroll to position [344, 0]
click at [100, 141] on icon "button" at bounding box center [101, 143] width 8 height 8
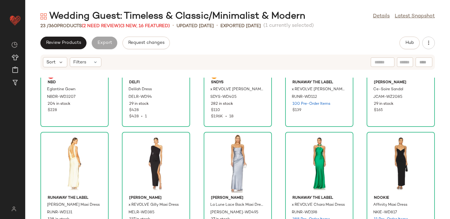
scroll to position [9, 0]
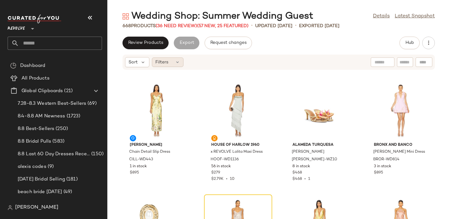
click at [167, 62] on span "Filters" at bounding box center [161, 62] width 13 height 7
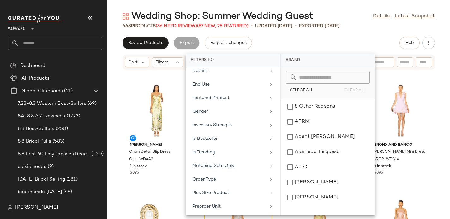
scroll to position [318, 0]
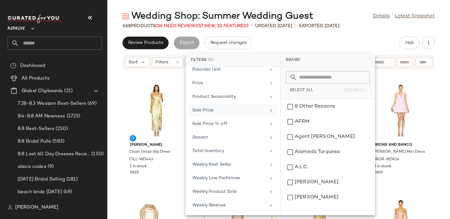
click at [199, 111] on div "Sale Price" at bounding box center [229, 110] width 74 height 7
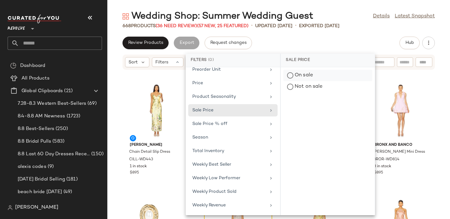
click at [298, 81] on div "On sale" at bounding box center [327, 86] width 89 height 11
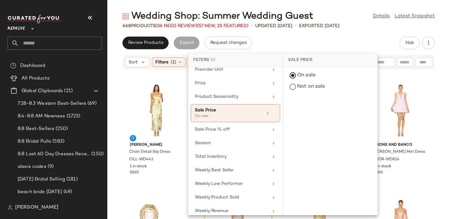
click at [283, 39] on div "Review Products Export Request changes Hub" at bounding box center [278, 43] width 342 height 13
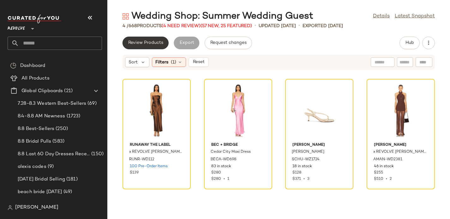
click at [141, 43] on span "Review Products" at bounding box center [145, 42] width 35 height 5
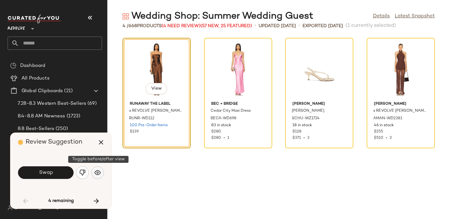
click at [96, 172] on img "button" at bounding box center [97, 172] width 6 height 6
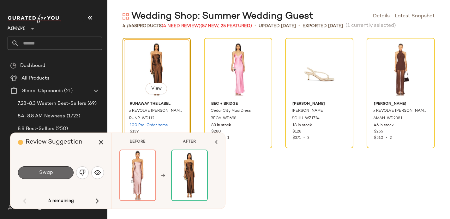
click at [40, 174] on span "Swap" at bounding box center [46, 173] width 14 height 6
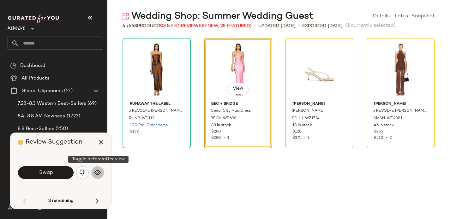
click at [95, 175] on img "button" at bounding box center [97, 172] width 6 height 6
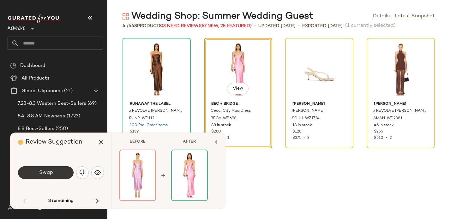
click at [38, 175] on button "Swap" at bounding box center [46, 172] width 56 height 13
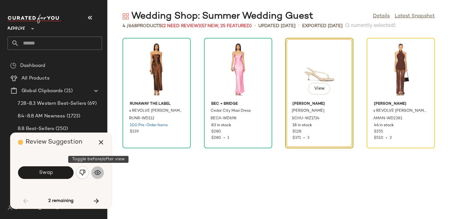
click at [95, 173] on img "button" at bounding box center [97, 172] width 6 height 6
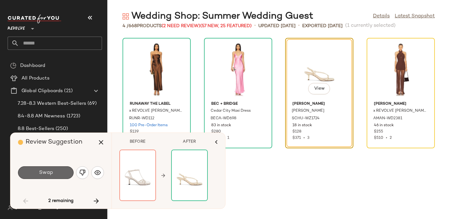
click at [46, 172] on span "Swap" at bounding box center [46, 173] width 14 height 6
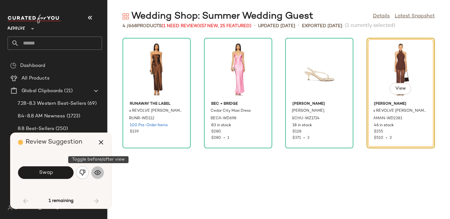
click at [99, 173] on img "button" at bounding box center [97, 172] width 6 height 6
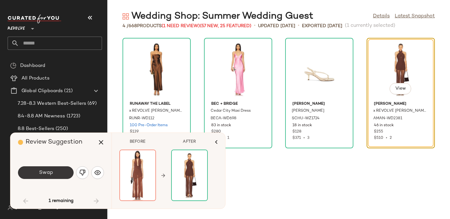
click at [44, 170] on span "Swap" at bounding box center [46, 173] width 14 height 6
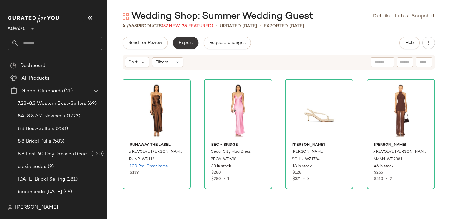
click at [180, 44] on span "Export" at bounding box center [185, 42] width 15 height 5
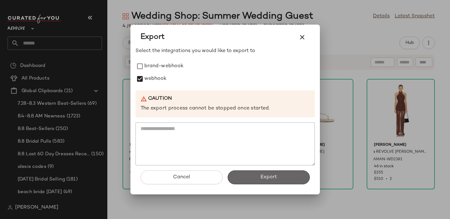
click at [280, 173] on button "Export" at bounding box center [269, 177] width 82 height 14
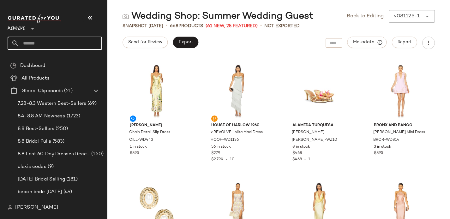
click at [39, 41] on input "text" at bounding box center [60, 43] width 83 height 13
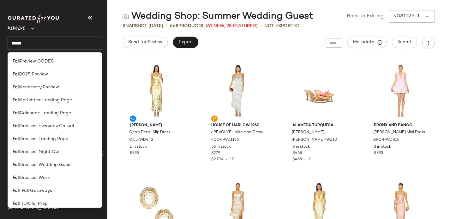
click at [48, 47] on input "****" at bounding box center [55, 43] width 94 height 13
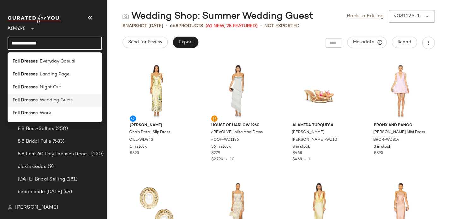
click at [37, 99] on b "Fall Dresses" at bounding box center [25, 100] width 25 height 7
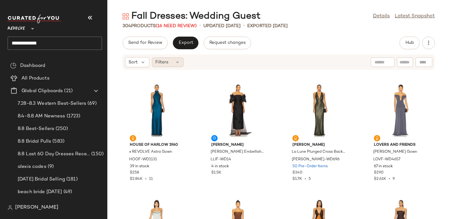
click at [163, 62] on span "Filters" at bounding box center [161, 62] width 13 height 7
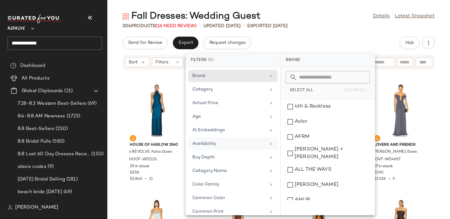
scroll to position [318, 0]
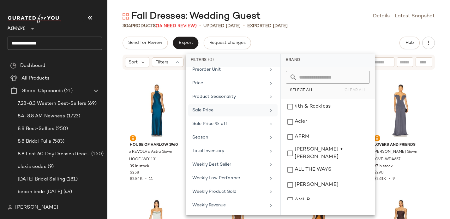
click at [200, 118] on div "Sale Price" at bounding box center [232, 124] width 89 height 12
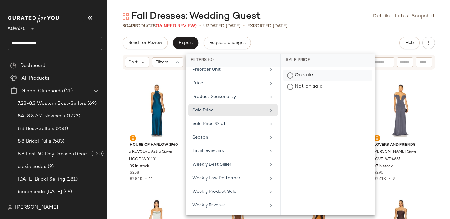
click at [299, 81] on div "On sale" at bounding box center [327, 86] width 89 height 11
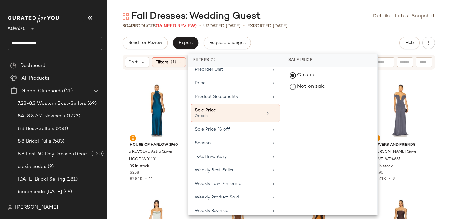
click at [301, 43] on div "Send for Review Export Request changes Hub" at bounding box center [278, 43] width 342 height 13
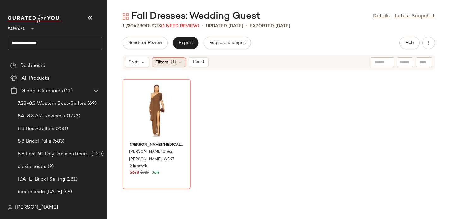
click at [176, 59] on div "Filters (1)" at bounding box center [169, 61] width 34 height 9
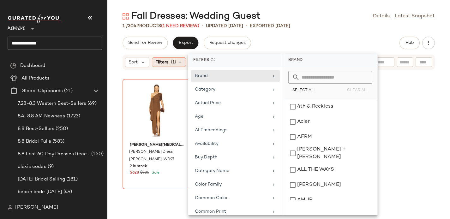
click at [176, 60] on div "Filters (1)" at bounding box center [169, 61] width 34 height 9
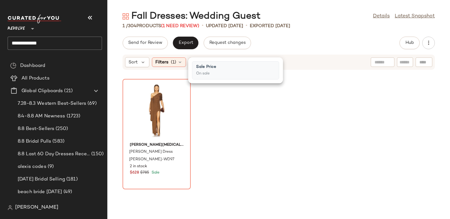
click at [176, 60] on div "Filters (1)" at bounding box center [169, 61] width 34 height 9
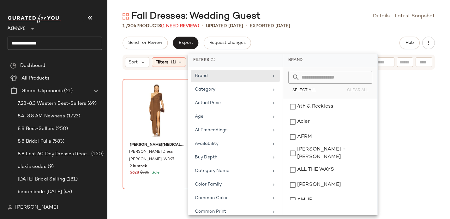
click at [271, 42] on div "Send for Review Export Request changes Hub" at bounding box center [278, 43] width 342 height 13
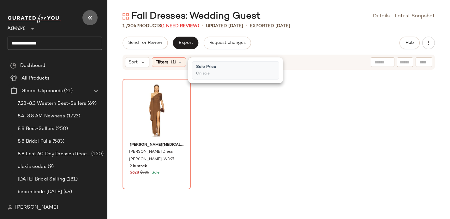
click at [92, 17] on icon "button" at bounding box center [90, 18] width 8 height 8
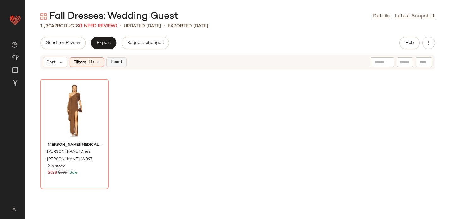
click at [122, 59] on button "Reset" at bounding box center [116, 61] width 20 height 9
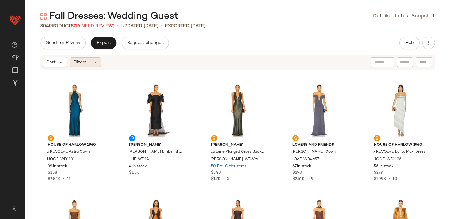
click at [86, 59] on span "Filters" at bounding box center [79, 62] width 13 height 7
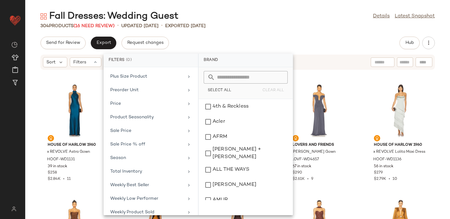
scroll to position [299, 0]
click at [159, 130] on div "Sale Price" at bounding box center [147, 129] width 74 height 7
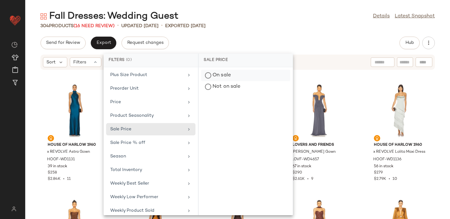
click at [228, 81] on div "On sale" at bounding box center [245, 86] width 89 height 11
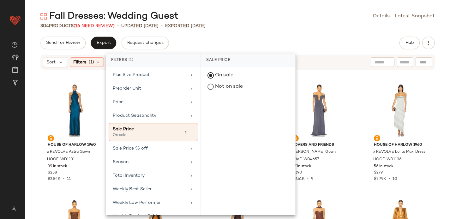
click at [244, 45] on div "Send for Review Export Request changes Hub" at bounding box center [237, 43] width 424 height 13
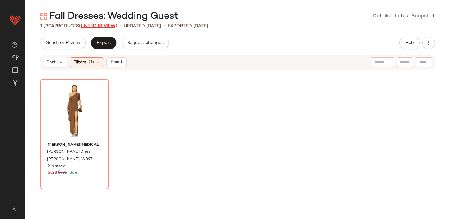
click at [97, 24] on span "(1 Need Review)" at bounding box center [98, 26] width 38 height 5
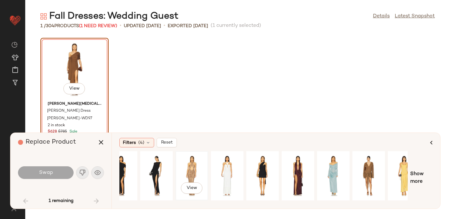
scroll to position [0, 62]
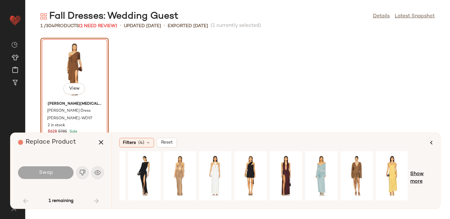
click at [420, 173] on span "Show more" at bounding box center [421, 177] width 22 height 15
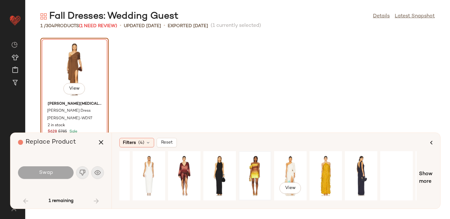
scroll to position [0, 406]
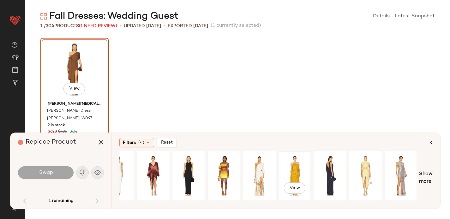
click at [292, 171] on div "View" at bounding box center [295, 175] width 28 height 45
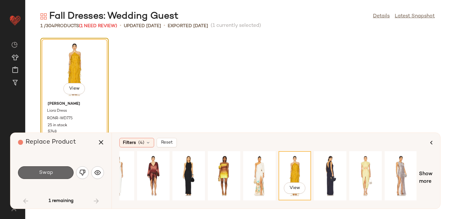
click at [59, 170] on button "Swap" at bounding box center [46, 172] width 56 height 13
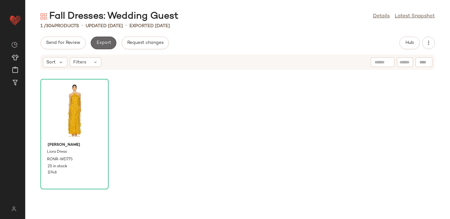
click at [106, 41] on span "Export" at bounding box center [103, 42] width 15 height 5
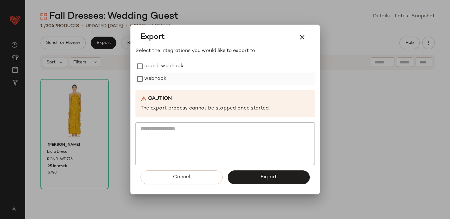
click at [164, 78] on label "webhook" at bounding box center [155, 79] width 22 height 13
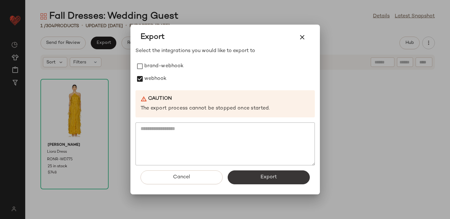
click at [247, 177] on button "Export" at bounding box center [269, 177] width 82 height 14
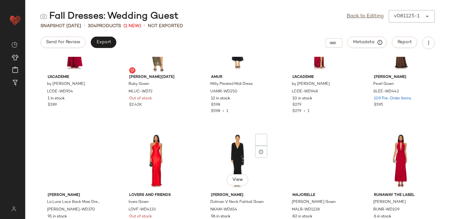
scroll to position [790, 0]
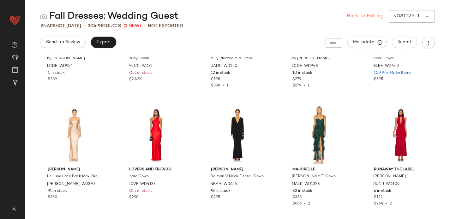
click at [368, 15] on link "Back to Editing" at bounding box center [365, 17] width 37 height 8
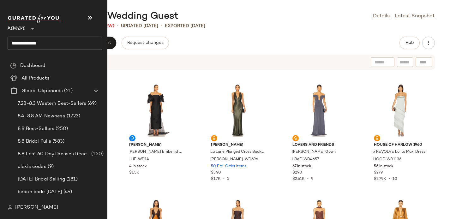
click at [18, 42] on input "**********" at bounding box center [55, 43] width 94 height 13
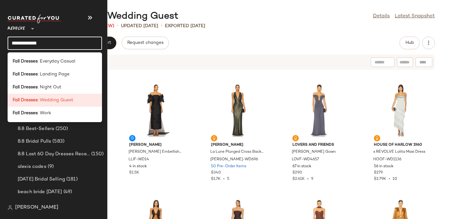
click at [18, 42] on input "**********" at bounding box center [55, 43] width 94 height 13
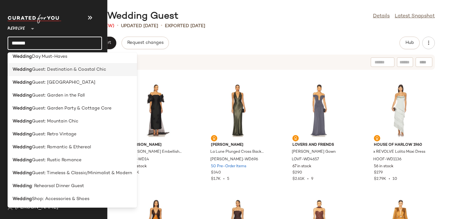
scroll to position [123, 0]
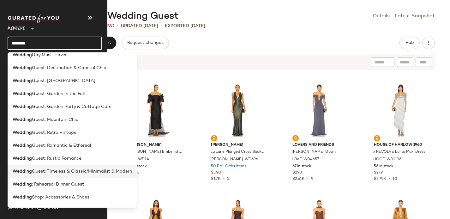
type input "*******"
click at [59, 170] on span "Guest: Timeless & Classic/Minimalist & Modern" at bounding box center [82, 171] width 100 height 7
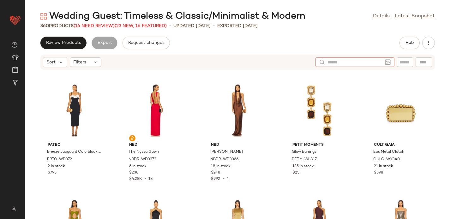
click at [376, 63] on input "text" at bounding box center [354, 62] width 55 height 7
click at [417, 63] on div "Find by ID Find by ID" at bounding box center [387, 61] width 92 height 9
click at [347, 59] on icon "button" at bounding box center [347, 62] width 8 height 8
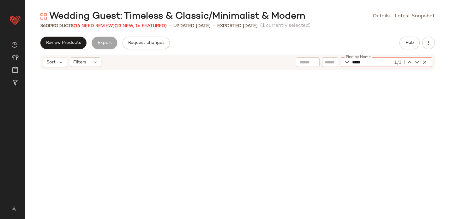
scroll to position [352, 0]
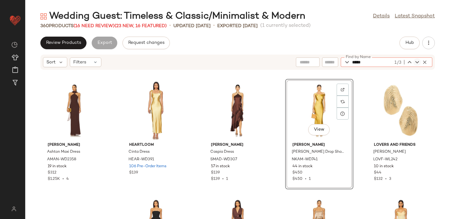
click at [417, 63] on icon "button" at bounding box center [417, 62] width 8 height 8
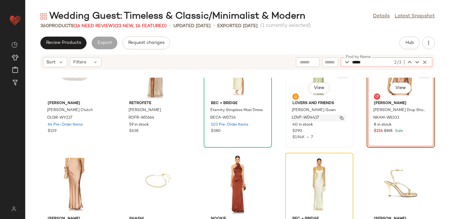
scroll to position [6037, 0]
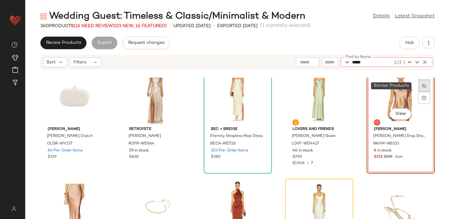
type input "*****"
click at [422, 86] on img at bounding box center [424, 86] width 4 height 4
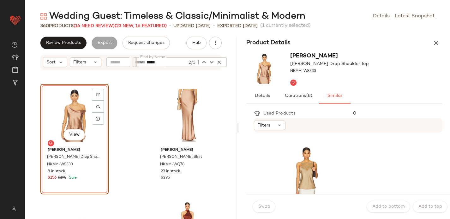
scroll to position [1382, 0]
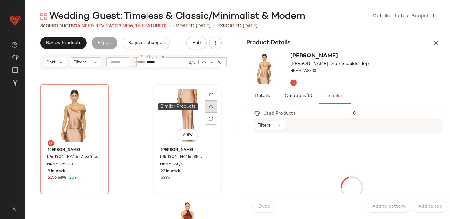
click at [209, 105] on img at bounding box center [211, 107] width 4 height 4
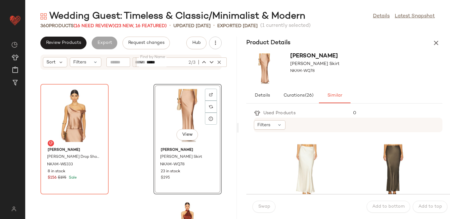
scroll to position [225, 0]
click at [414, 153] on img at bounding box center [416, 154] width 4 height 4
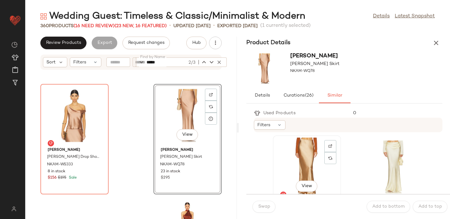
scroll to position [339, 0]
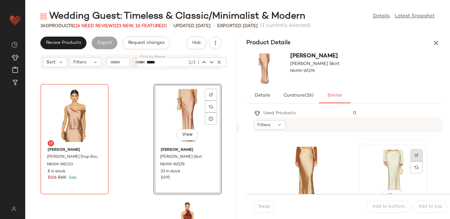
click at [410, 161] on div at bounding box center [416, 167] width 12 height 12
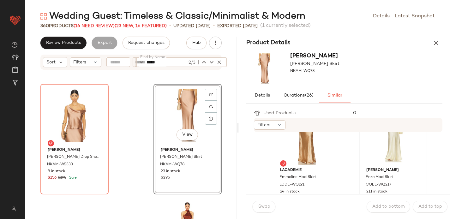
scroll to position [384, 0]
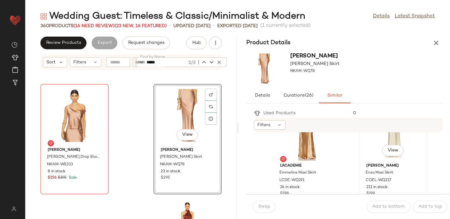
click at [367, 143] on div "View" at bounding box center [393, 131] width 64 height 59
click at [265, 204] on button "Swap" at bounding box center [263, 207] width 23 height 12
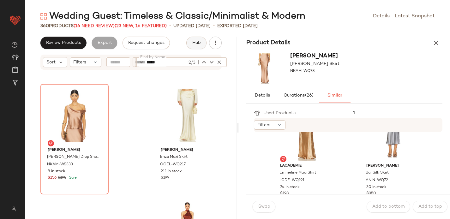
click at [196, 43] on span "Hub" at bounding box center [196, 42] width 9 height 5
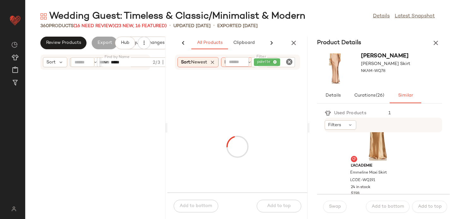
scroll to position [30494, 0]
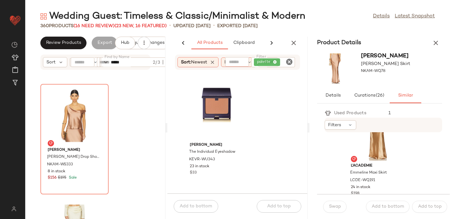
click at [288, 61] on icon "Clear Filter" at bounding box center [289, 62] width 8 height 8
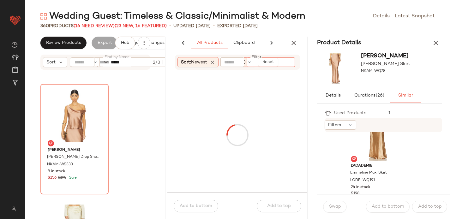
paste input "**********"
type input "**********"
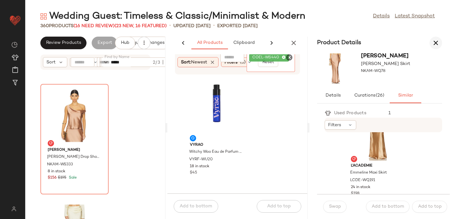
click at [433, 42] on icon "button" at bounding box center [436, 43] width 8 height 8
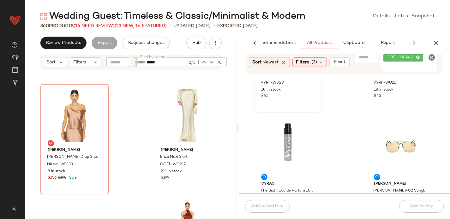
scroll to position [80, 0]
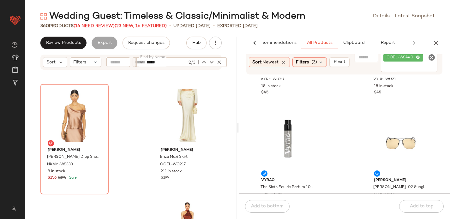
click at [340, 61] on span "Reset" at bounding box center [339, 62] width 12 height 5
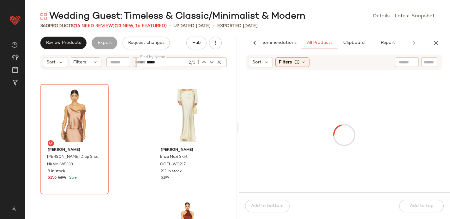
click at [406, 62] on input "text" at bounding box center [407, 62] width 16 height 7
paste input "**********"
type input "**********"
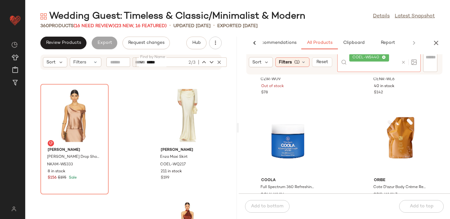
scroll to position [0, 0]
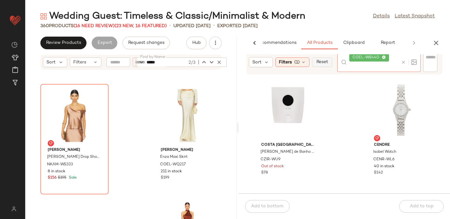
click at [324, 59] on button "Reset" at bounding box center [322, 61] width 20 height 9
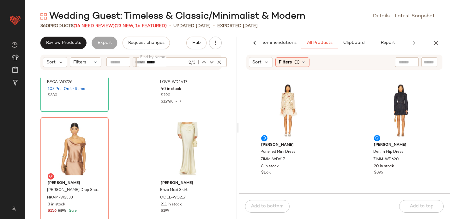
click at [425, 63] on input "text" at bounding box center [429, 62] width 11 height 7
paste input "**********"
type input "**********"
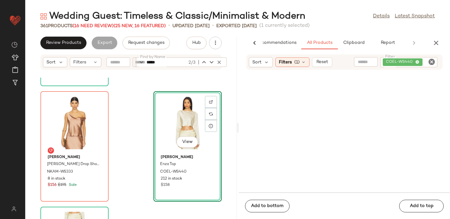
scroll to position [15246, 0]
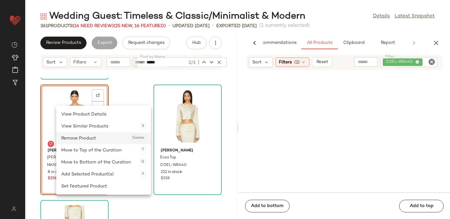
click at [87, 135] on div "Remove Product Delete" at bounding box center [103, 138] width 85 height 12
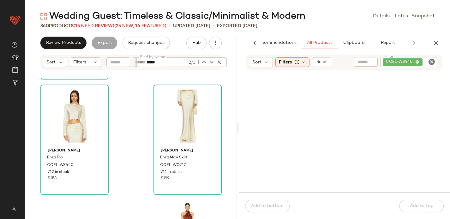
click at [128, 140] on div "Bec + Bridge Eternity Strapless Maxi Dress BECA-WD726 103 Pre-Order Items $380 …" at bounding box center [130, 148] width 211 height 141
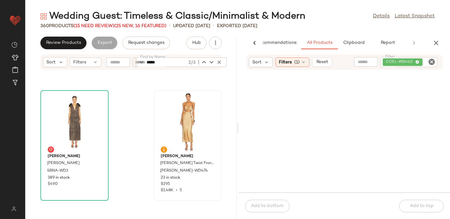
scroll to position [15730, 0]
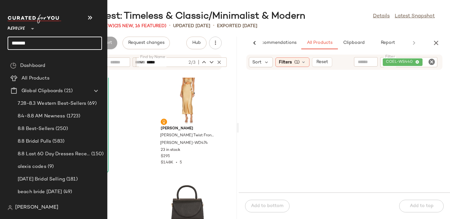
click at [20, 44] on input "*******" at bounding box center [55, 43] width 94 height 13
click at [40, 44] on input "******" at bounding box center [55, 43] width 94 height 13
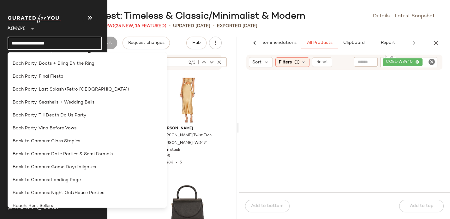
scroll to position [45, 0]
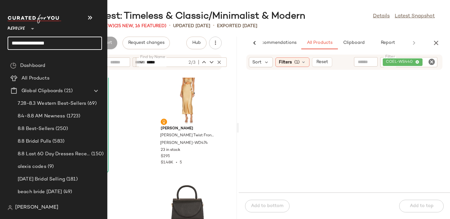
click at [53, 42] on input "**********" at bounding box center [55, 43] width 94 height 13
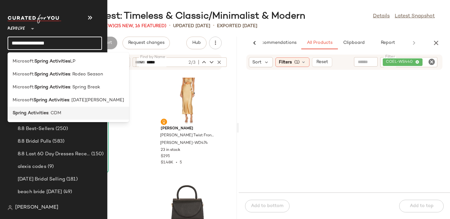
click at [40, 115] on b "Spring Activities" at bounding box center [31, 113] width 36 height 7
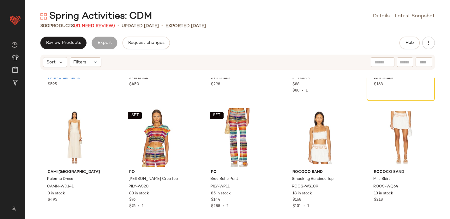
scroll to position [2405, 0]
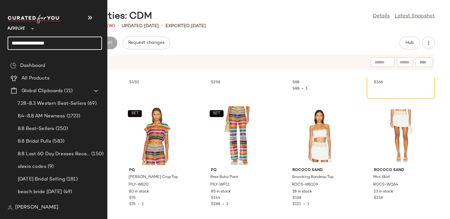
click at [20, 45] on input "**********" at bounding box center [55, 43] width 94 height 13
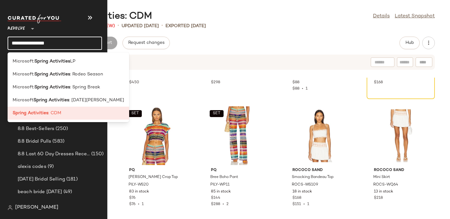
click at [20, 45] on input "**********" at bounding box center [55, 43] width 94 height 13
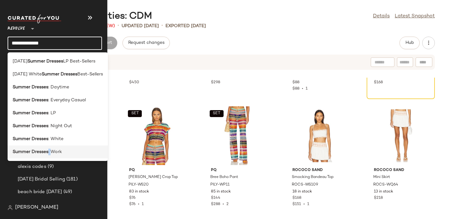
click at [50, 149] on span ": Work" at bounding box center [55, 152] width 14 height 7
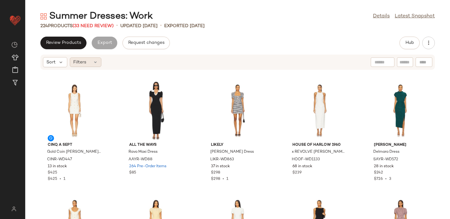
click at [82, 63] on span "Filters" at bounding box center [79, 62] width 13 height 7
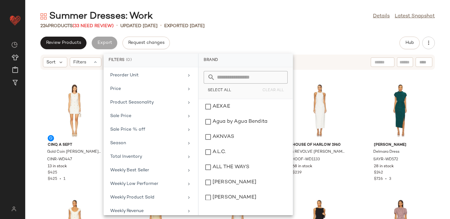
scroll to position [318, 0]
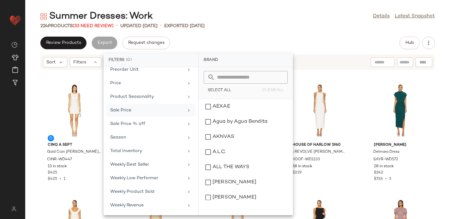
click at [130, 118] on div "Sale Price" at bounding box center [150, 124] width 89 height 12
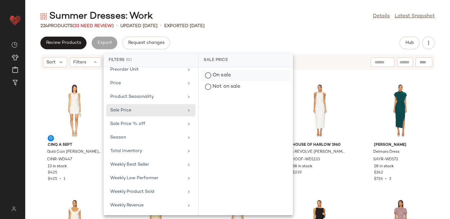
click at [240, 81] on div "On sale" at bounding box center [245, 86] width 89 height 11
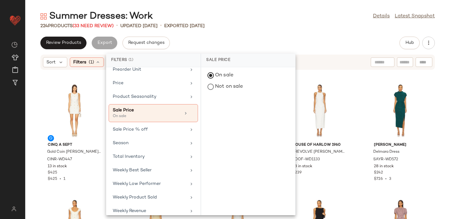
click at [246, 40] on div "Review Products Export Request changes Hub" at bounding box center [237, 43] width 424 height 13
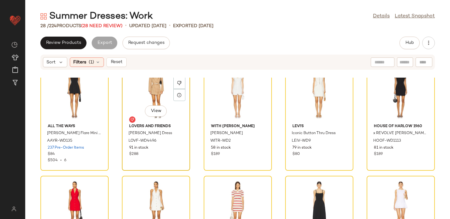
scroll to position [0, 0]
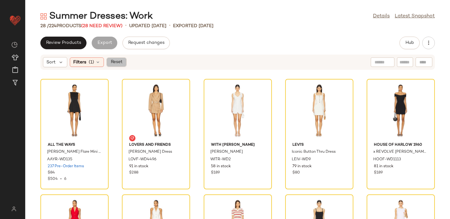
click at [114, 64] on span "Reset" at bounding box center [116, 62] width 12 height 5
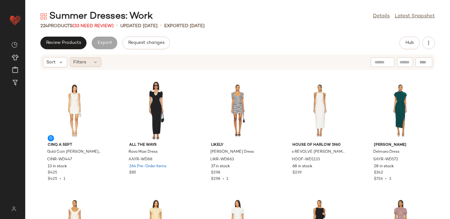
click at [89, 61] on div "Filters" at bounding box center [86, 61] width 32 height 9
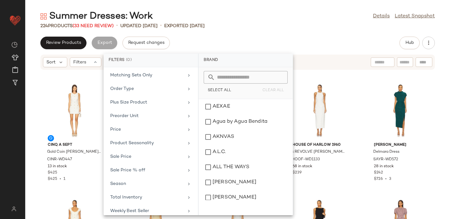
scroll to position [273, 0]
click at [120, 154] on div "Sale Price" at bounding box center [147, 156] width 74 height 7
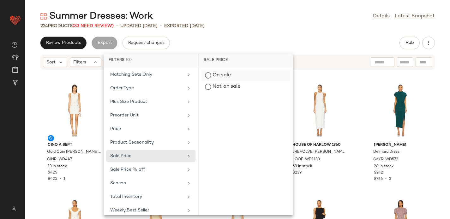
click at [215, 81] on div "On sale" at bounding box center [245, 86] width 89 height 11
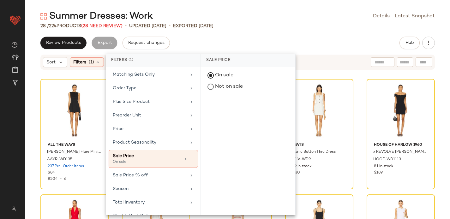
click at [256, 33] on div "Summer Dresses: Work Details Latest Snapshot 28 / 224 Products (28 Need Review)…" at bounding box center [237, 114] width 424 height 209
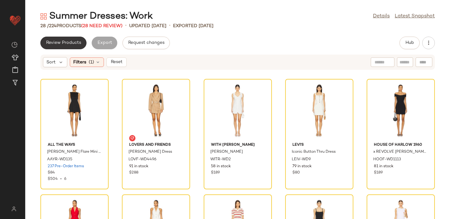
click at [45, 42] on button "Review Products" at bounding box center [63, 43] width 46 height 13
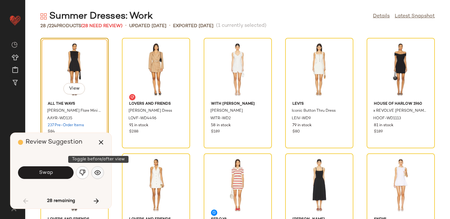
click at [97, 172] on img "button" at bounding box center [97, 172] width 6 height 6
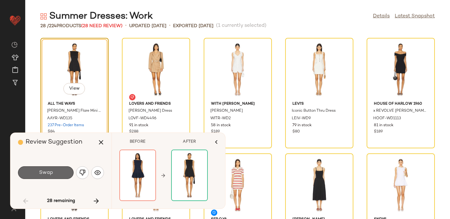
click at [54, 173] on button "Swap" at bounding box center [46, 172] width 56 height 13
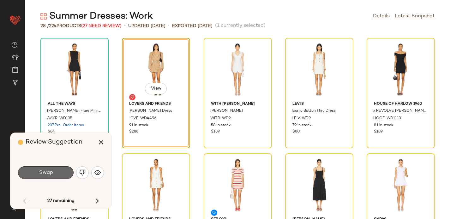
click at [50, 173] on span "Swap" at bounding box center [46, 173] width 14 height 6
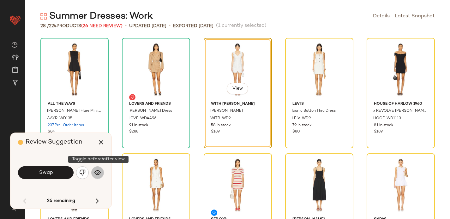
click at [98, 170] on img "button" at bounding box center [97, 172] width 6 height 6
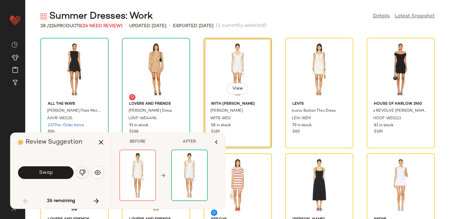
click at [80, 170] on img "button" at bounding box center [82, 172] width 6 height 6
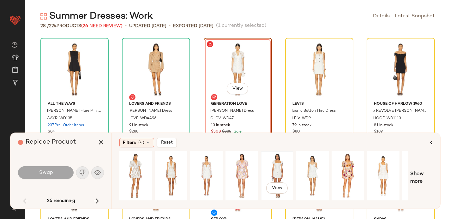
click at [273, 166] on div "View" at bounding box center [277, 175] width 28 height 45
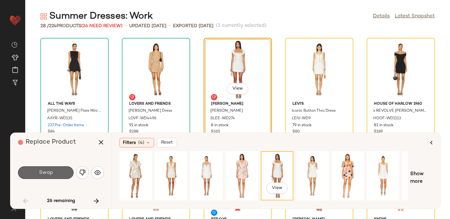
click at [35, 175] on button "Swap" at bounding box center [46, 172] width 56 height 13
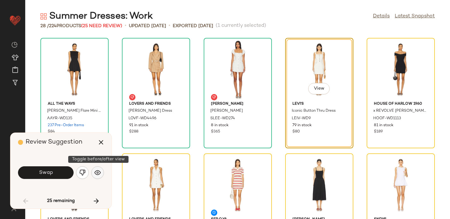
click at [103, 173] on button "button" at bounding box center [97, 172] width 13 height 13
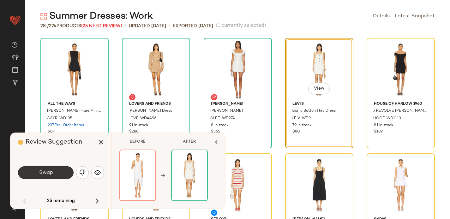
click at [43, 172] on span "Swap" at bounding box center [46, 173] width 14 height 6
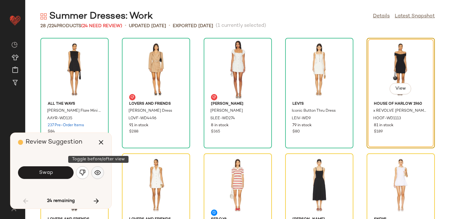
click at [100, 173] on img "button" at bounding box center [97, 172] width 6 height 6
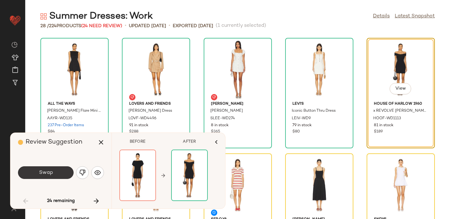
click at [56, 172] on button "Swap" at bounding box center [46, 172] width 56 height 13
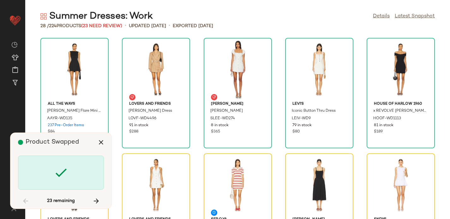
scroll to position [121, 0]
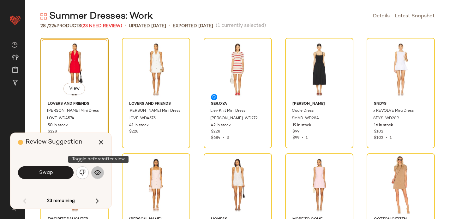
click at [101, 170] on button "button" at bounding box center [97, 172] width 13 height 13
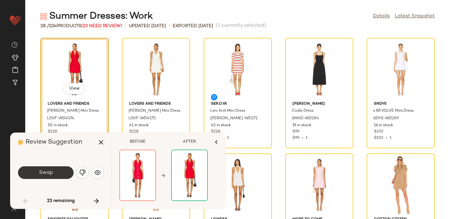
click at [56, 170] on button "Swap" at bounding box center [46, 172] width 56 height 13
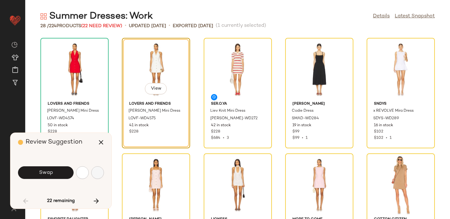
scroll to position [116, 0]
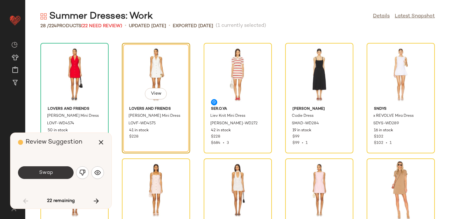
click at [49, 169] on button "Swap" at bounding box center [46, 172] width 56 height 13
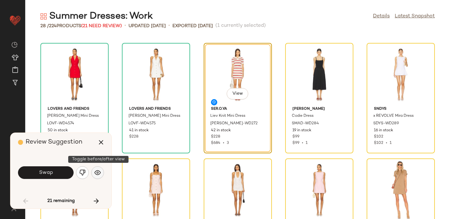
click at [98, 173] on img "button" at bounding box center [97, 172] width 6 height 6
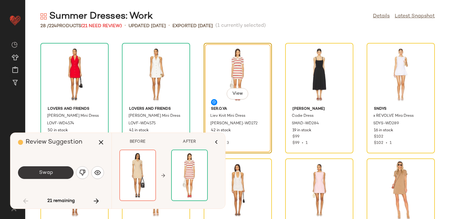
click at [44, 173] on span "Swap" at bounding box center [46, 173] width 14 height 6
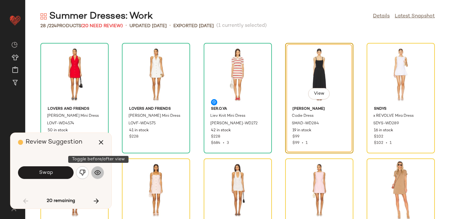
click at [96, 177] on button "button" at bounding box center [97, 172] width 13 height 13
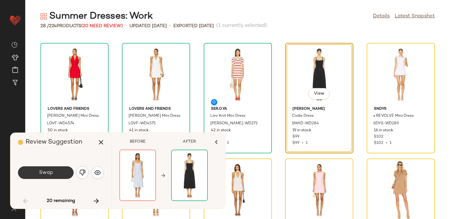
click at [59, 167] on button "Swap" at bounding box center [46, 172] width 56 height 13
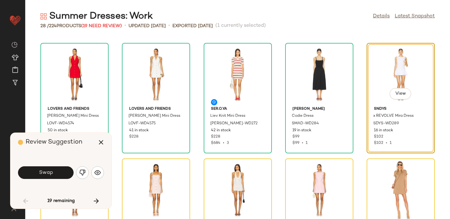
click at [90, 174] on div "Swap" at bounding box center [61, 172] width 86 height 15
click at [97, 174] on img "button" at bounding box center [97, 172] width 6 height 6
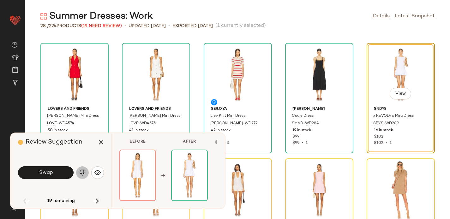
click at [80, 172] on img "button" at bounding box center [82, 172] width 6 height 6
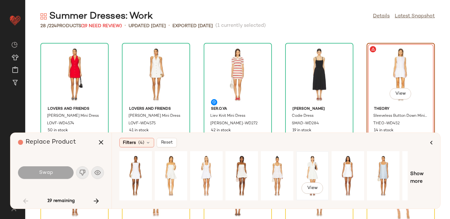
click at [297, 173] on div "View" at bounding box center [312, 176] width 31 height 48
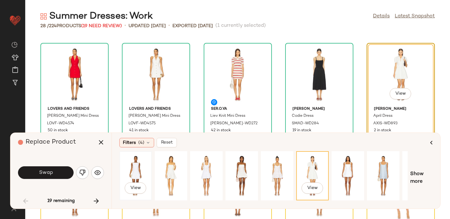
click at [137, 164] on div "View" at bounding box center [136, 175] width 28 height 45
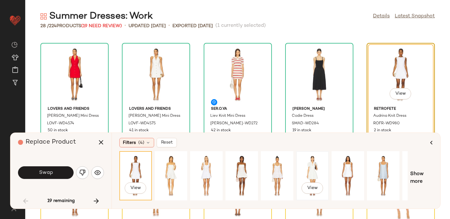
click at [311, 163] on div "View" at bounding box center [312, 175] width 28 height 45
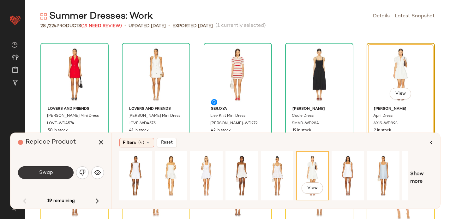
click at [47, 171] on span "Swap" at bounding box center [46, 173] width 14 height 6
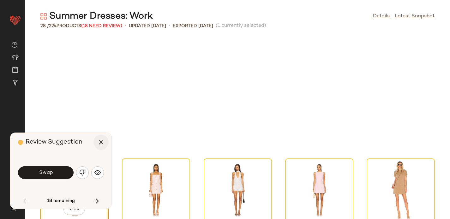
scroll to position [231, 0]
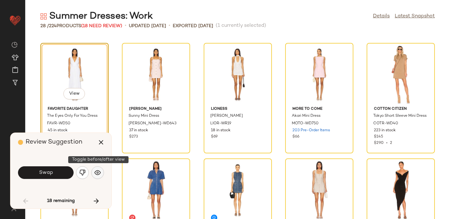
click at [95, 171] on img "button" at bounding box center [97, 172] width 6 height 6
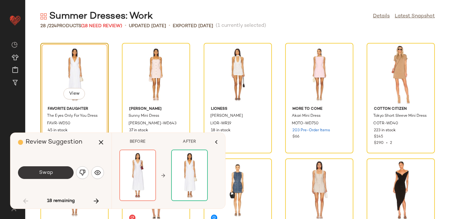
click at [61, 169] on button "Swap" at bounding box center [46, 172] width 56 height 13
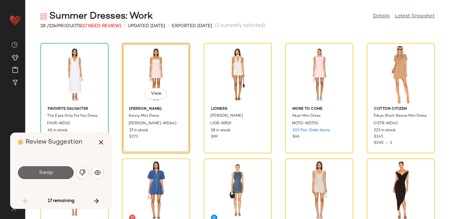
click at [61, 170] on button "Swap" at bounding box center [46, 172] width 56 height 13
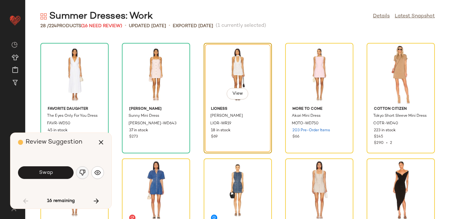
click at [87, 172] on button "button" at bounding box center [82, 172] width 13 height 13
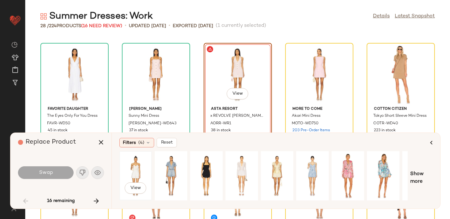
click at [138, 168] on div "View" at bounding box center [136, 175] width 28 height 45
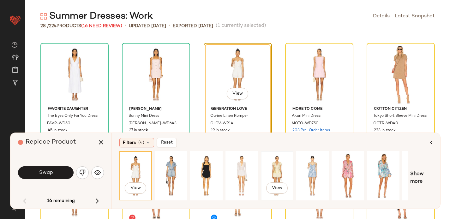
click at [274, 173] on div "View" at bounding box center [277, 175] width 28 height 45
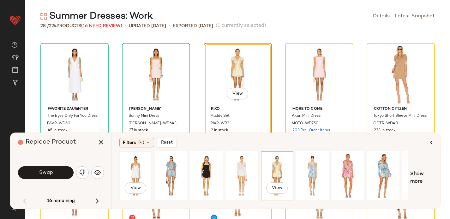
click at [134, 169] on div "View" at bounding box center [136, 175] width 28 height 45
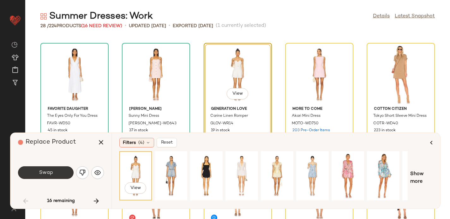
click at [41, 172] on span "Swap" at bounding box center [46, 173] width 14 height 6
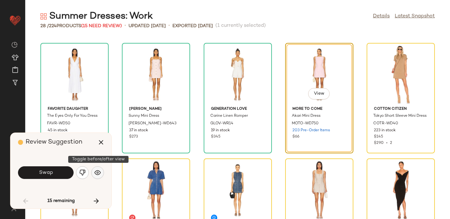
click at [96, 172] on img "button" at bounding box center [97, 172] width 6 height 6
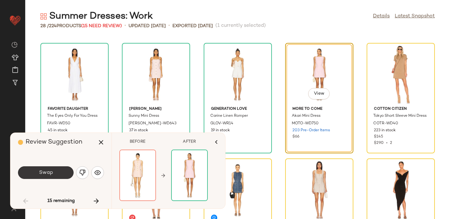
click at [57, 170] on button "Swap" at bounding box center [46, 172] width 56 height 13
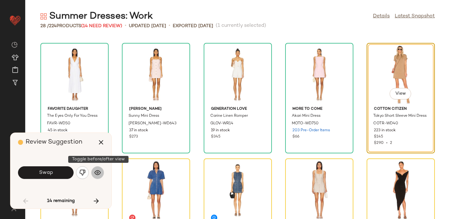
click at [99, 172] on img "button" at bounding box center [97, 172] width 6 height 6
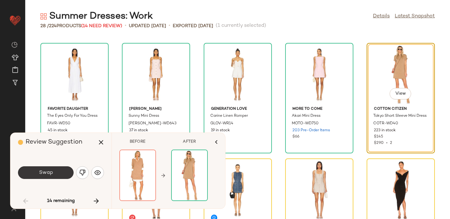
click at [31, 170] on button "Swap" at bounding box center [46, 172] width 56 height 13
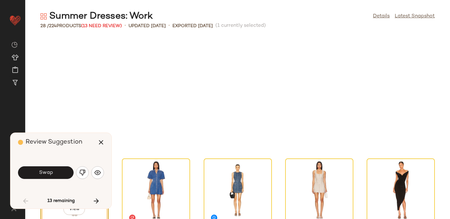
scroll to position [347, 0]
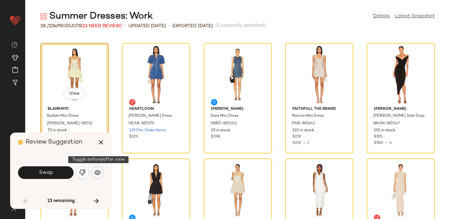
click at [97, 170] on img "button" at bounding box center [97, 172] width 6 height 6
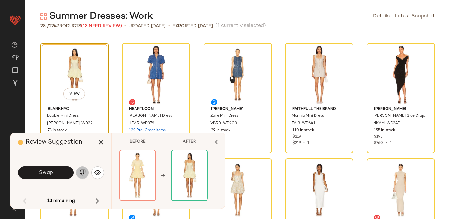
click at [84, 173] on img "button" at bounding box center [82, 172] width 6 height 6
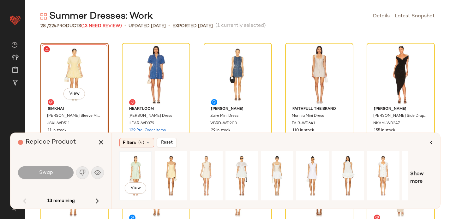
click at [138, 157] on div "View" at bounding box center [136, 175] width 28 height 45
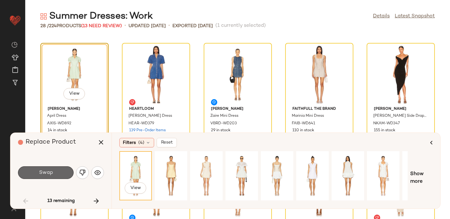
click at [52, 174] on span "Swap" at bounding box center [46, 173] width 14 height 6
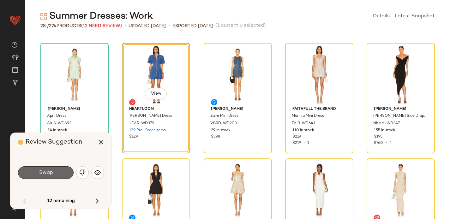
click at [48, 171] on span "Swap" at bounding box center [46, 173] width 14 height 6
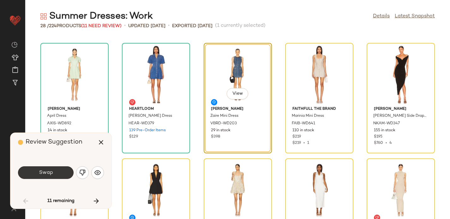
click at [50, 172] on span "Swap" at bounding box center [46, 173] width 14 height 6
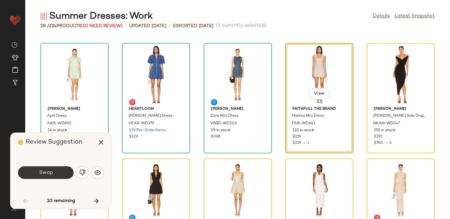
click at [58, 171] on button "Swap" at bounding box center [46, 172] width 56 height 13
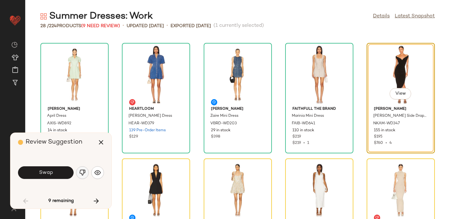
click at [83, 171] on img "button" at bounding box center [82, 172] width 6 height 6
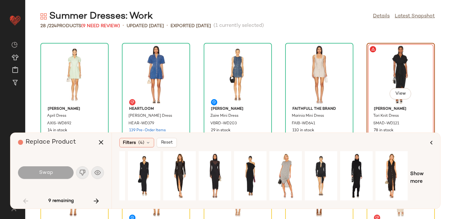
scroll to position [0, 21]
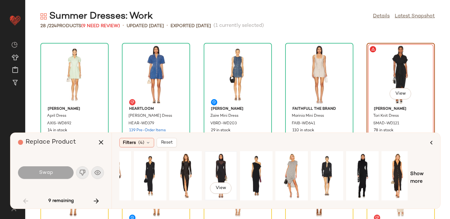
click at [224, 169] on div "View" at bounding box center [221, 175] width 28 height 45
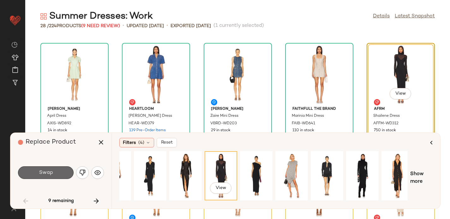
click at [46, 175] on span "Swap" at bounding box center [46, 173] width 14 height 6
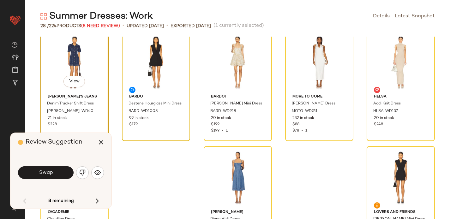
scroll to position [476, 0]
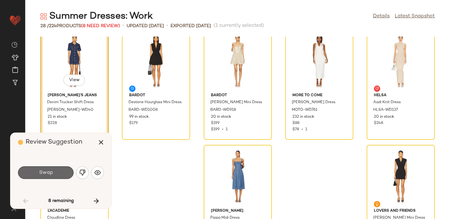
click at [43, 173] on span "Swap" at bounding box center [46, 173] width 14 height 6
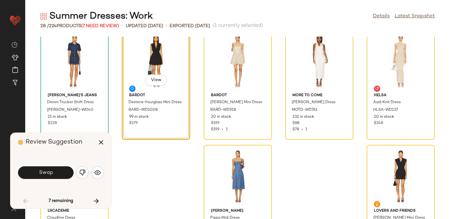
scroll to position [462, 0]
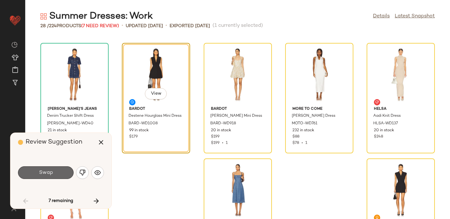
click at [46, 173] on span "Swap" at bounding box center [46, 173] width 14 height 6
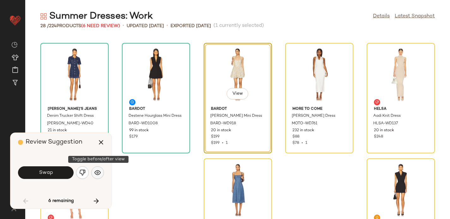
click at [100, 176] on button "button" at bounding box center [97, 172] width 13 height 13
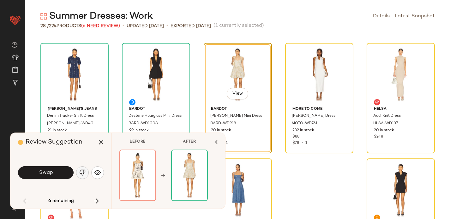
click at [84, 176] on button "button" at bounding box center [82, 172] width 13 height 13
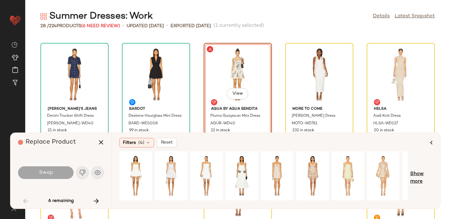
click at [415, 173] on span "Show more" at bounding box center [421, 177] width 22 height 15
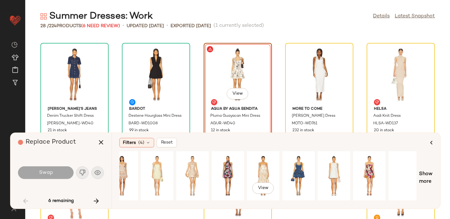
scroll to position [0, 200]
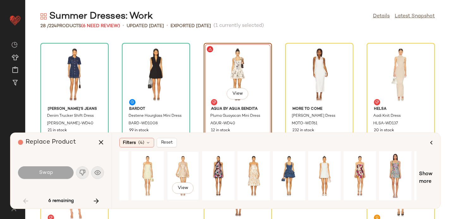
click at [183, 164] on div "View" at bounding box center [183, 175] width 28 height 45
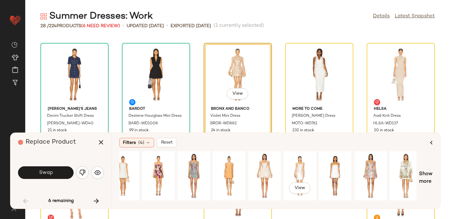
scroll to position [0, 406]
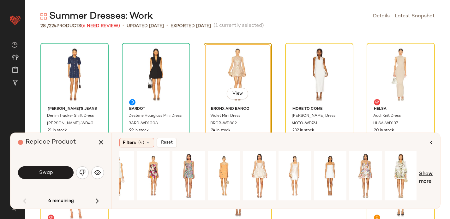
click at [426, 174] on span "Show more" at bounding box center [426, 177] width 14 height 15
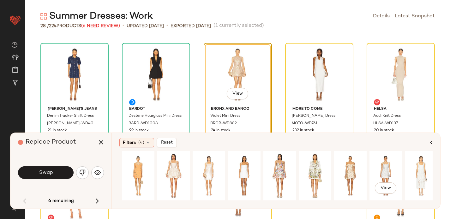
scroll to position [0, 493]
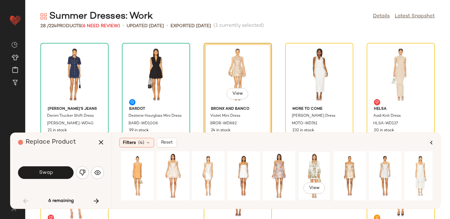
click at [306, 170] on div "View" at bounding box center [314, 175] width 28 height 45
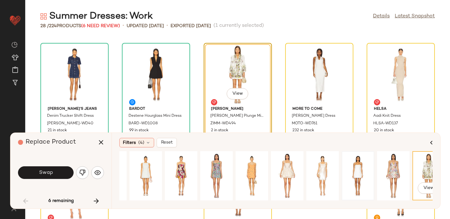
scroll to position [0, 366]
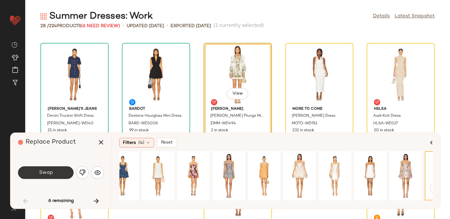
click at [53, 172] on button "Swap" at bounding box center [46, 172] width 56 height 13
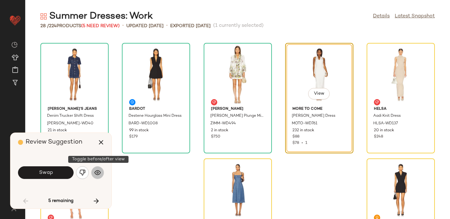
click at [99, 175] on img "button" at bounding box center [97, 172] width 6 height 6
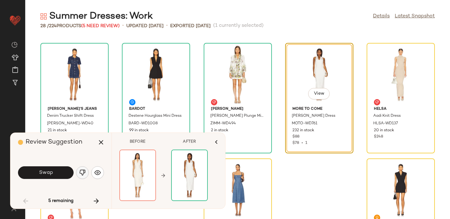
click at [79, 170] on button "button" at bounding box center [82, 172] width 13 height 13
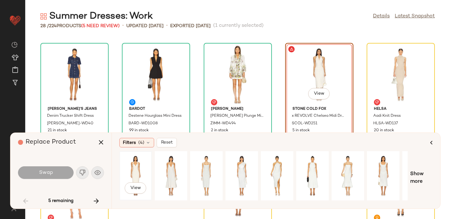
click at [135, 163] on div "View" at bounding box center [136, 175] width 28 height 45
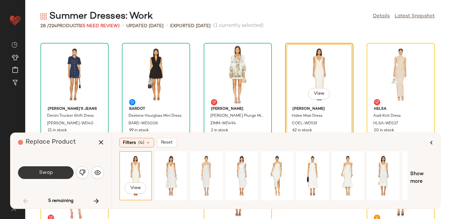
click at [45, 174] on span "Swap" at bounding box center [46, 173] width 14 height 6
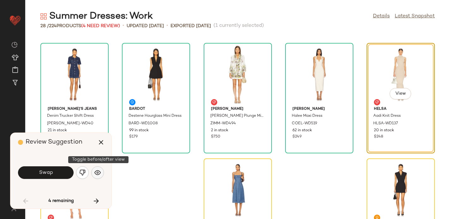
click at [97, 176] on button "button" at bounding box center [97, 172] width 13 height 13
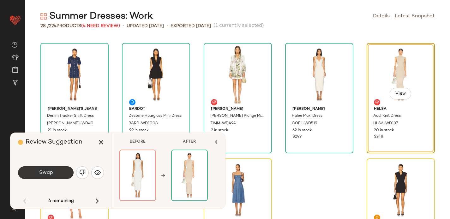
click at [57, 170] on button "Swap" at bounding box center [46, 172] width 56 height 13
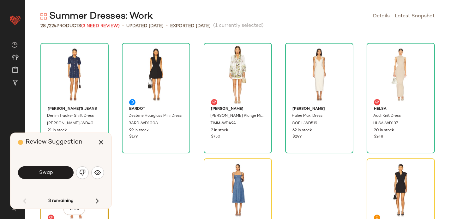
scroll to position [512, 0]
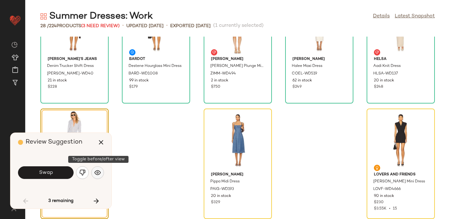
click at [100, 172] on img "button" at bounding box center [97, 172] width 6 height 6
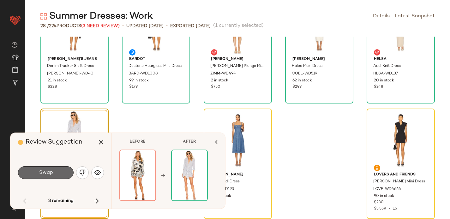
click at [61, 173] on button "Swap" at bounding box center [46, 172] width 56 height 13
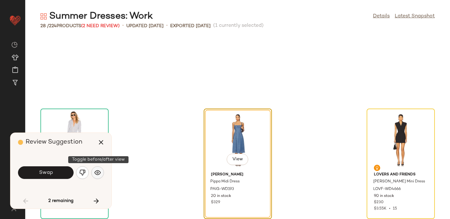
click at [94, 174] on button "button" at bounding box center [97, 172] width 13 height 13
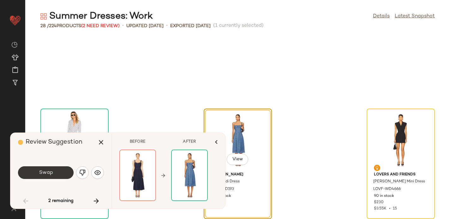
click at [46, 175] on span "Swap" at bounding box center [46, 173] width 14 height 6
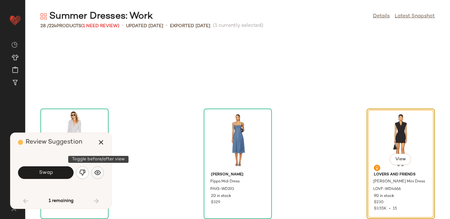
click at [96, 174] on img "button" at bounding box center [97, 172] width 6 height 6
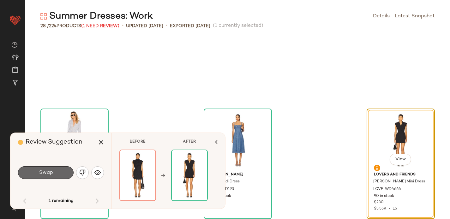
click at [47, 172] on span "Swap" at bounding box center [46, 173] width 14 height 6
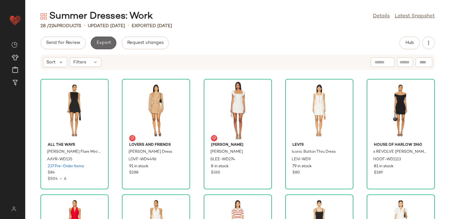
click at [107, 44] on span "Export" at bounding box center [103, 42] width 15 height 5
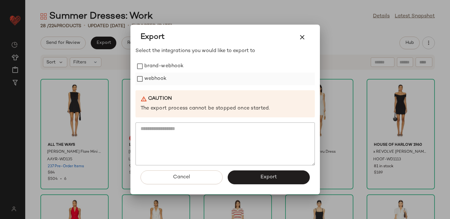
click at [155, 80] on label "webhook" at bounding box center [155, 79] width 22 height 13
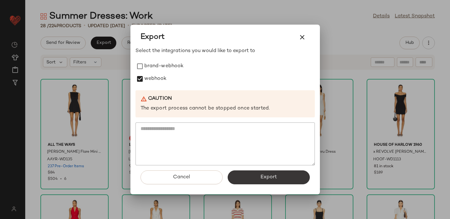
click at [245, 176] on button "Export" at bounding box center [269, 177] width 82 height 14
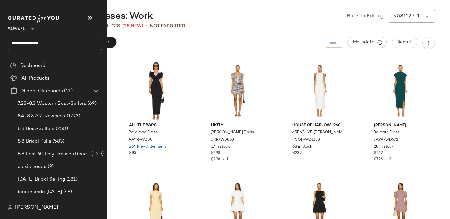
click at [32, 44] on input "**********" at bounding box center [55, 43] width 94 height 13
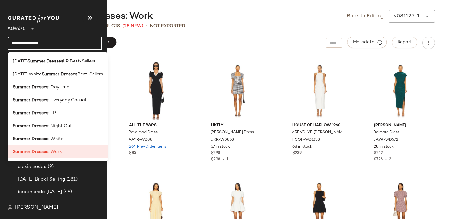
click at [32, 44] on input "**********" at bounding box center [55, 43] width 94 height 13
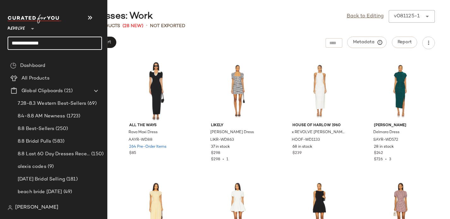
click at [32, 44] on input "**********" at bounding box center [55, 43] width 94 height 13
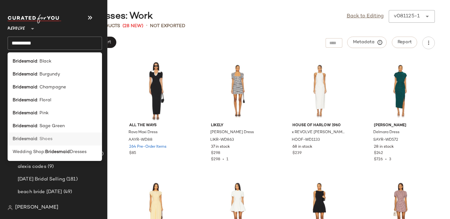
click at [28, 140] on b "Bridesmaid" at bounding box center [25, 139] width 25 height 7
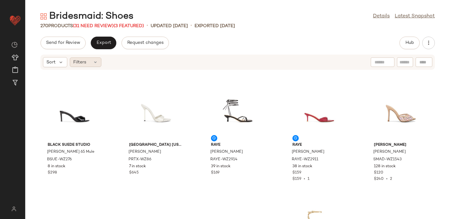
click at [92, 65] on div "Filters" at bounding box center [86, 61] width 32 height 9
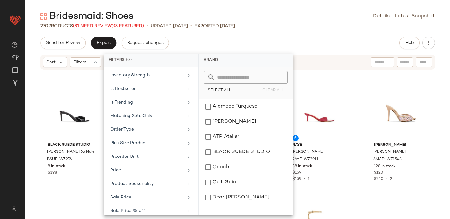
scroll to position [305, 0]
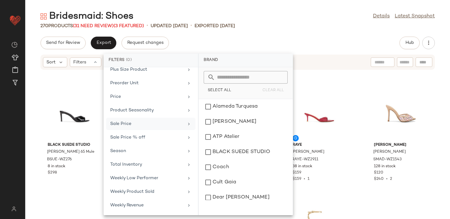
click at [122, 125] on div "Sale Price" at bounding box center [147, 124] width 74 height 7
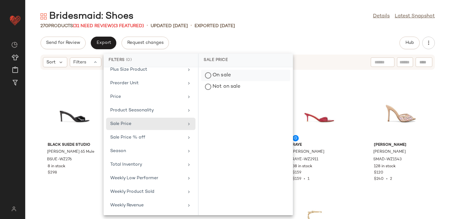
click at [217, 81] on div "On sale" at bounding box center [245, 86] width 89 height 11
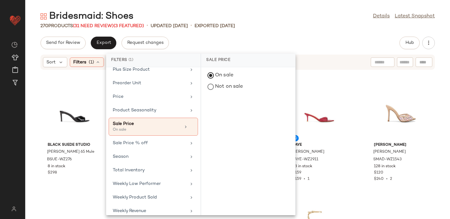
click at [191, 48] on div "Send for Review Export Request changes Hub" at bounding box center [237, 43] width 424 height 13
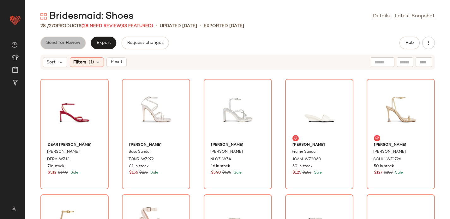
click at [63, 44] on span "Send for Review" at bounding box center [63, 42] width 34 height 5
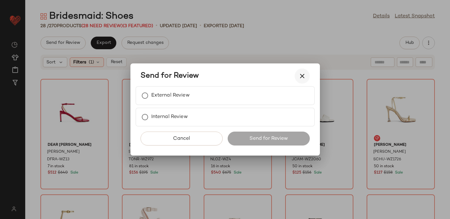
click at [304, 74] on icon "button" at bounding box center [302, 76] width 8 height 8
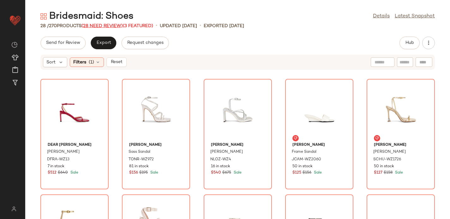
click at [117, 26] on span "(28 Need Review)" at bounding box center [101, 26] width 41 height 5
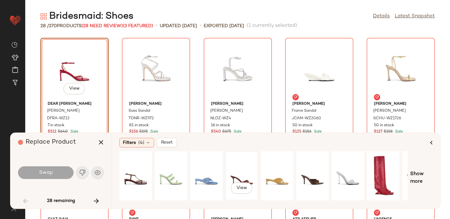
click at [238, 172] on div "View" at bounding box center [242, 175] width 28 height 45
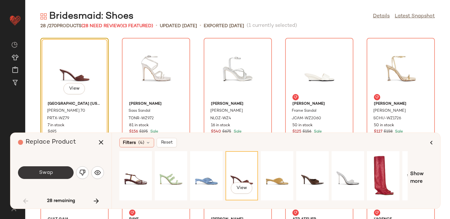
click at [45, 172] on span "Swap" at bounding box center [46, 173] width 14 height 6
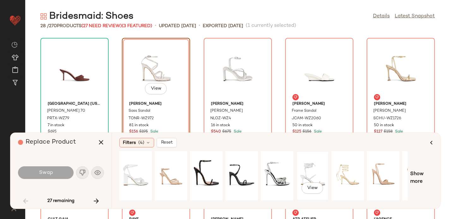
click at [311, 167] on div "View" at bounding box center [312, 175] width 28 height 45
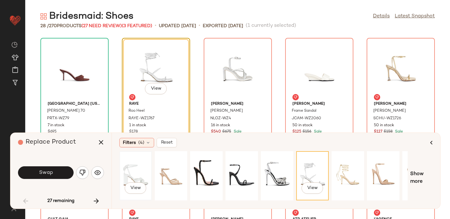
click at [137, 164] on div "View" at bounding box center [136, 175] width 28 height 45
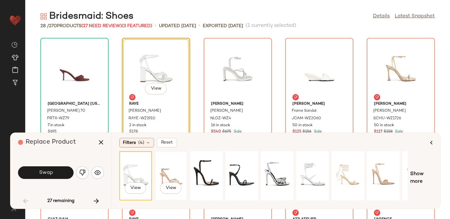
click at [170, 164] on div "View" at bounding box center [171, 175] width 28 height 45
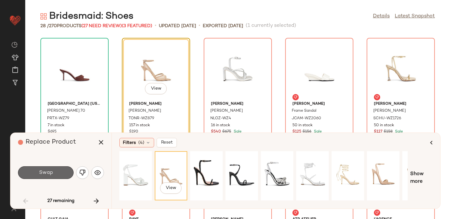
click at [47, 173] on span "Swap" at bounding box center [46, 173] width 14 height 6
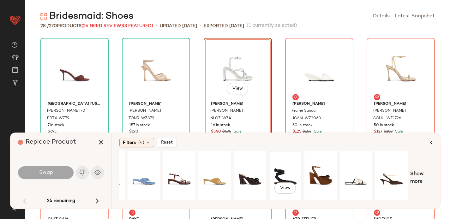
scroll to position [0, 62]
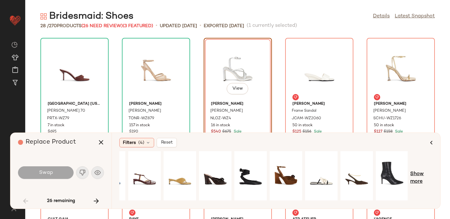
click at [418, 175] on span "Show more" at bounding box center [421, 177] width 22 height 15
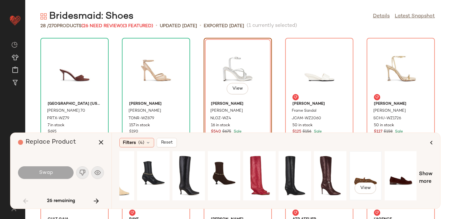
scroll to position [0, 406]
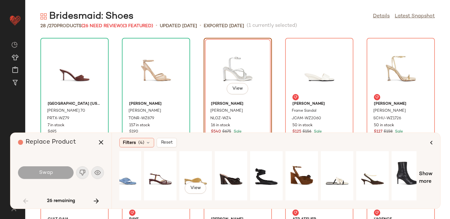
scroll to position [0, 49]
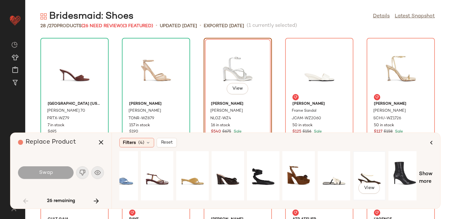
click at [362, 166] on div "View" at bounding box center [369, 175] width 28 height 45
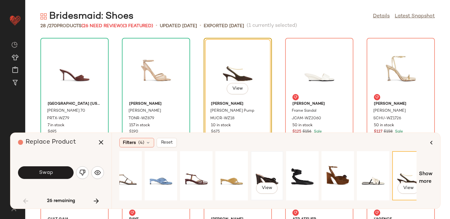
scroll to position [0, 0]
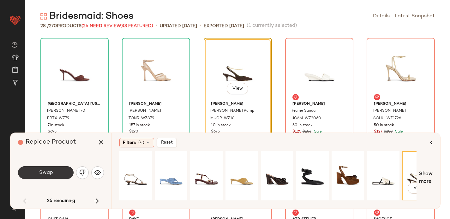
click at [53, 170] on button "Swap" at bounding box center [46, 172] width 56 height 13
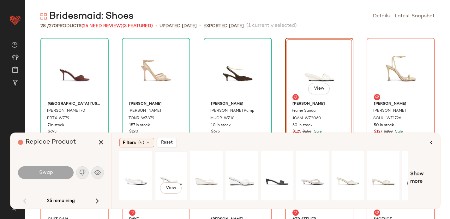
click at [172, 170] on div "View" at bounding box center [171, 175] width 28 height 45
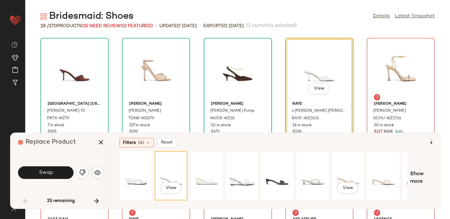
click at [347, 172] on div "View" at bounding box center [348, 175] width 28 height 45
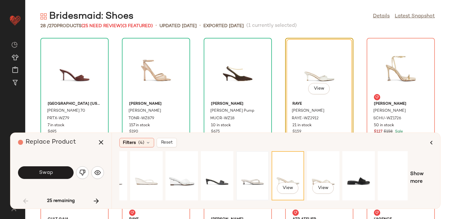
scroll to position [0, 62]
click at [390, 171] on div "View" at bounding box center [392, 175] width 28 height 45
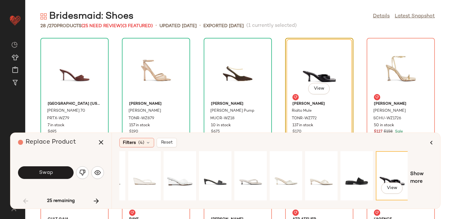
click at [415, 169] on div "View Show more" at bounding box center [275, 178] width 313 height 54
click at [412, 174] on span "Show more" at bounding box center [421, 177] width 22 height 15
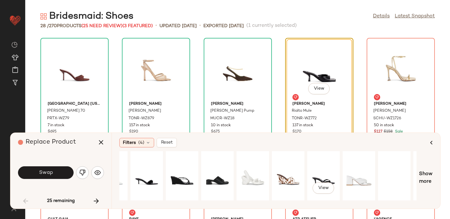
scroll to position [0, 406]
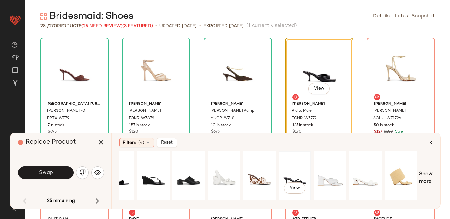
click at [289, 170] on div "View" at bounding box center [295, 175] width 28 height 45
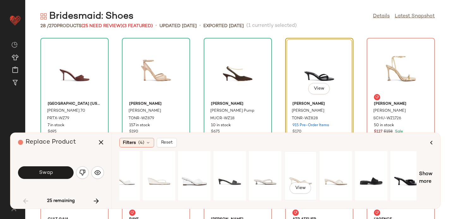
scroll to position [0, 0]
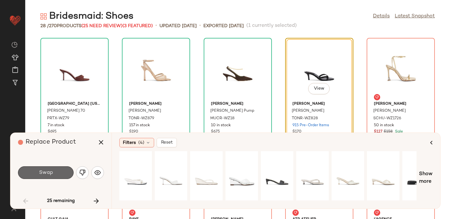
click at [45, 170] on span "Swap" at bounding box center [46, 173] width 14 height 6
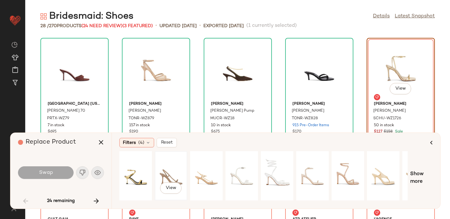
click at [165, 168] on div "View" at bounding box center [171, 175] width 28 height 45
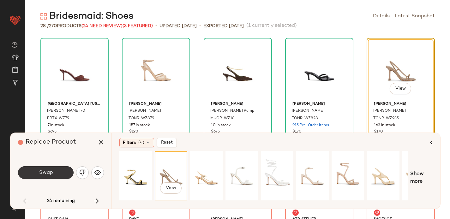
click at [49, 175] on span "Swap" at bounding box center [46, 173] width 14 height 6
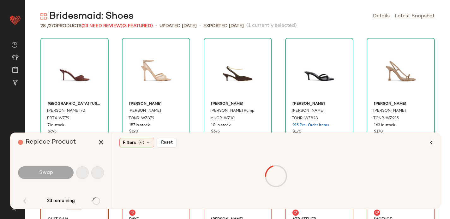
scroll to position [121, 0]
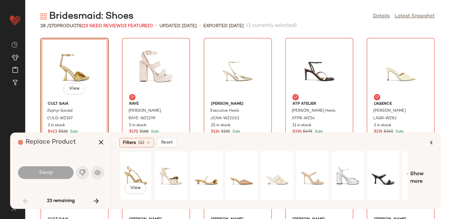
click at [133, 168] on div "View" at bounding box center [136, 175] width 28 height 45
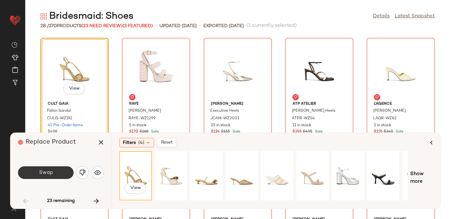
click at [60, 171] on button "Swap" at bounding box center [46, 172] width 56 height 13
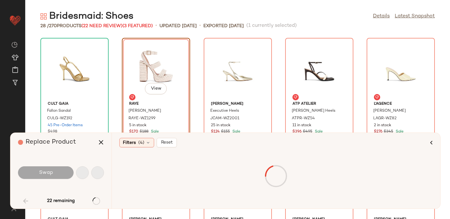
scroll to position [116, 0]
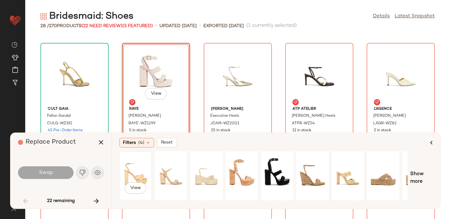
click at [134, 168] on div "View" at bounding box center [136, 175] width 28 height 45
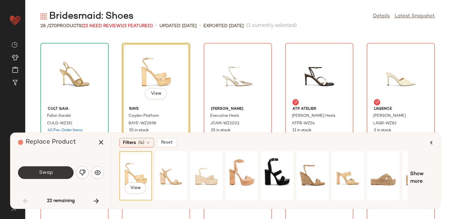
click at [47, 170] on span "Swap" at bounding box center [46, 173] width 14 height 6
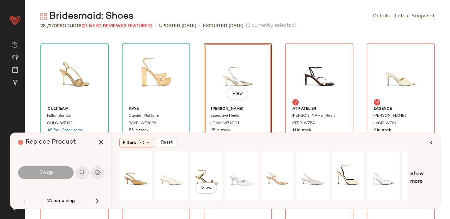
click at [209, 167] on div "View" at bounding box center [206, 175] width 28 height 45
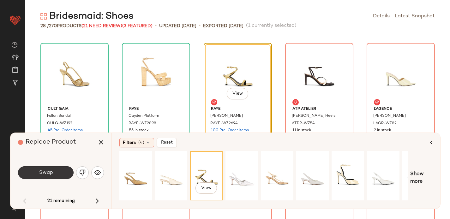
click at [44, 171] on span "Swap" at bounding box center [46, 173] width 14 height 6
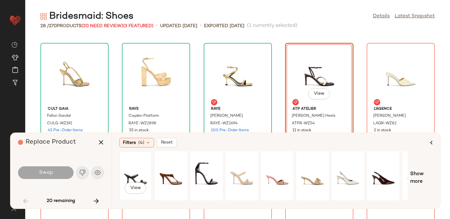
click at [139, 167] on div "View" at bounding box center [136, 175] width 28 height 45
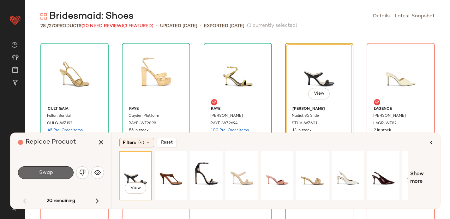
click at [54, 172] on button "Swap" at bounding box center [46, 172] width 56 height 13
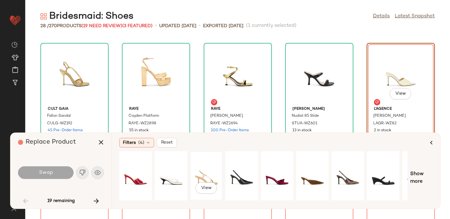
click at [202, 169] on div "View" at bounding box center [206, 175] width 28 height 45
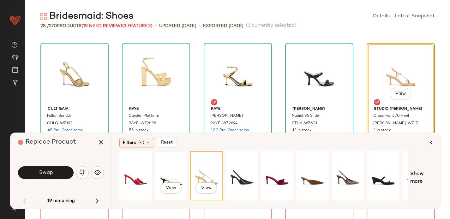
click at [169, 165] on div "View" at bounding box center [171, 175] width 28 height 45
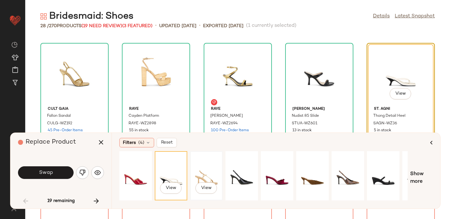
click at [208, 170] on div "View" at bounding box center [206, 175] width 28 height 45
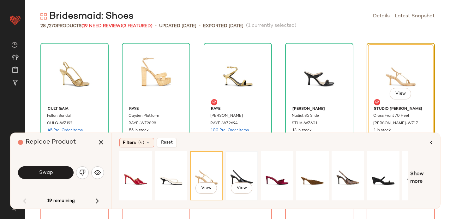
click at [244, 166] on div "View" at bounding box center [242, 175] width 28 height 45
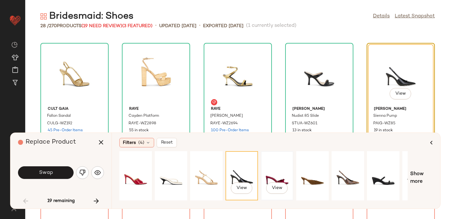
click at [283, 162] on div "View" at bounding box center [277, 175] width 28 height 45
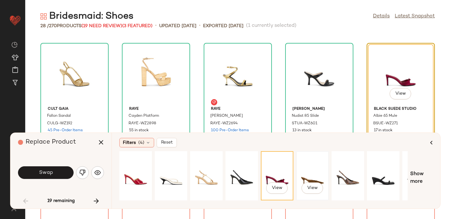
click at [309, 167] on div "View" at bounding box center [312, 175] width 28 height 45
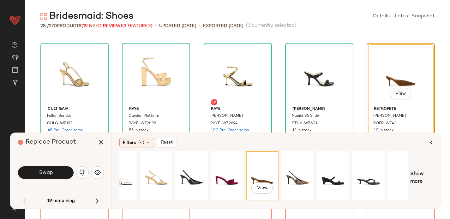
scroll to position [0, 62]
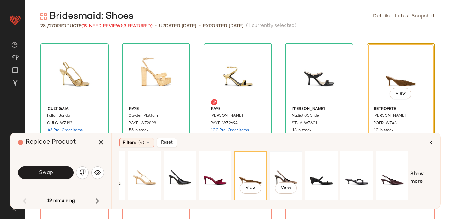
click at [276, 169] on div "View" at bounding box center [286, 175] width 28 height 45
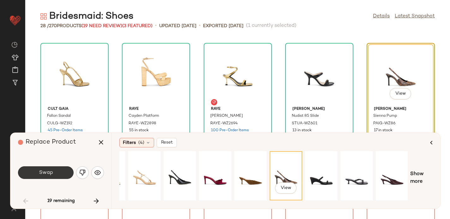
click at [55, 171] on button "Swap" at bounding box center [46, 172] width 56 height 13
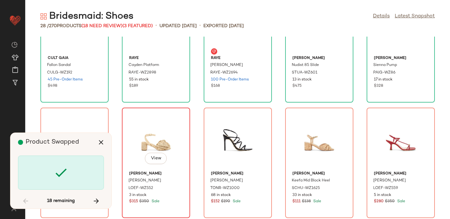
scroll to position [231, 0]
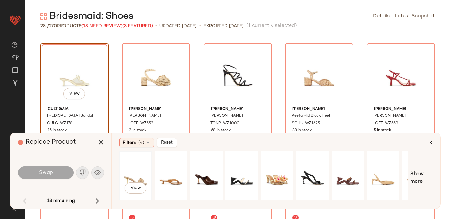
click at [140, 171] on div "View" at bounding box center [136, 175] width 28 height 45
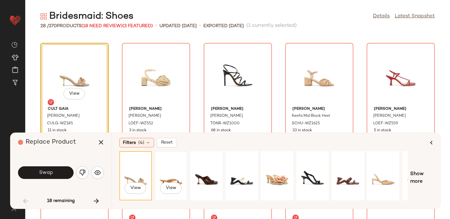
click at [173, 165] on div "View" at bounding box center [171, 175] width 28 height 45
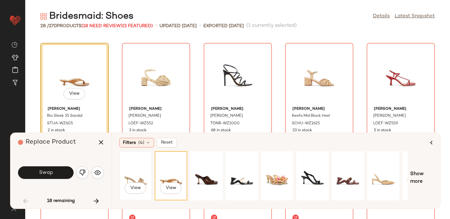
click at [139, 169] on div "View" at bounding box center [136, 175] width 28 height 45
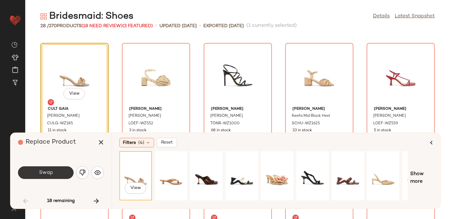
click at [40, 173] on span "Swap" at bounding box center [46, 173] width 14 height 6
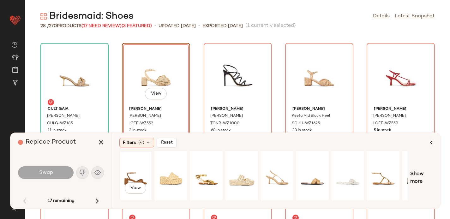
click at [134, 167] on div "View" at bounding box center [136, 175] width 28 height 45
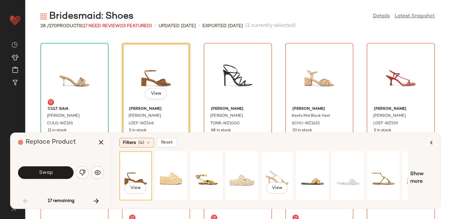
click at [279, 172] on div "View" at bounding box center [277, 175] width 28 height 45
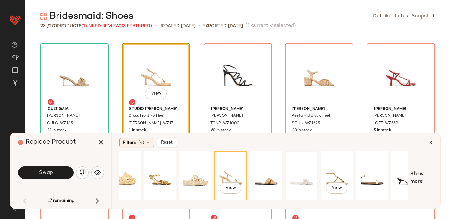
scroll to position [0, 62]
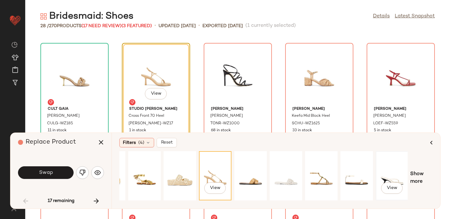
click at [388, 170] on div "View" at bounding box center [392, 175] width 28 height 45
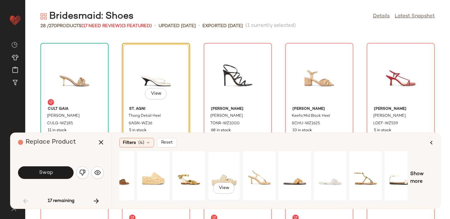
scroll to position [0, 0]
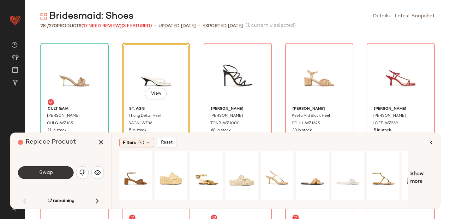
click at [48, 171] on span "Swap" at bounding box center [46, 173] width 14 height 6
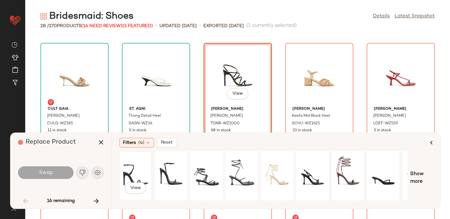
click at [133, 173] on div "View" at bounding box center [136, 175] width 28 height 45
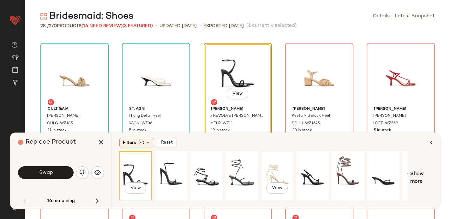
click at [270, 170] on div "View" at bounding box center [277, 175] width 28 height 45
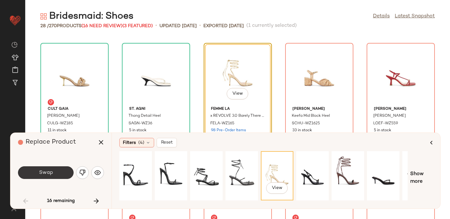
click at [50, 172] on span "Swap" at bounding box center [46, 173] width 14 height 6
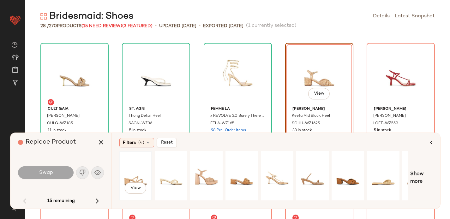
click at [138, 170] on div "View" at bounding box center [136, 175] width 28 height 45
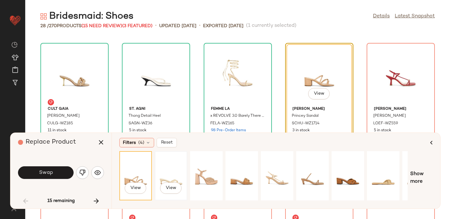
click at [175, 169] on div "View" at bounding box center [171, 175] width 28 height 45
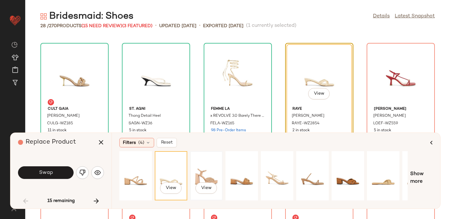
click at [205, 175] on div "View" at bounding box center [206, 175] width 28 height 45
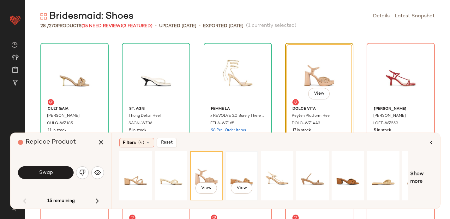
click at [244, 175] on div "View" at bounding box center [242, 175] width 28 height 45
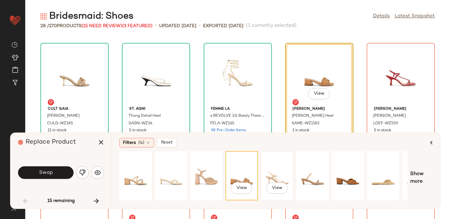
click at [272, 174] on div "View" at bounding box center [277, 175] width 28 height 45
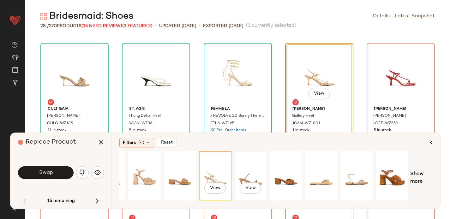
scroll to position [0, 52]
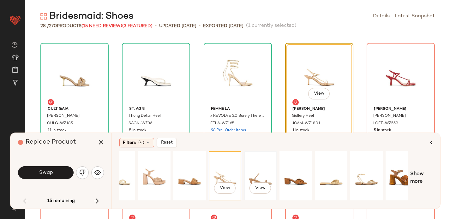
click at [256, 173] on div "View" at bounding box center [260, 175] width 28 height 45
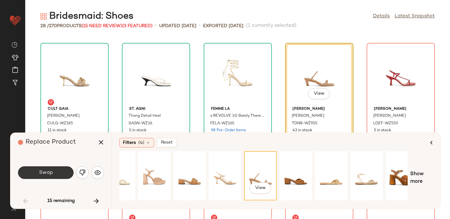
click at [39, 171] on span "Swap" at bounding box center [46, 173] width 14 height 6
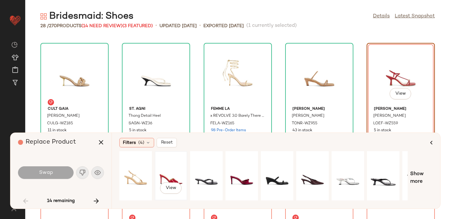
click at [169, 172] on div "View" at bounding box center [171, 175] width 28 height 45
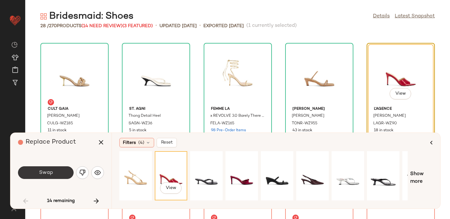
click at [25, 169] on button "Swap" at bounding box center [46, 172] width 56 height 13
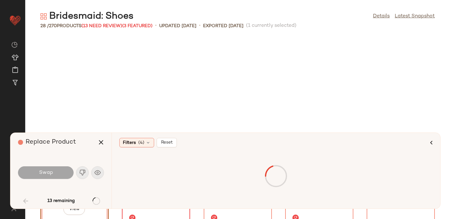
scroll to position [347, 0]
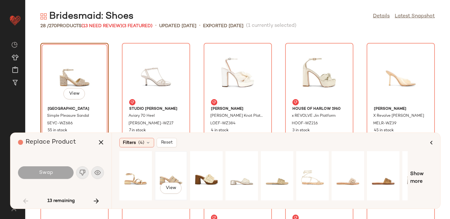
click at [170, 170] on div "View" at bounding box center [171, 175] width 28 height 45
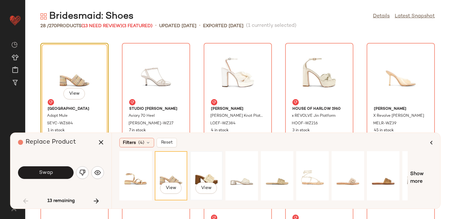
click at [211, 167] on div "View" at bounding box center [206, 175] width 28 height 45
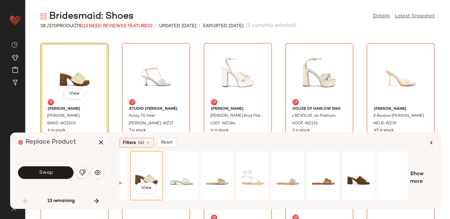
scroll to position [0, 62]
click at [419, 176] on span "Show more" at bounding box center [421, 177] width 22 height 15
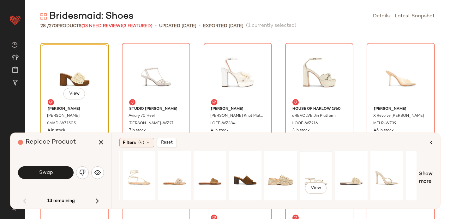
scroll to position [0, 179]
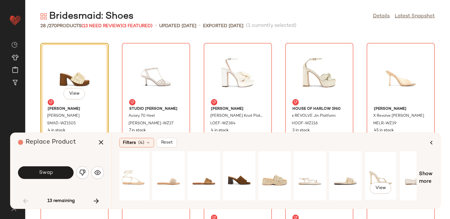
click at [382, 166] on div "View" at bounding box center [380, 175] width 28 height 45
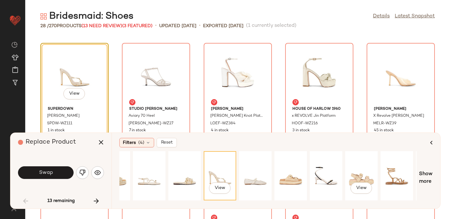
scroll to position [0, 341]
click at [323, 173] on div "View" at bounding box center [324, 175] width 28 height 45
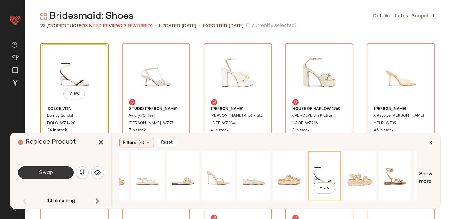
click at [45, 171] on span "Swap" at bounding box center [46, 173] width 14 height 6
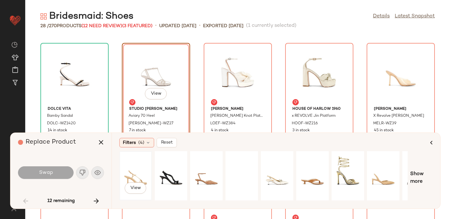
click at [137, 171] on div "View" at bounding box center [136, 175] width 28 height 45
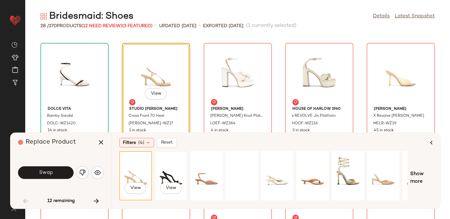
click at [172, 174] on div "View" at bounding box center [171, 175] width 28 height 45
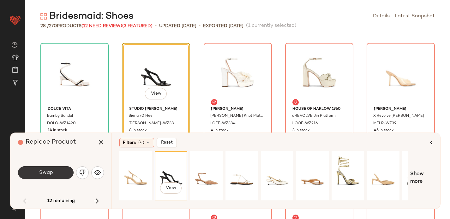
click at [50, 172] on span "Swap" at bounding box center [46, 173] width 14 height 6
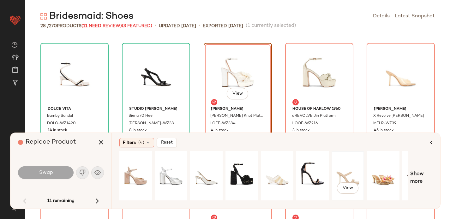
click at [341, 170] on div "View" at bounding box center [348, 175] width 28 height 45
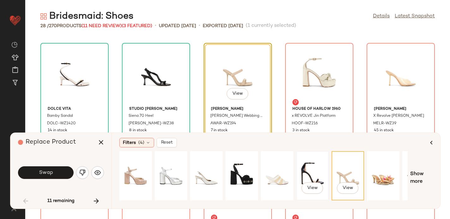
click at [305, 170] on div "View" at bounding box center [312, 175] width 28 height 45
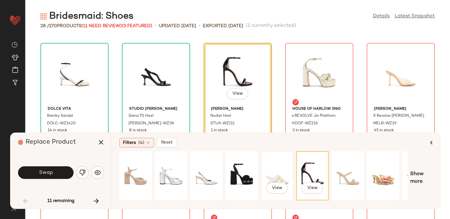
click at [277, 167] on div "View" at bounding box center [277, 175] width 28 height 45
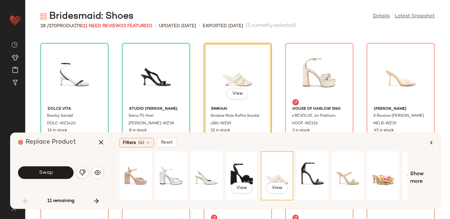
click at [240, 169] on div "View" at bounding box center [242, 175] width 28 height 45
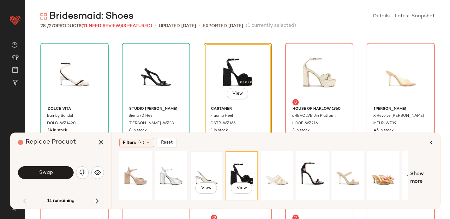
click at [200, 172] on div "View" at bounding box center [206, 175] width 28 height 45
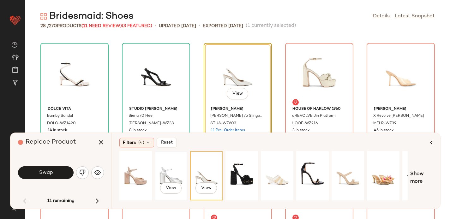
click at [163, 168] on div "View" at bounding box center [171, 175] width 28 height 45
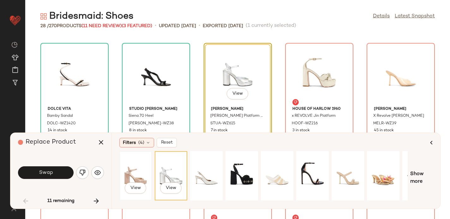
click at [128, 166] on div "View" at bounding box center [136, 175] width 28 height 45
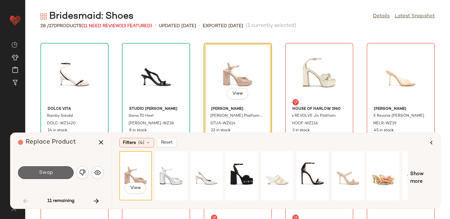
click at [54, 174] on button "Swap" at bounding box center [46, 172] width 56 height 13
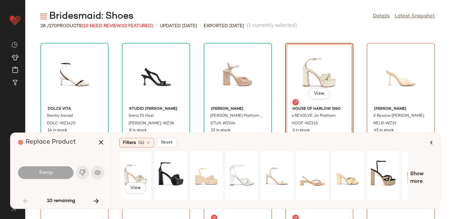
click at [135, 171] on div "View" at bounding box center [136, 175] width 28 height 45
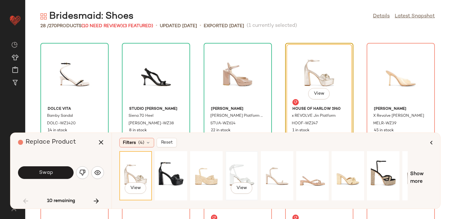
click at [246, 164] on div "View" at bounding box center [242, 175] width 28 height 45
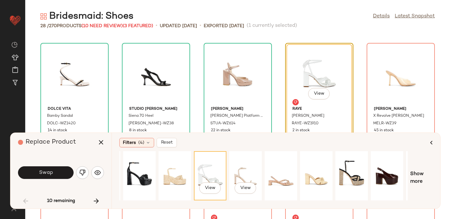
scroll to position [0, 33]
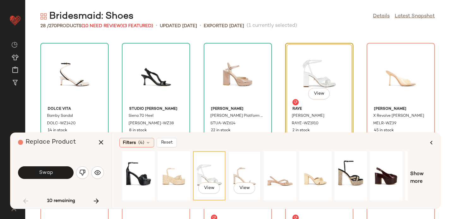
click at [240, 164] on div "View" at bounding box center [244, 175] width 28 height 45
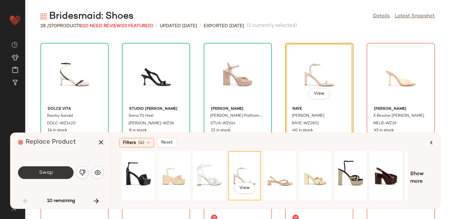
click at [40, 173] on span "Swap" at bounding box center [46, 173] width 14 height 6
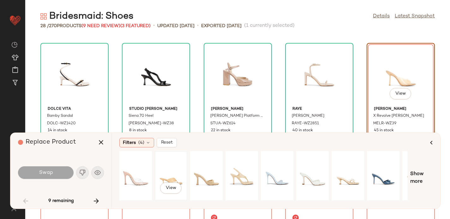
click at [170, 171] on div "View" at bounding box center [171, 175] width 28 height 45
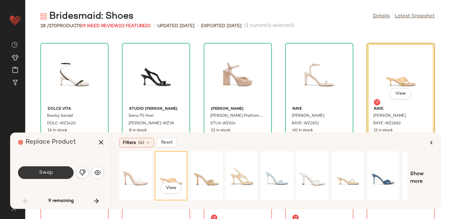
click at [45, 174] on span "Swap" at bounding box center [46, 173] width 14 height 6
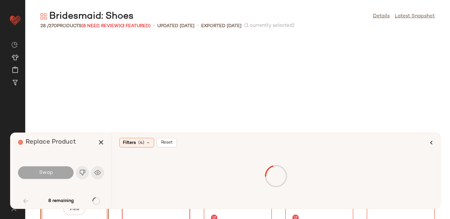
scroll to position [462, 0]
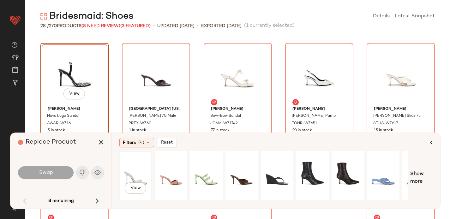
click at [134, 173] on div "View" at bounding box center [136, 175] width 28 height 45
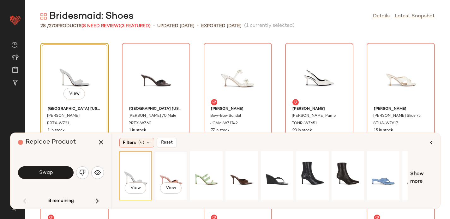
click at [166, 166] on div "View" at bounding box center [171, 175] width 28 height 45
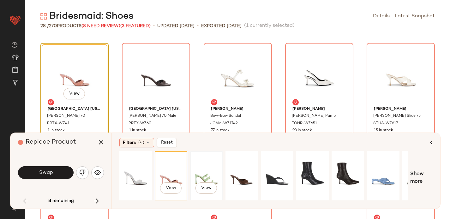
click at [206, 168] on div "View" at bounding box center [206, 175] width 28 height 45
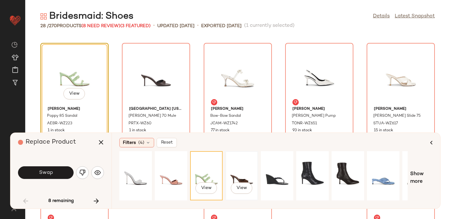
click at [240, 172] on div "View" at bounding box center [242, 175] width 28 height 45
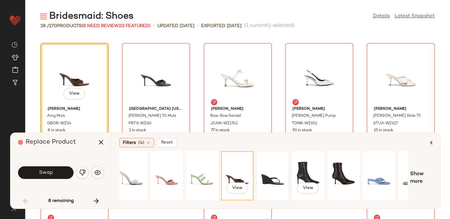
scroll to position [0, 0]
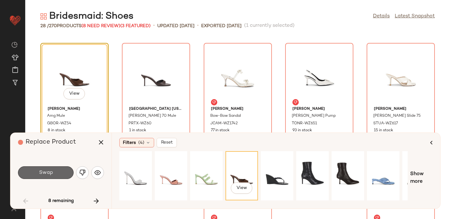
click at [40, 171] on span "Swap" at bounding box center [46, 173] width 14 height 6
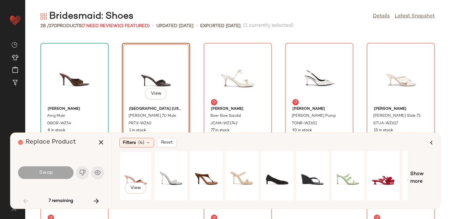
click at [132, 169] on div "View" at bounding box center [136, 175] width 28 height 45
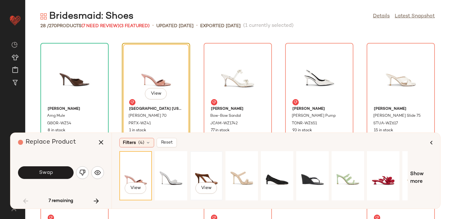
click at [208, 168] on div "View" at bounding box center [206, 175] width 28 height 45
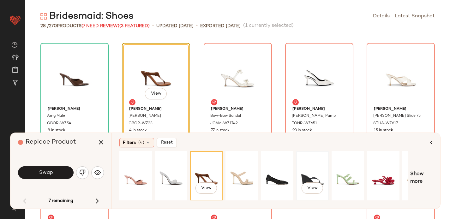
click at [313, 175] on div "View" at bounding box center [312, 175] width 28 height 45
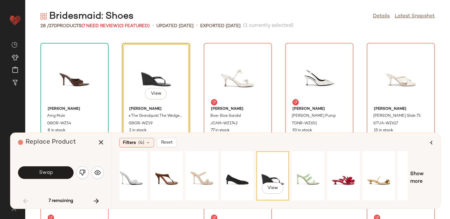
scroll to position [0, 62]
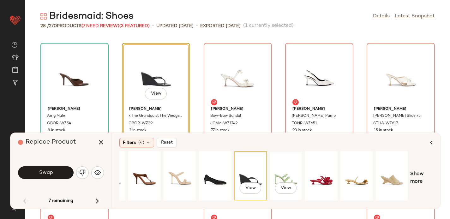
click at [288, 165] on div "View" at bounding box center [286, 175] width 28 height 45
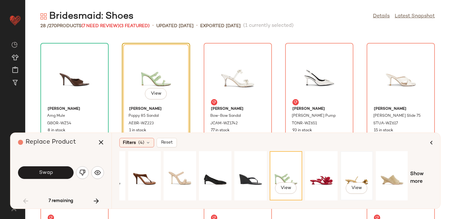
click at [362, 175] on div "View" at bounding box center [356, 175] width 28 height 45
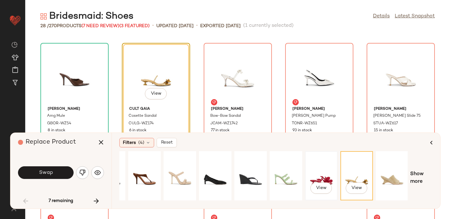
click at [318, 170] on div "View" at bounding box center [321, 175] width 28 height 45
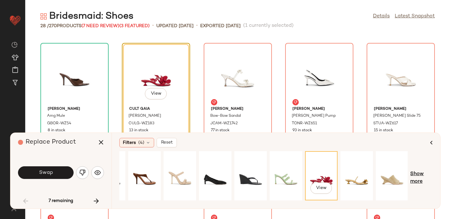
click at [418, 173] on span "Show more" at bounding box center [421, 177] width 22 height 15
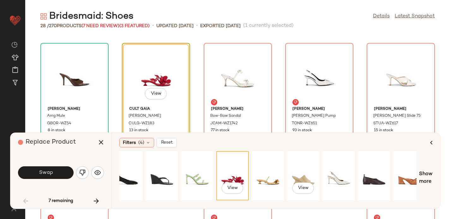
scroll to position [0, 148]
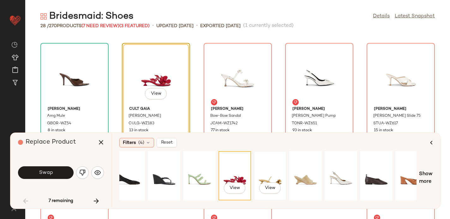
click at [274, 171] on div "View" at bounding box center [270, 175] width 28 height 45
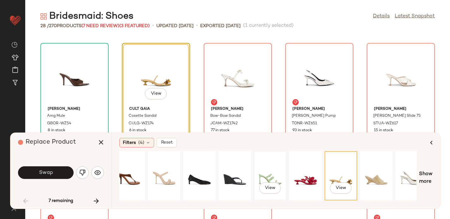
scroll to position [0, 0]
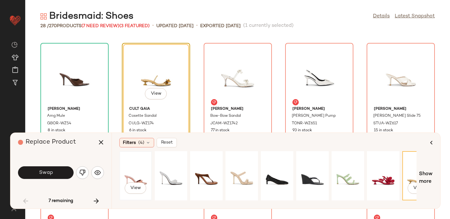
click at [143, 175] on div "View" at bounding box center [136, 175] width 28 height 45
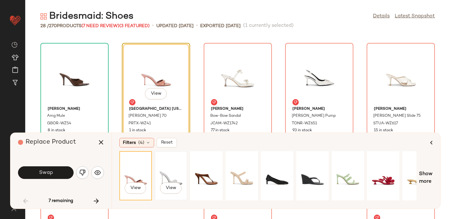
click at [169, 165] on div "View" at bounding box center [171, 175] width 28 height 45
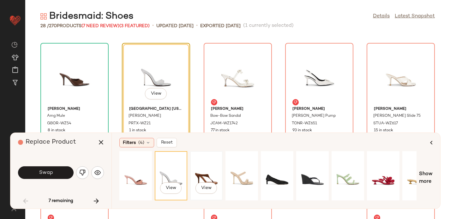
click at [205, 169] on div "View" at bounding box center [206, 175] width 28 height 45
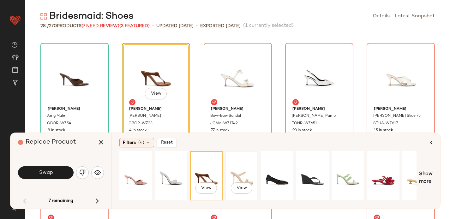
click at [236, 173] on div "View" at bounding box center [242, 175] width 28 height 45
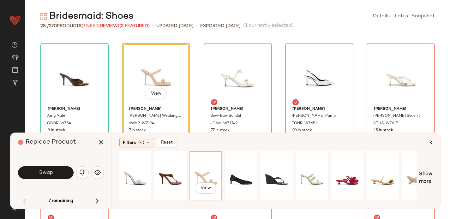
scroll to position [0, 39]
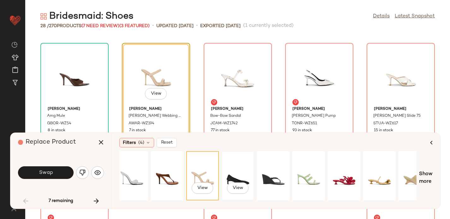
click at [232, 168] on div "View" at bounding box center [238, 175] width 28 height 45
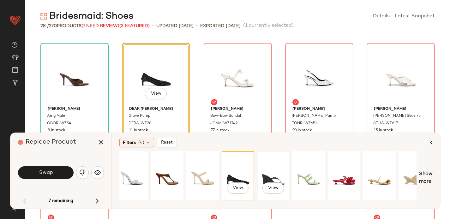
click at [267, 169] on div "View" at bounding box center [273, 175] width 28 height 45
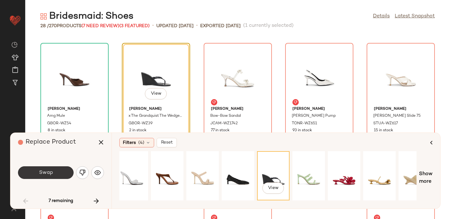
click at [44, 170] on span "Swap" at bounding box center [46, 173] width 14 height 6
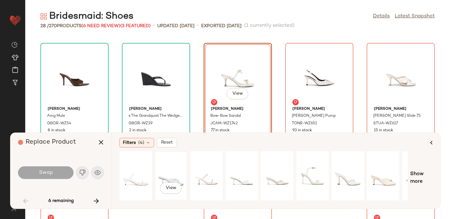
click at [172, 171] on div "View" at bounding box center [171, 175] width 28 height 45
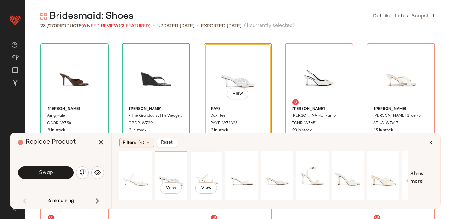
click at [202, 169] on div "View" at bounding box center [206, 175] width 28 height 45
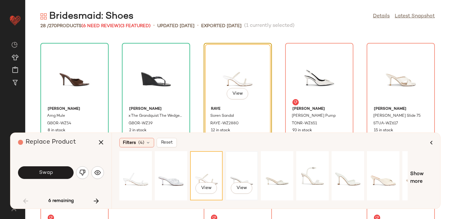
click at [237, 172] on div "View" at bounding box center [242, 175] width 28 height 45
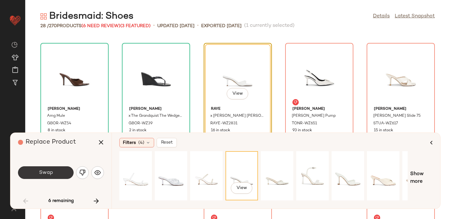
click at [51, 174] on span "Swap" at bounding box center [46, 173] width 14 height 6
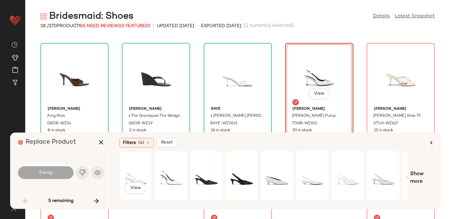
click at [131, 169] on div "View" at bounding box center [136, 175] width 28 height 45
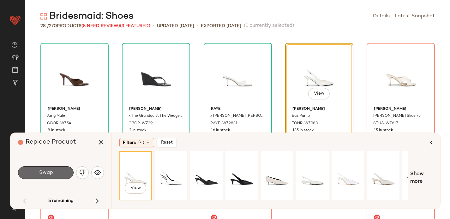
click at [37, 173] on button "Swap" at bounding box center [46, 172] width 56 height 13
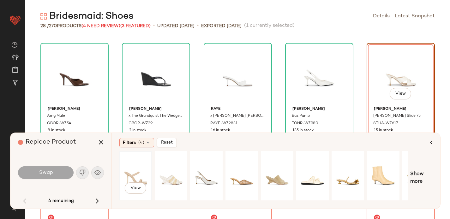
click at [129, 166] on div "View" at bounding box center [136, 175] width 28 height 45
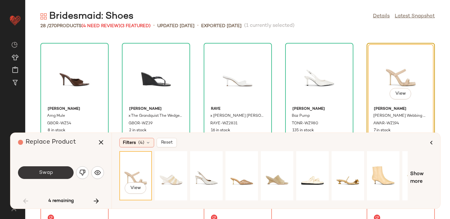
click at [61, 169] on button "Swap" at bounding box center [46, 172] width 56 height 13
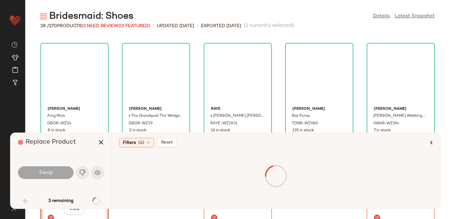
scroll to position [512, 0]
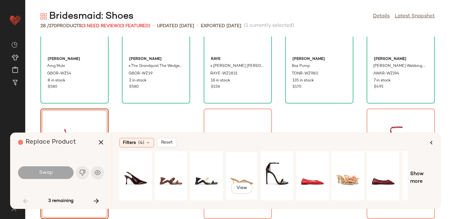
click at [240, 166] on div "View" at bounding box center [242, 175] width 28 height 45
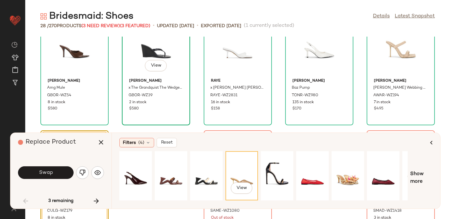
scroll to position [489, 0]
click at [276, 173] on div "View" at bounding box center [277, 175] width 28 height 45
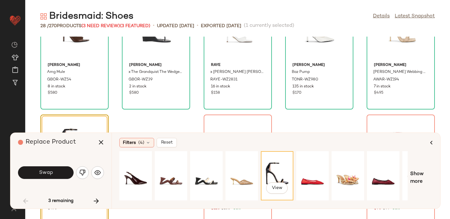
scroll to position [504, 0]
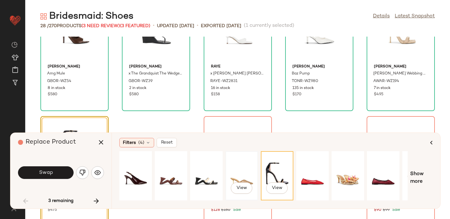
click at [240, 175] on div "View" at bounding box center [242, 175] width 28 height 45
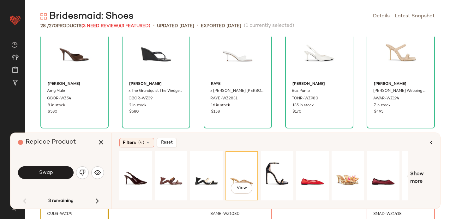
scroll to position [489, 0]
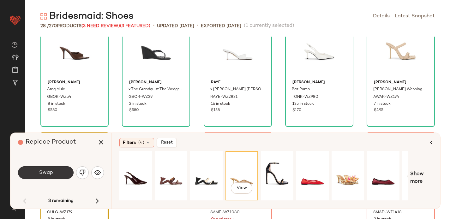
click at [50, 174] on span "Swap" at bounding box center [46, 173] width 14 height 6
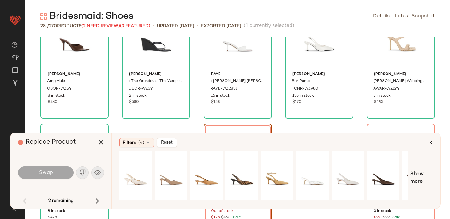
scroll to position [501, 0]
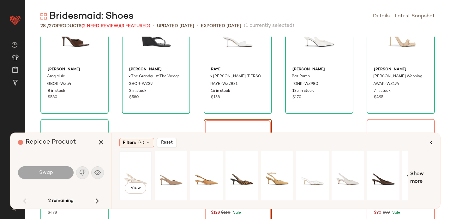
click at [139, 173] on div "View" at bounding box center [136, 175] width 28 height 45
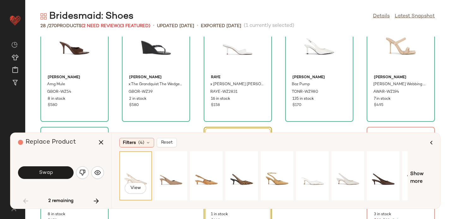
scroll to position [494, 0]
click at [168, 169] on div "View" at bounding box center [171, 175] width 28 height 45
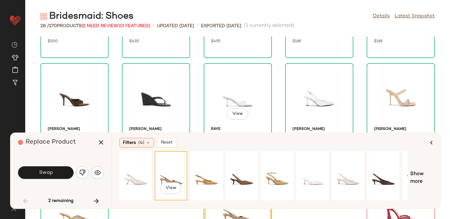
scroll to position [442, 0]
click at [43, 173] on span "Swap" at bounding box center [46, 173] width 14 height 6
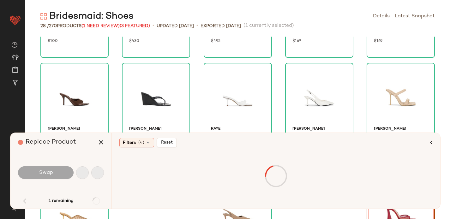
scroll to position [512, 0]
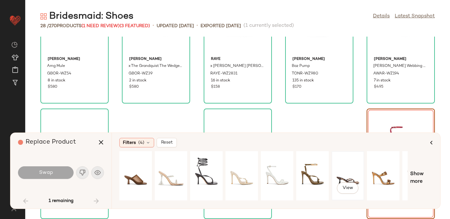
click at [343, 170] on div "View" at bounding box center [348, 175] width 28 height 45
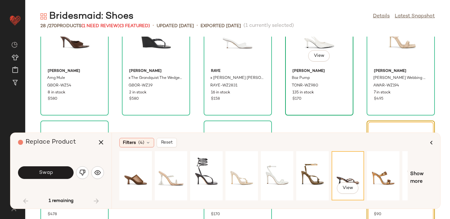
scroll to position [502, 0]
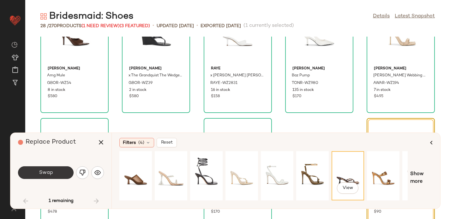
click at [45, 173] on span "Swap" at bounding box center [46, 173] width 14 height 6
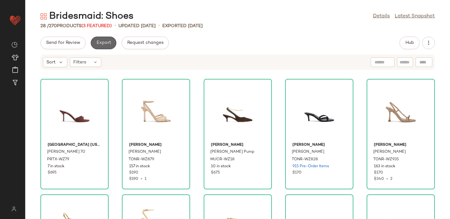
click at [98, 40] on span "Export" at bounding box center [103, 42] width 15 height 5
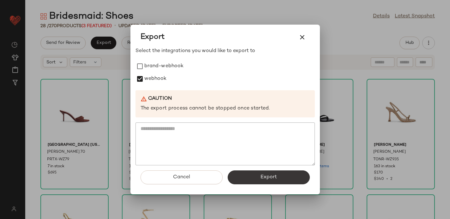
click at [258, 179] on button "Export" at bounding box center [269, 177] width 82 height 14
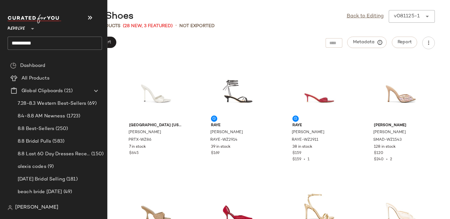
click at [22, 45] on input "**********" at bounding box center [55, 43] width 94 height 13
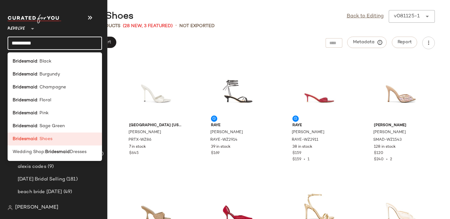
click at [22, 45] on input "**********" at bounding box center [55, 43] width 94 height 13
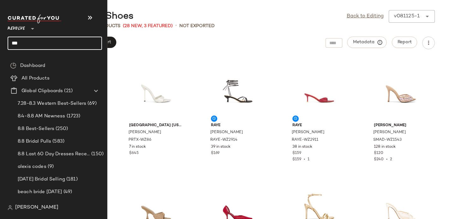
type input "****"
click at [14, 44] on input "****" at bounding box center [55, 43] width 94 height 13
click at [31, 42] on input "****" at bounding box center [55, 43] width 94 height 13
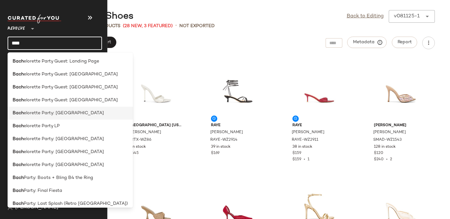
click at [25, 114] on span "elorette Party: Las Vegas" at bounding box center [64, 113] width 80 height 7
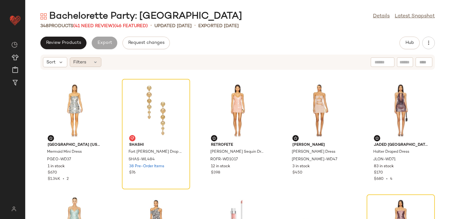
click at [89, 63] on div "Filters" at bounding box center [86, 61] width 32 height 9
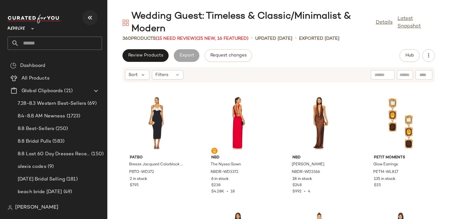
click at [90, 21] on button "button" at bounding box center [89, 17] width 15 height 15
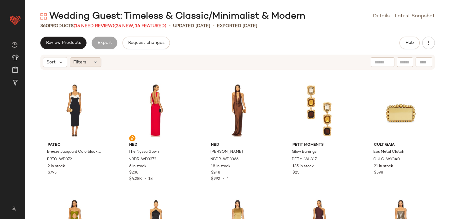
click at [82, 61] on span "Filters" at bounding box center [79, 62] width 13 height 7
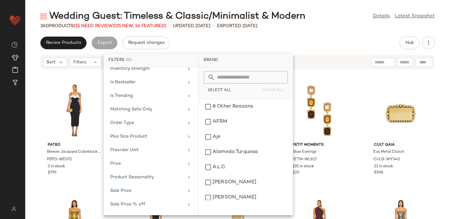
scroll to position [318, 0]
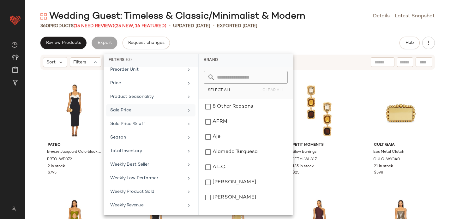
click at [130, 113] on div "Sale Price" at bounding box center [147, 110] width 74 height 7
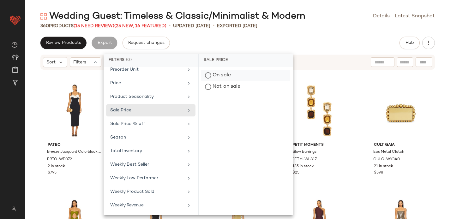
click at [242, 81] on div "On sale" at bounding box center [245, 86] width 89 height 11
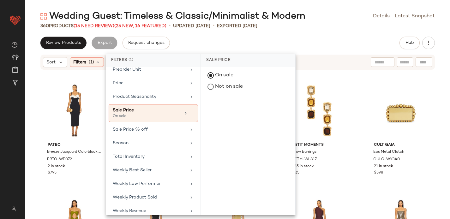
click at [246, 53] on div "Review Products Export Request changes Hub Sort Filters (1) Reset PatBO Breeze …" at bounding box center [237, 128] width 424 height 182
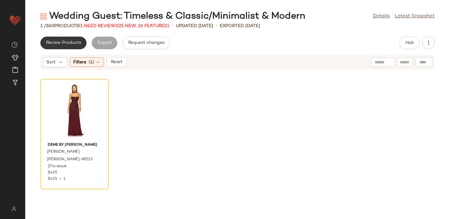
click at [59, 47] on button "Review Products" at bounding box center [63, 43] width 46 height 13
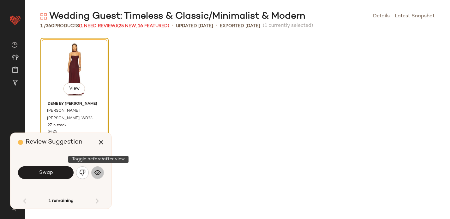
click at [100, 169] on img "button" at bounding box center [97, 172] width 6 height 6
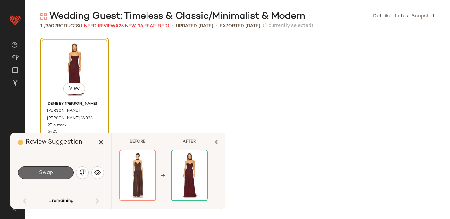
click at [57, 171] on button "Swap" at bounding box center [46, 172] width 56 height 13
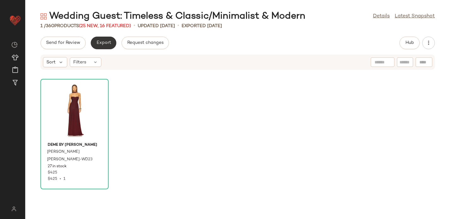
click at [101, 44] on span "Export" at bounding box center [103, 42] width 15 height 5
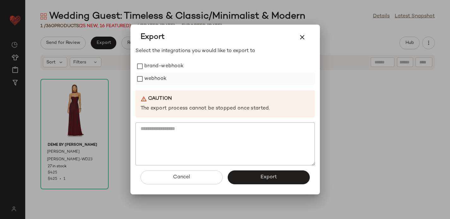
click at [173, 78] on div "webhook" at bounding box center [224, 79] width 179 height 13
click at [155, 78] on label "webhook" at bounding box center [155, 79] width 22 height 13
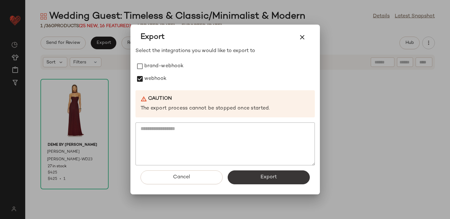
click at [257, 176] on button "Export" at bounding box center [269, 177] width 82 height 14
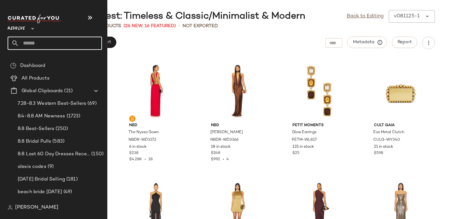
click at [37, 45] on input "text" at bounding box center [60, 43] width 83 height 13
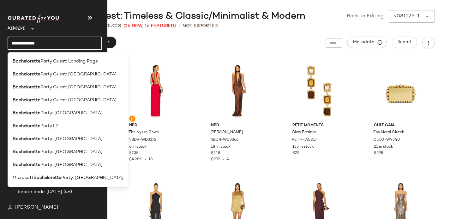
type input "**********"
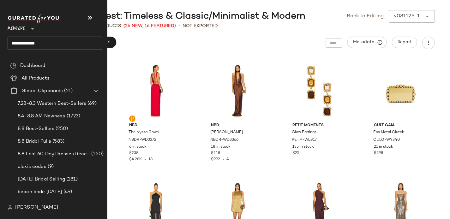
click at [55, 44] on input "**********" at bounding box center [55, 43] width 94 height 13
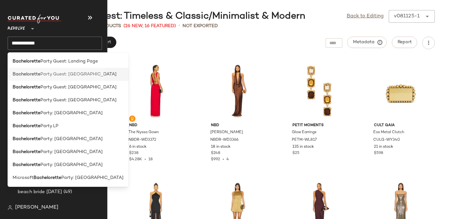
click at [59, 74] on span "Party Guest: Las Vegas" at bounding box center [78, 74] width 76 height 7
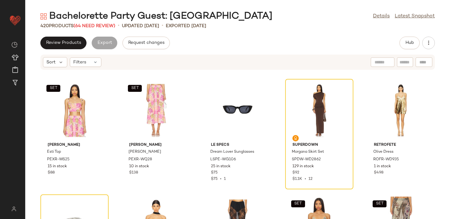
click at [314, 24] on div "420 Products (64 Need Review) • updated Jul 31st • Exported Jul 31st" at bounding box center [237, 26] width 424 height 6
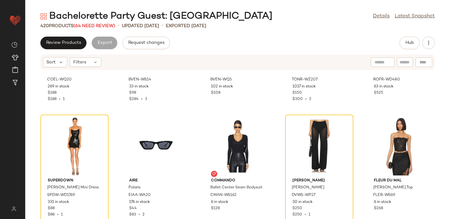
scroll to position [434, 0]
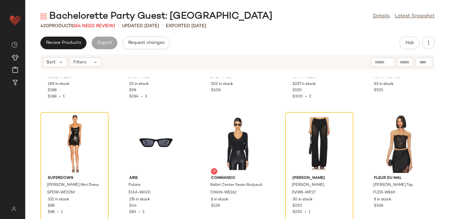
click at [309, 27] on div "420 Products (64 Need Review) • updated Jul 31st • Exported Jul 31st" at bounding box center [237, 26] width 424 height 6
click at [294, 22] on div "Bachelorette Party Guest: Las Vegas Details Latest Snapshot" at bounding box center [237, 16] width 424 height 13
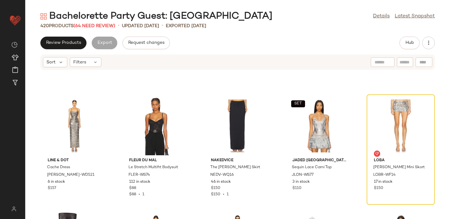
scroll to position [1026, 0]
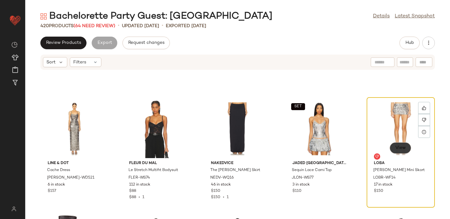
click at [396, 146] on span "View" at bounding box center [400, 147] width 11 height 5
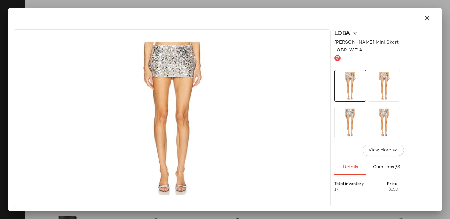
click at [354, 33] on img at bounding box center [355, 34] width 4 height 4
click at [427, 17] on icon "button" at bounding box center [427, 18] width 8 height 8
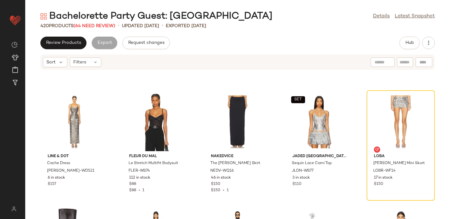
scroll to position [1033, 0]
click at [395, 139] on span "View" at bounding box center [400, 141] width 11 height 5
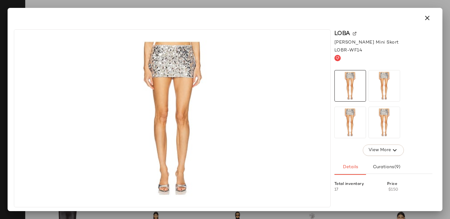
click at [354, 32] on img at bounding box center [355, 34] width 4 height 4
click at [427, 19] on icon "button" at bounding box center [427, 18] width 8 height 8
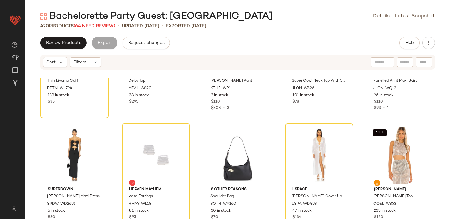
scroll to position [174, 0]
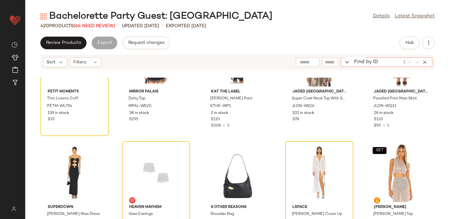
click at [424, 62] on div "Find by ID Find by ID" at bounding box center [387, 61] width 92 height 9
click at [347, 62] on icon "button" at bounding box center [347, 62] width 8 height 8
click at [361, 62] on input "******" at bounding box center [372, 61] width 40 height 9
type input "****"
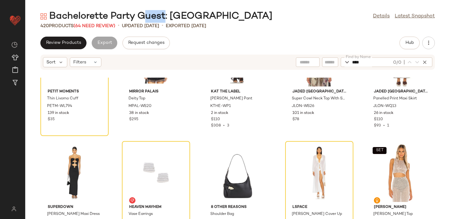
drag, startPoint x: 139, startPoint y: 17, endPoint x: 160, endPoint y: 16, distance: 21.5
click at [162, 17] on div "Bachelorette Party Guest: Las Vegas" at bounding box center [156, 16] width 232 height 13
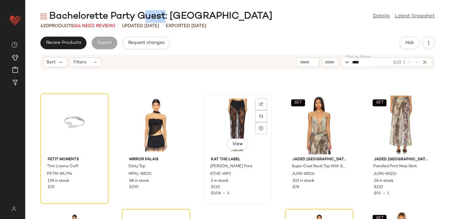
scroll to position [99, 0]
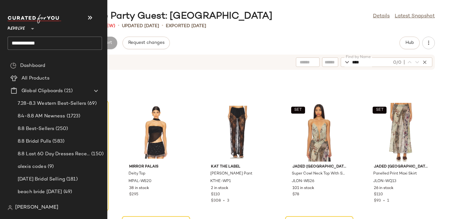
click at [26, 43] on input "**********" at bounding box center [55, 43] width 94 height 13
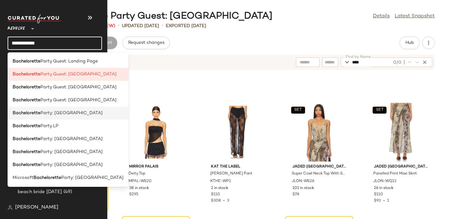
click at [46, 114] on span "Party: Las Vegas" at bounding box center [71, 113] width 62 height 7
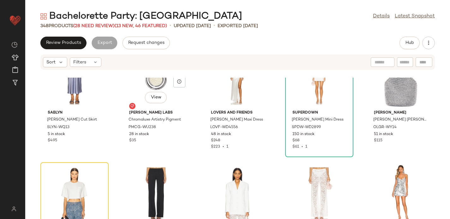
scroll to position [1078, 0]
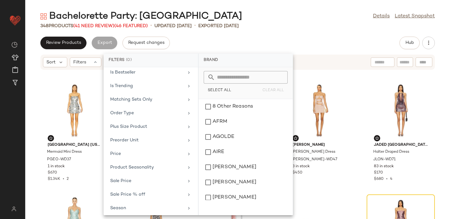
scroll to position [270, 0]
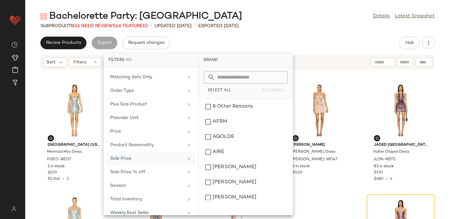
click at [122, 158] on div "Sale Price" at bounding box center [147, 158] width 74 height 7
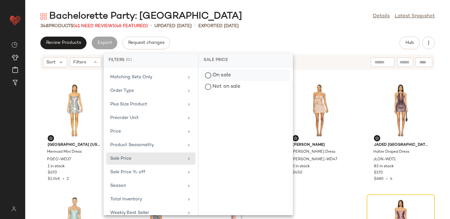
click at [223, 81] on div "On sale" at bounding box center [245, 86] width 89 height 11
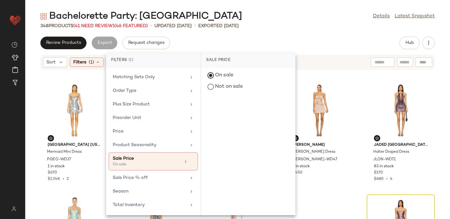
click at [198, 50] on div "Review Products Export Request changes Hub Sort Filters (1) Reset [GEOGRAPHIC_D…" at bounding box center [237, 128] width 424 height 182
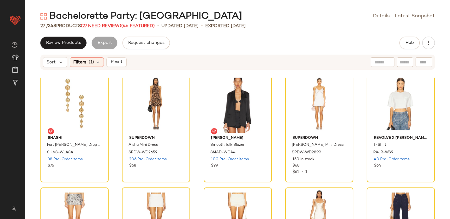
scroll to position [0, 0]
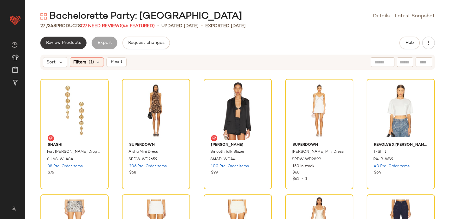
click at [75, 41] on span "Review Products" at bounding box center [63, 42] width 35 height 5
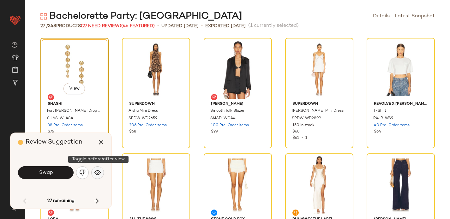
click at [99, 175] on img "button" at bounding box center [97, 172] width 6 height 6
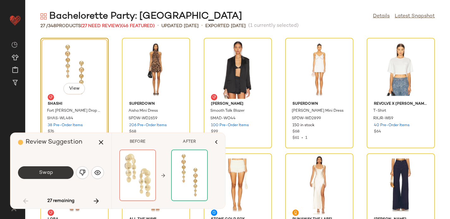
click at [52, 169] on button "Swap" at bounding box center [46, 172] width 56 height 13
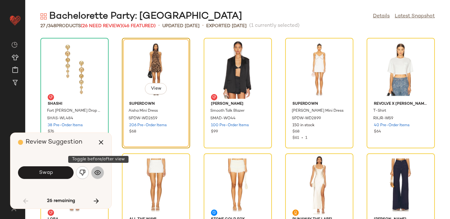
click at [100, 174] on img "button" at bounding box center [97, 172] width 6 height 6
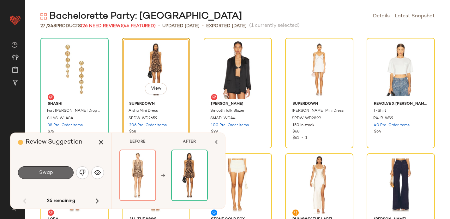
click at [58, 170] on button "Swap" at bounding box center [46, 172] width 56 height 13
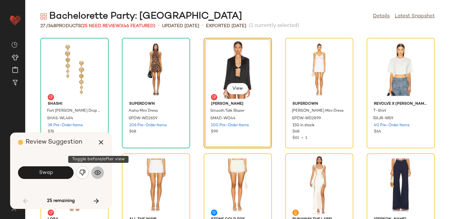
click at [97, 175] on img "button" at bounding box center [97, 172] width 6 height 6
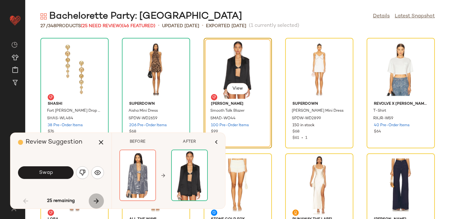
click at [98, 201] on icon "button" at bounding box center [96, 201] width 8 height 8
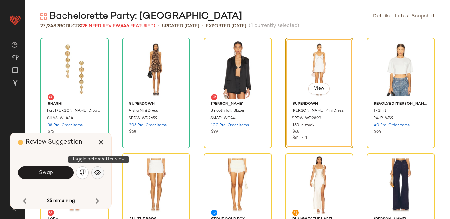
click at [98, 174] on img "button" at bounding box center [97, 172] width 6 height 6
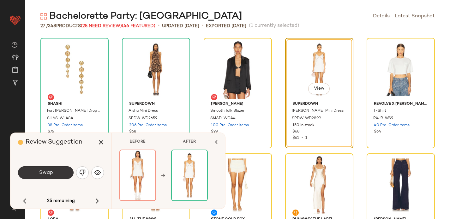
click at [46, 171] on span "Swap" at bounding box center [46, 173] width 14 height 6
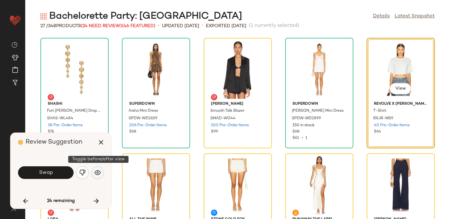
click at [97, 172] on img "button" at bounding box center [97, 172] width 6 height 6
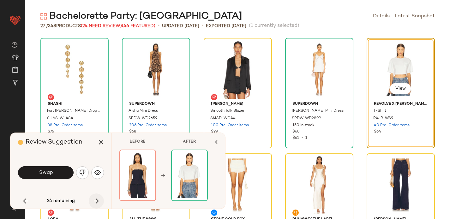
click at [97, 200] on icon "button" at bounding box center [96, 201] width 8 height 8
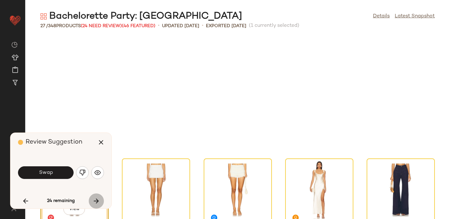
scroll to position [121, 0]
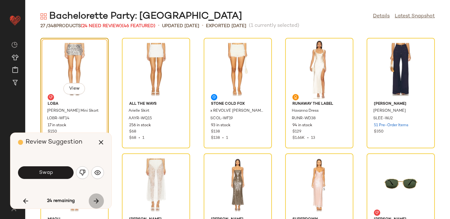
click at [97, 200] on icon "button" at bounding box center [96, 201] width 8 height 8
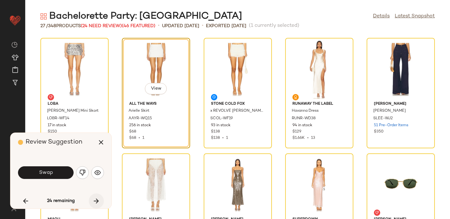
scroll to position [116, 0]
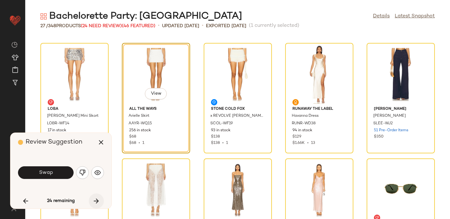
click at [96, 200] on icon "button" at bounding box center [96, 201] width 8 height 8
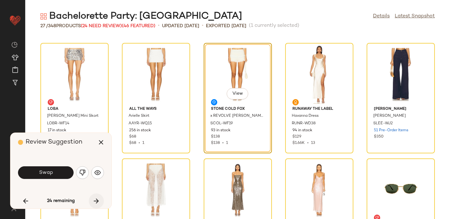
click at [96, 200] on icon "button" at bounding box center [96, 201] width 8 height 8
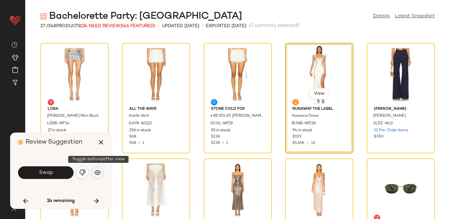
click at [99, 170] on img "button" at bounding box center [97, 172] width 6 height 6
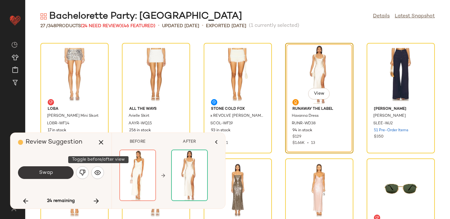
click at [43, 174] on span "Swap" at bounding box center [46, 173] width 14 height 6
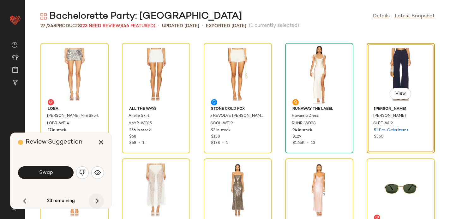
click at [96, 203] on icon "button" at bounding box center [96, 201] width 8 height 8
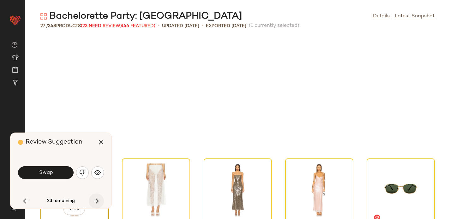
scroll to position [231, 0]
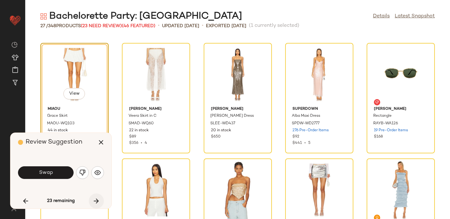
click at [94, 203] on icon "button" at bounding box center [96, 201] width 8 height 8
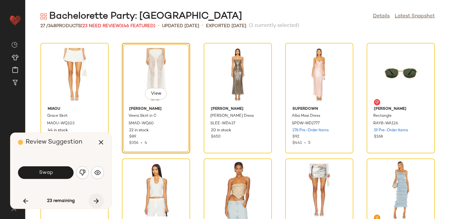
click at [94, 202] on icon "button" at bounding box center [96, 201] width 8 height 8
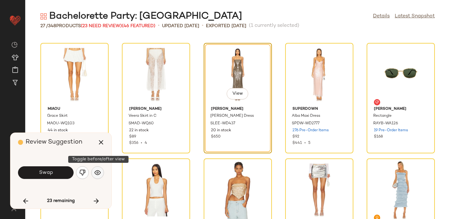
click at [99, 175] on img "button" at bounding box center [97, 172] width 6 height 6
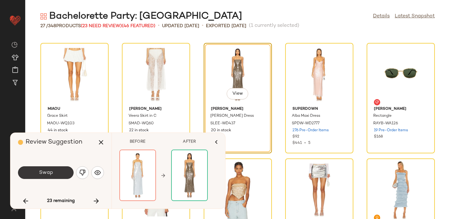
click at [41, 171] on span "Swap" at bounding box center [46, 173] width 14 height 6
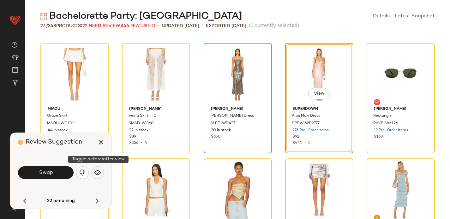
click at [98, 173] on img "button" at bounding box center [97, 172] width 6 height 6
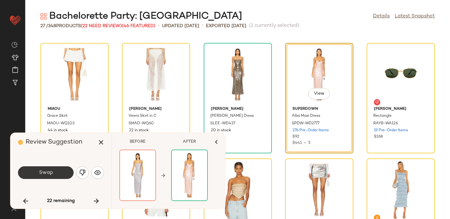
click at [49, 171] on span "Swap" at bounding box center [46, 173] width 14 height 6
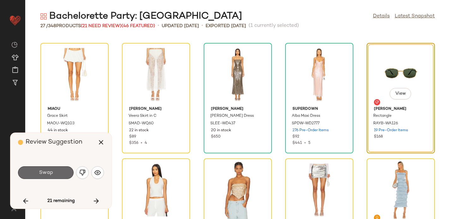
click at [56, 170] on button "Swap" at bounding box center [46, 172] width 56 height 13
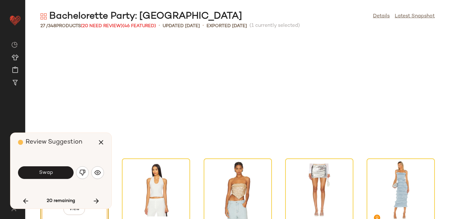
scroll to position [347, 0]
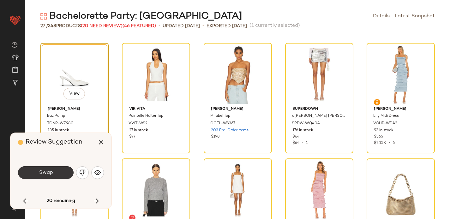
click at [58, 171] on button "Swap" at bounding box center [46, 172] width 56 height 13
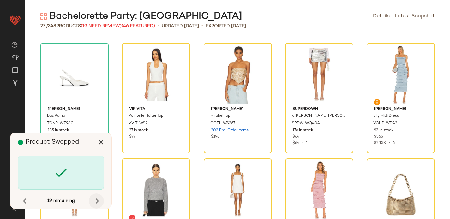
click at [98, 199] on icon "button" at bounding box center [96, 201] width 8 height 8
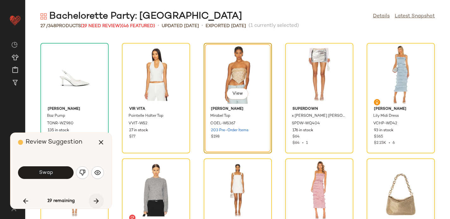
click at [98, 199] on icon "button" at bounding box center [96, 201] width 8 height 8
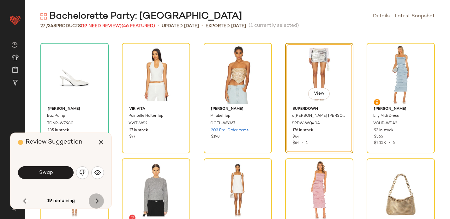
click at [98, 199] on icon "button" at bounding box center [96, 201] width 8 height 8
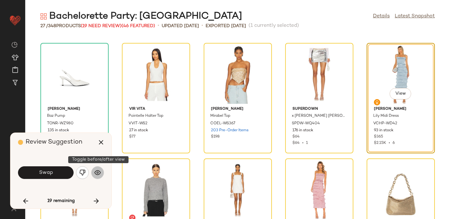
click at [95, 169] on button "button" at bounding box center [97, 172] width 13 height 13
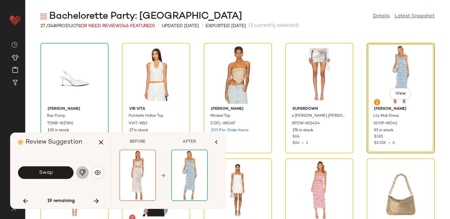
click at [82, 170] on img "button" at bounding box center [82, 172] width 6 height 6
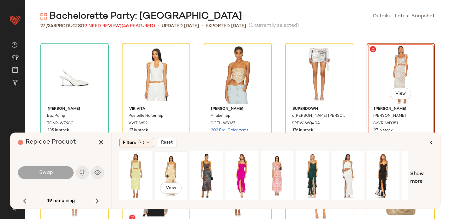
click at [163, 175] on div "View" at bounding box center [171, 175] width 28 height 45
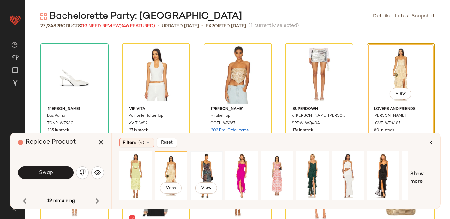
click at [209, 169] on div "View" at bounding box center [206, 175] width 28 height 45
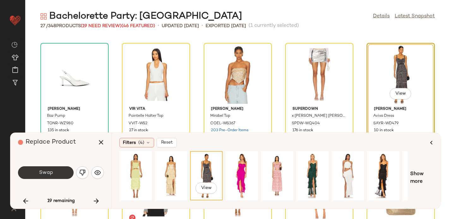
click at [51, 171] on span "Swap" at bounding box center [46, 173] width 14 height 6
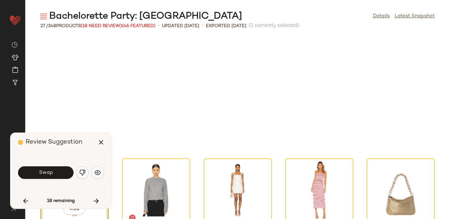
scroll to position [462, 0]
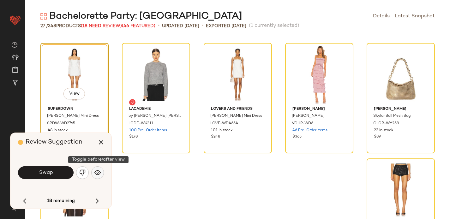
click at [98, 175] on img "button" at bounding box center [97, 172] width 6 height 6
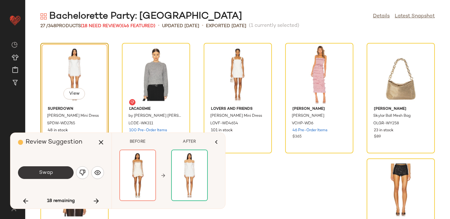
click at [58, 168] on button "Swap" at bounding box center [46, 172] width 56 height 13
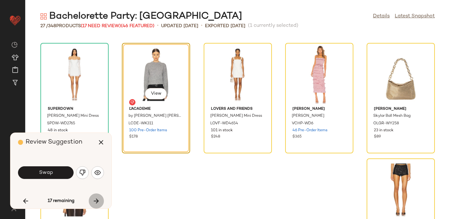
click at [96, 199] on icon "button" at bounding box center [96, 201] width 8 height 8
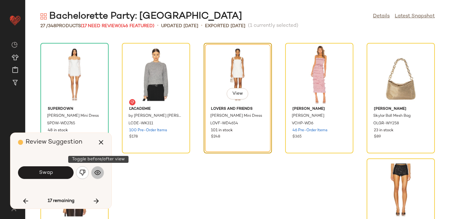
click at [99, 172] on img "button" at bounding box center [97, 172] width 6 height 6
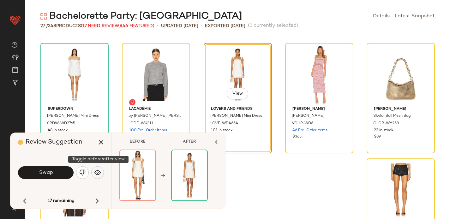
click at [99, 172] on img "button" at bounding box center [97, 172] width 6 height 6
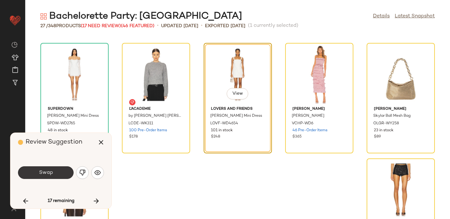
click at [54, 170] on button "Swap" at bounding box center [46, 172] width 56 height 13
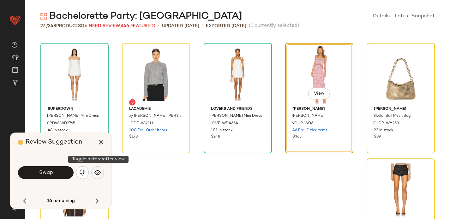
click at [99, 172] on img "button" at bounding box center [97, 172] width 6 height 6
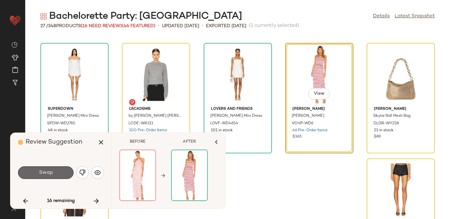
click at [57, 175] on button "Swap" at bounding box center [46, 172] width 56 height 13
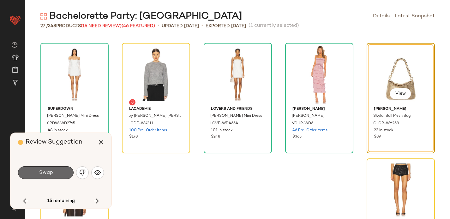
click at [57, 172] on button "Swap" at bounding box center [46, 172] width 56 height 13
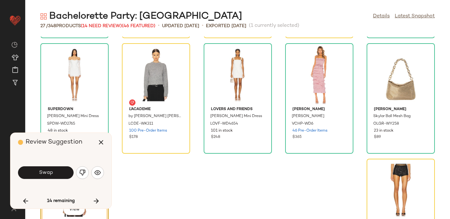
scroll to position [512, 0]
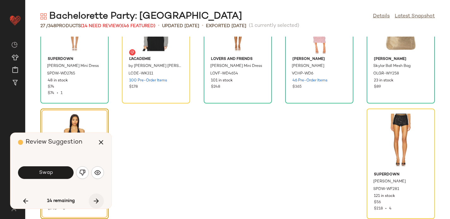
click at [95, 199] on icon "button" at bounding box center [96, 201] width 8 height 8
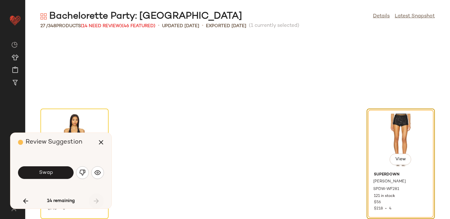
click at [95, 199] on div "14 remaining" at bounding box center [61, 200] width 86 height 15
click at [24, 201] on icon "button" at bounding box center [26, 201] width 8 height 8
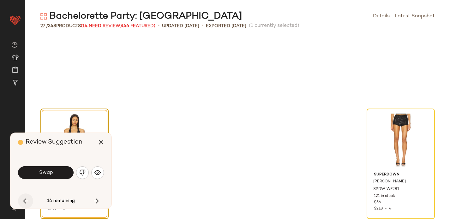
click at [24, 201] on icon "button" at bounding box center [26, 201] width 8 height 8
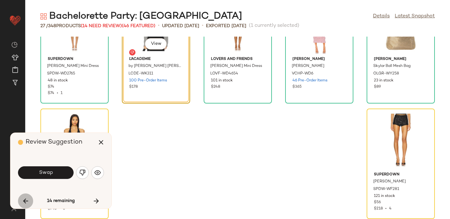
click at [24, 201] on icon "button" at bounding box center [26, 201] width 8 height 8
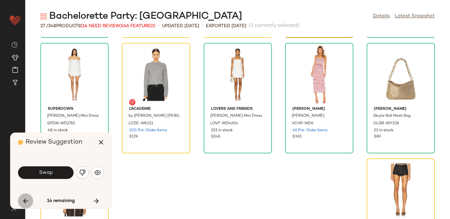
click at [24, 201] on icon "button" at bounding box center [26, 201] width 8 height 8
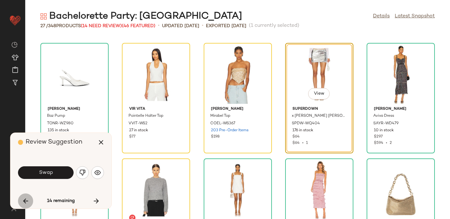
click at [24, 201] on icon "button" at bounding box center [26, 201] width 8 height 8
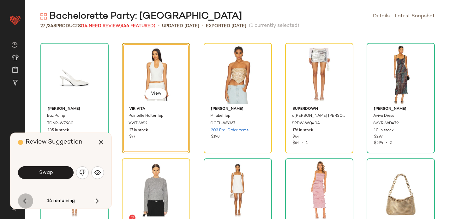
click at [24, 201] on icon "button" at bounding box center [26, 201] width 8 height 8
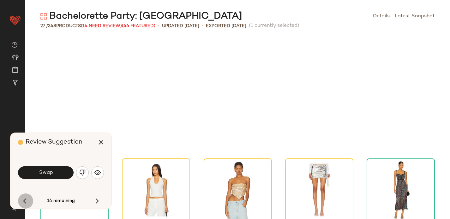
click at [24, 201] on icon "button" at bounding box center [26, 201] width 8 height 8
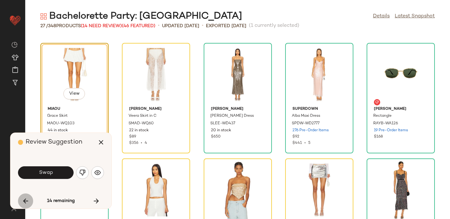
click at [24, 201] on icon "button" at bounding box center [26, 201] width 8 height 8
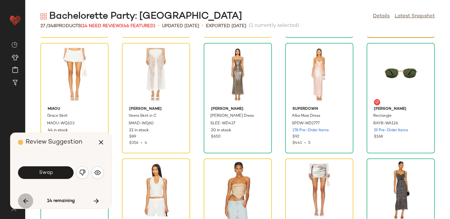
scroll to position [116, 0]
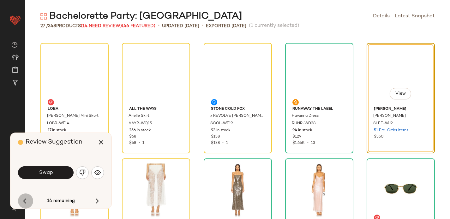
click at [24, 201] on icon "button" at bounding box center [26, 201] width 8 height 8
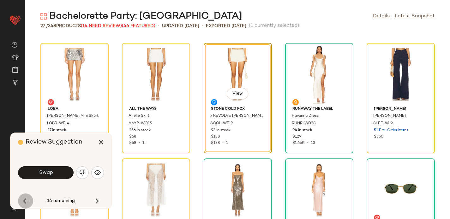
click at [24, 201] on icon "button" at bounding box center [26, 201] width 8 height 8
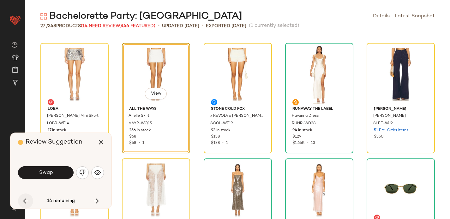
click at [24, 201] on icon "button" at bounding box center [26, 201] width 8 height 8
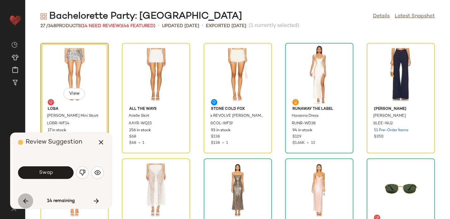
click at [24, 201] on icon "button" at bounding box center [26, 201] width 8 height 8
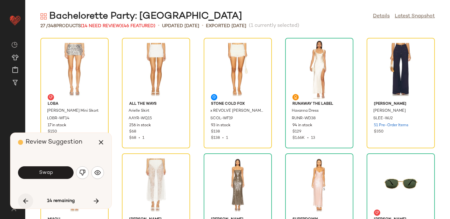
click at [24, 201] on icon "button" at bounding box center [26, 201] width 8 height 8
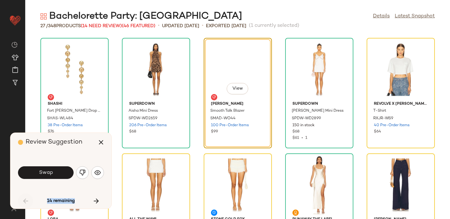
click at [24, 201] on div "14 remaining" at bounding box center [61, 200] width 86 height 15
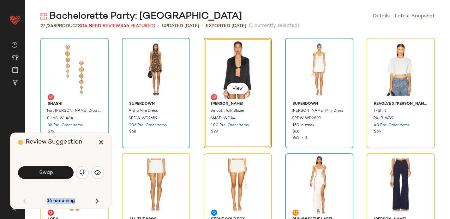
click at [116, 101] on div "SHASHI Fort [PERSON_NAME] Drop Earrings SHAS-WL484 38 Pre-Order Items $76 super…" at bounding box center [237, 128] width 424 height 182
click at [100, 171] on img "button" at bounding box center [97, 172] width 6 height 6
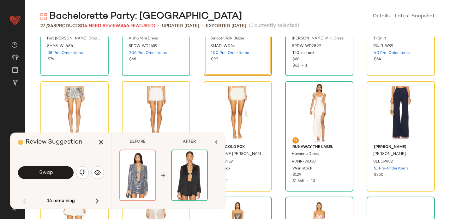
scroll to position [74, 0]
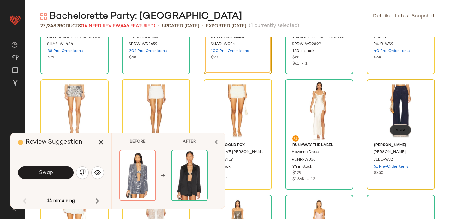
click at [395, 131] on span "View" at bounding box center [400, 129] width 11 height 5
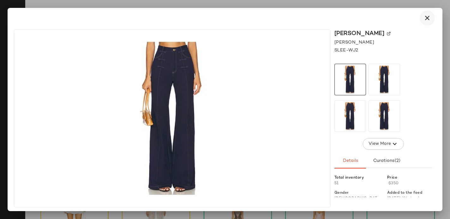
click at [427, 19] on icon "button" at bounding box center [427, 18] width 8 height 8
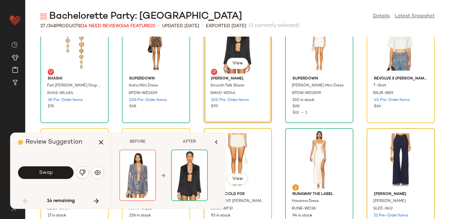
scroll to position [0, 0]
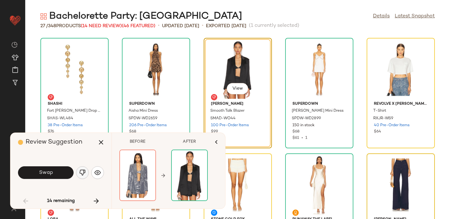
click at [82, 172] on img "button" at bounding box center [82, 172] width 6 height 6
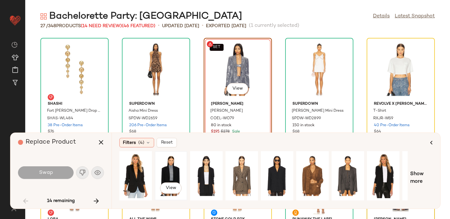
click at [168, 174] on div "View" at bounding box center [171, 175] width 28 height 45
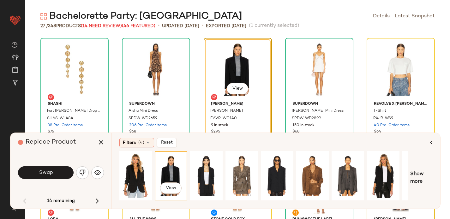
click at [52, 171] on span "Swap" at bounding box center [46, 173] width 14 height 6
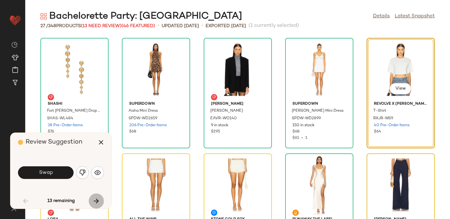
click at [94, 199] on icon "button" at bounding box center [96, 201] width 8 height 8
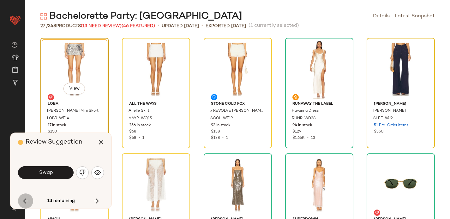
click at [21, 200] on button "button" at bounding box center [25, 200] width 15 height 15
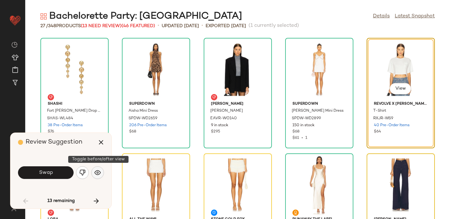
click at [96, 174] on img "button" at bounding box center [97, 172] width 6 height 6
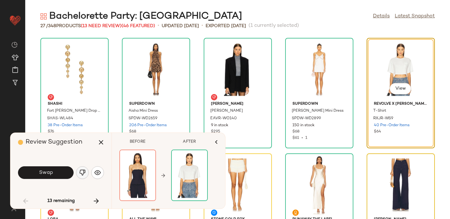
click at [82, 173] on img "button" at bounding box center [82, 172] width 6 height 6
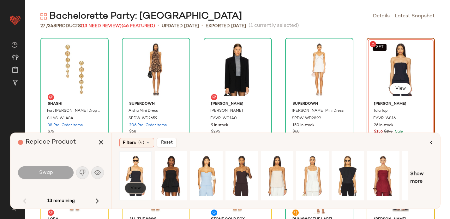
click at [131, 185] on button "View" at bounding box center [135, 187] width 21 height 11
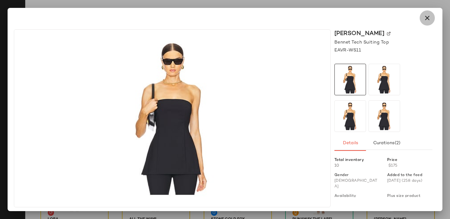
click at [424, 20] on icon "button" at bounding box center [427, 18] width 8 height 8
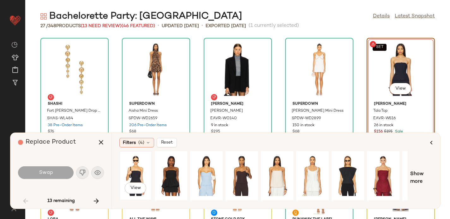
click at [133, 173] on div "View" at bounding box center [136, 175] width 28 height 45
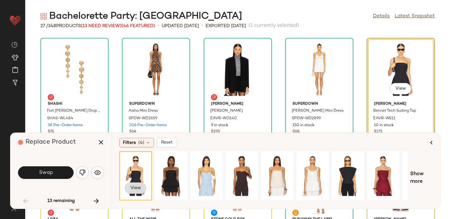
click at [132, 187] on span "View" at bounding box center [135, 188] width 11 height 5
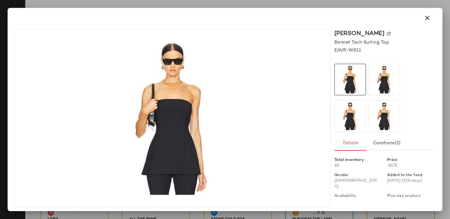
click at [387, 32] on img at bounding box center [389, 34] width 4 height 4
click at [425, 21] on icon "button" at bounding box center [427, 18] width 8 height 8
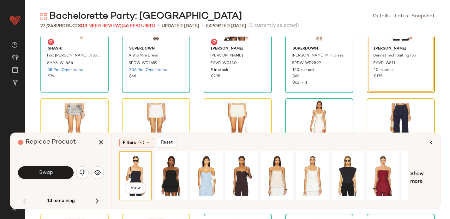
scroll to position [54, 0]
